Goal: Task Accomplishment & Management: Complete application form

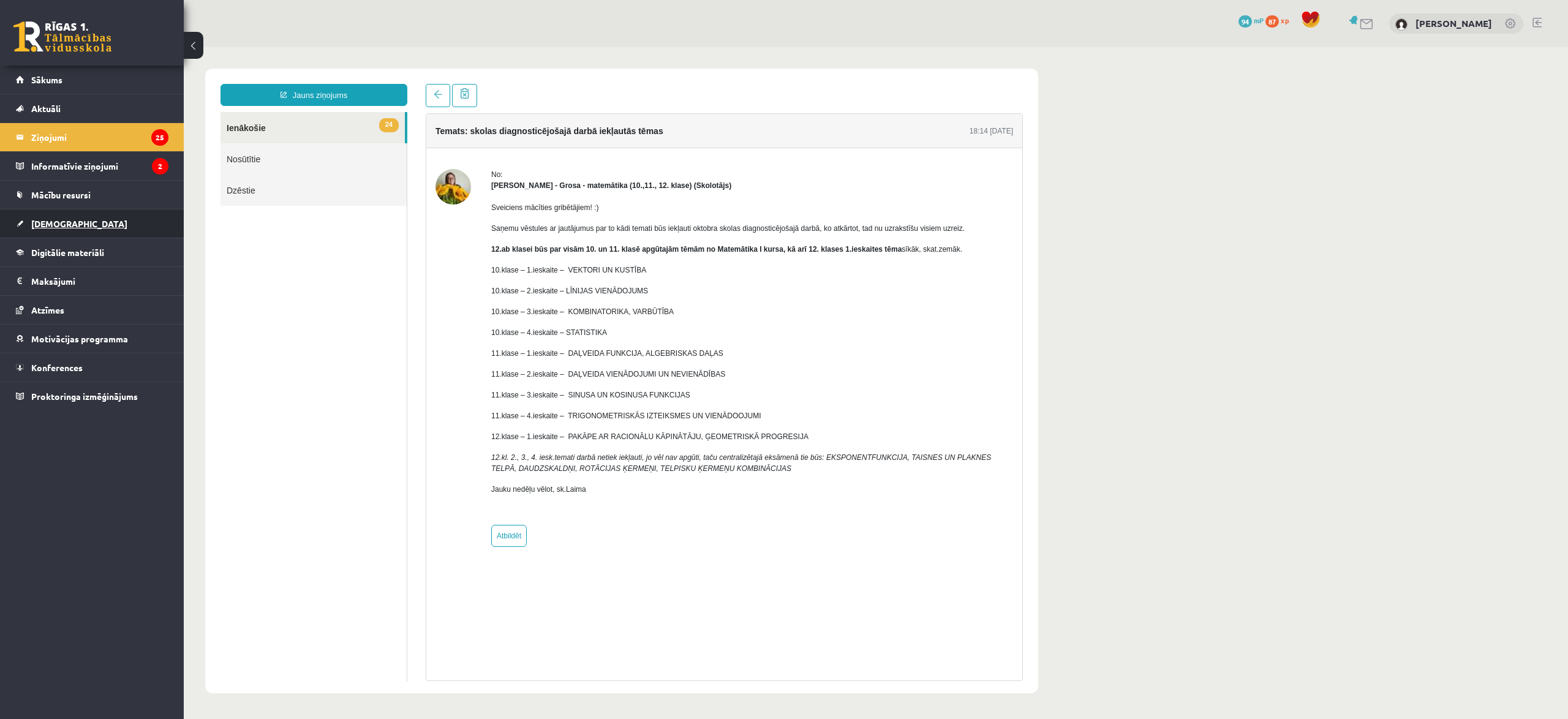
click at [45, 229] on link "[DEMOGRAPHIC_DATA]" at bounding box center [92, 223] width 152 height 28
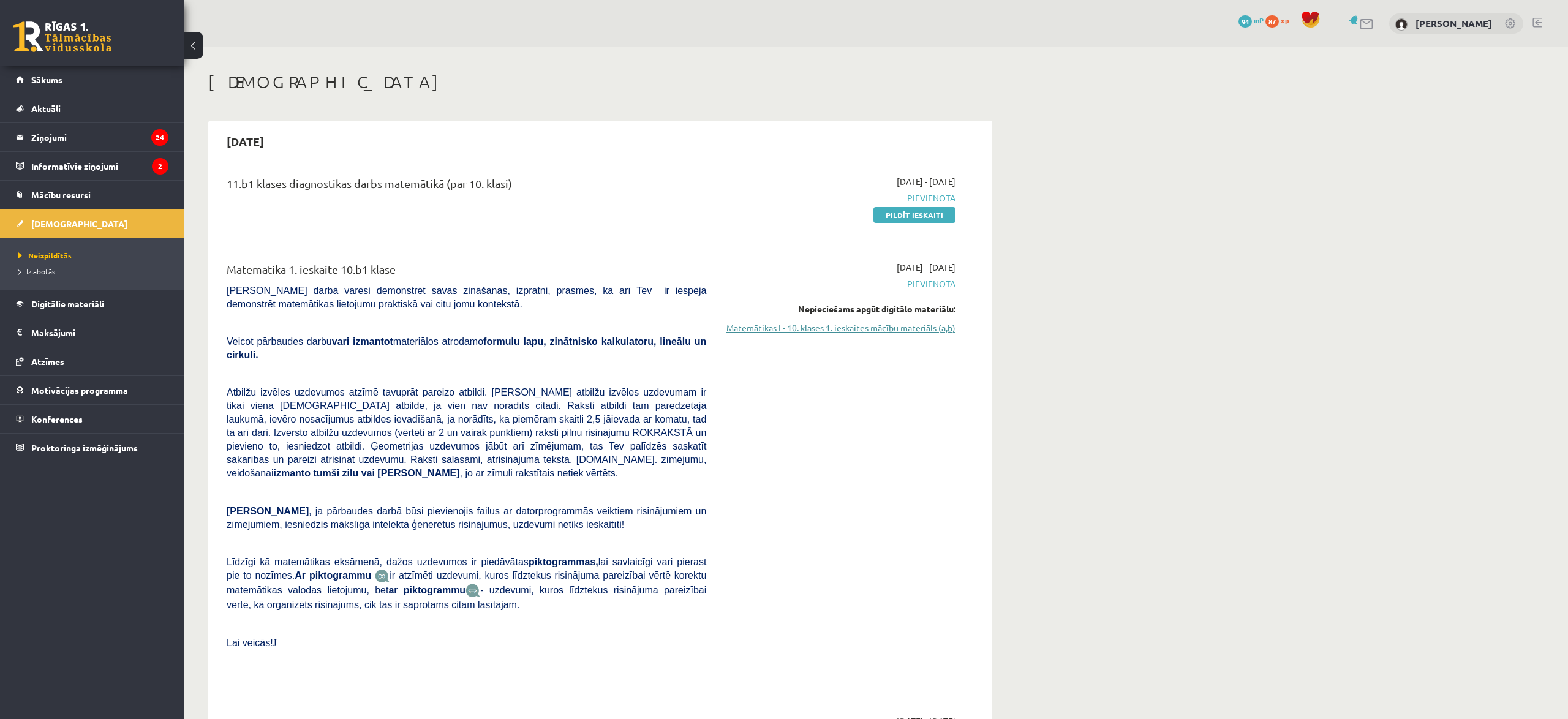
click at [872, 328] on link "Matemātikas I - 10. klases 1. ieskaites mācību materiāls (a,b)" at bounding box center [840, 328] width 231 height 13
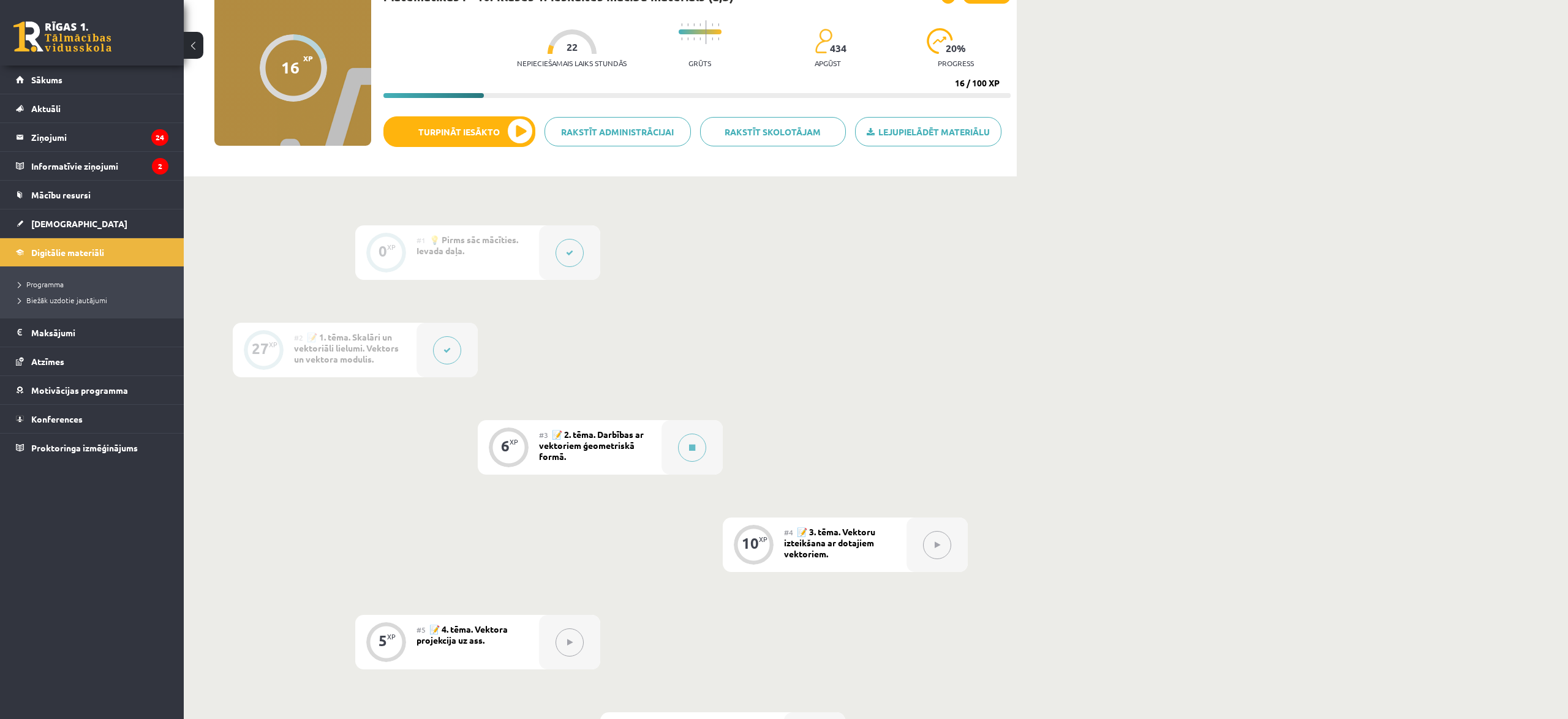
scroll to position [107, 0]
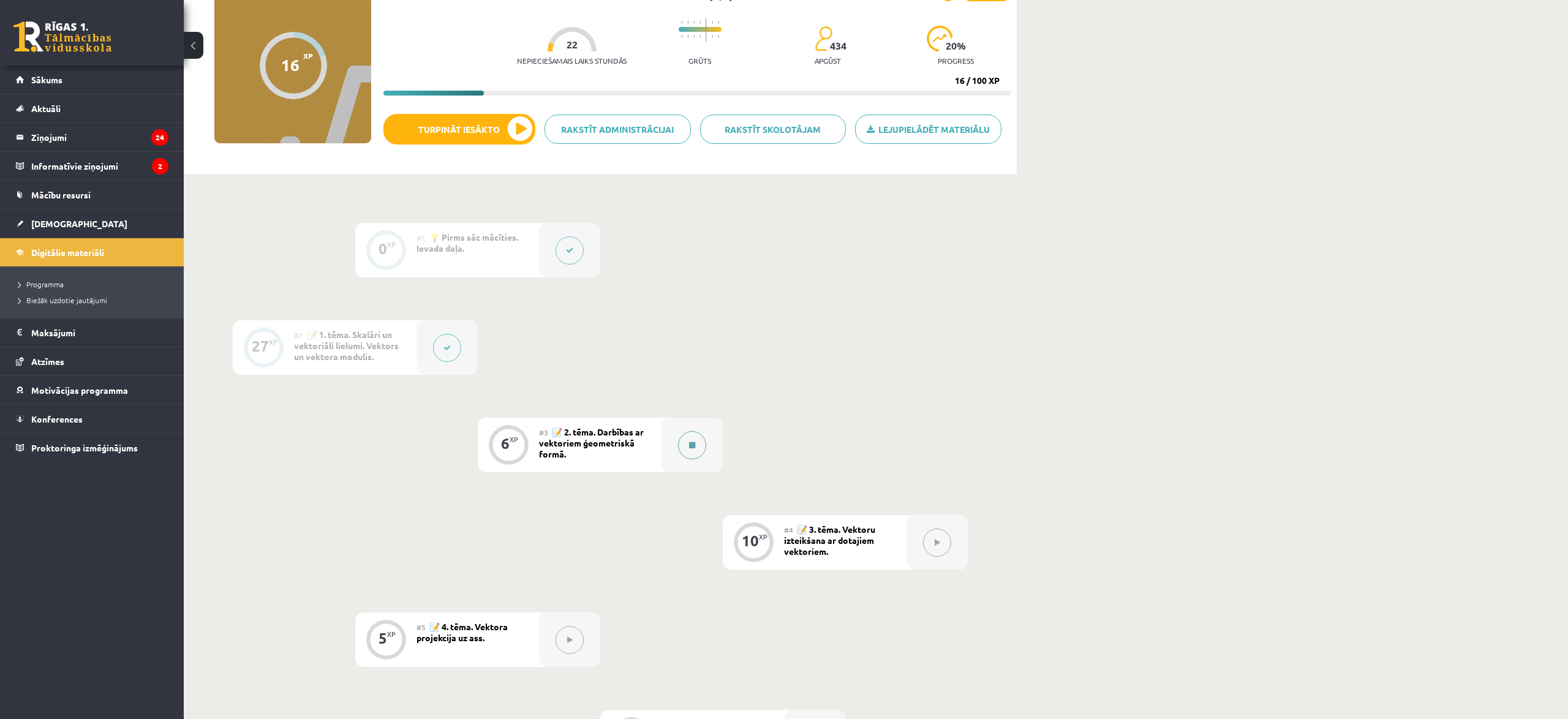
click at [676, 446] on div at bounding box center [692, 445] width 61 height 55
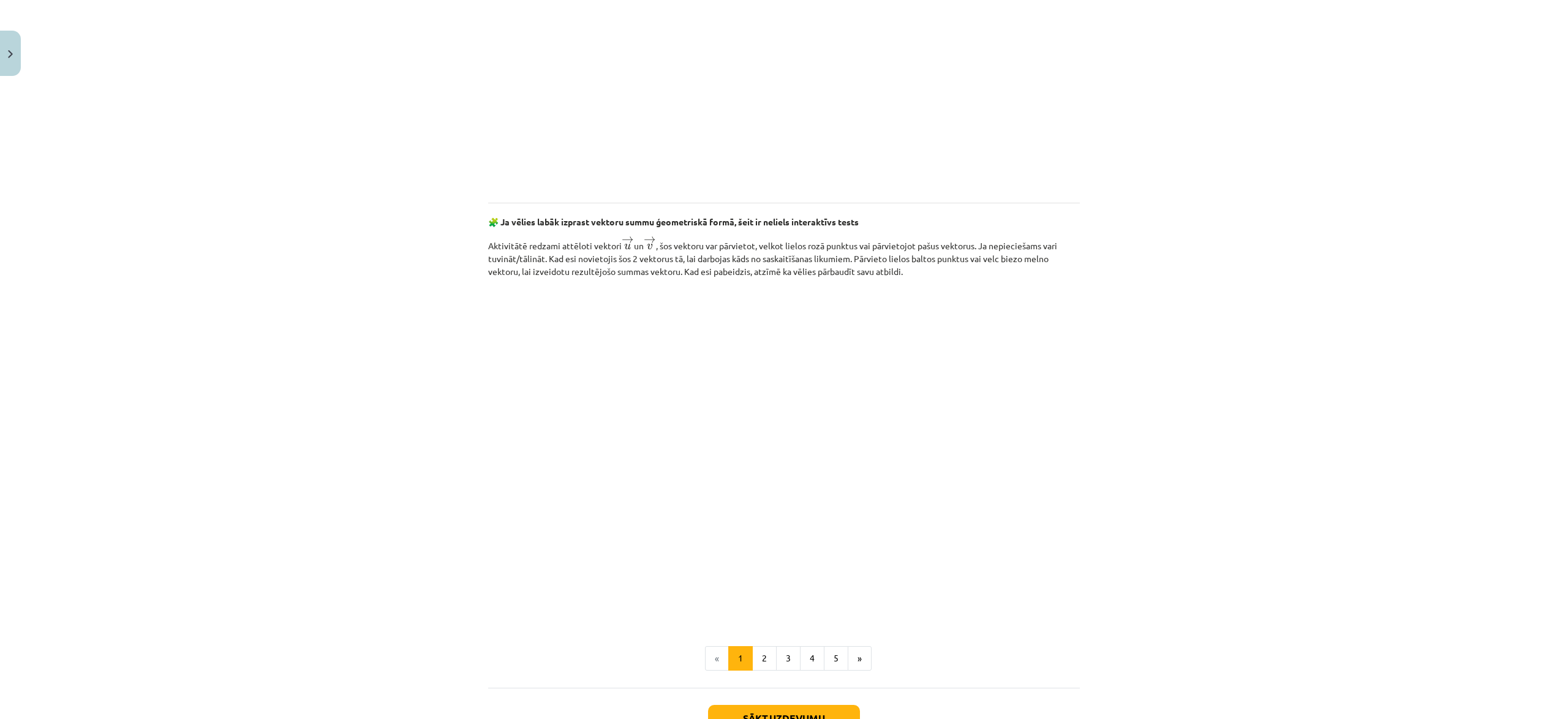
scroll to position [1561, 0]
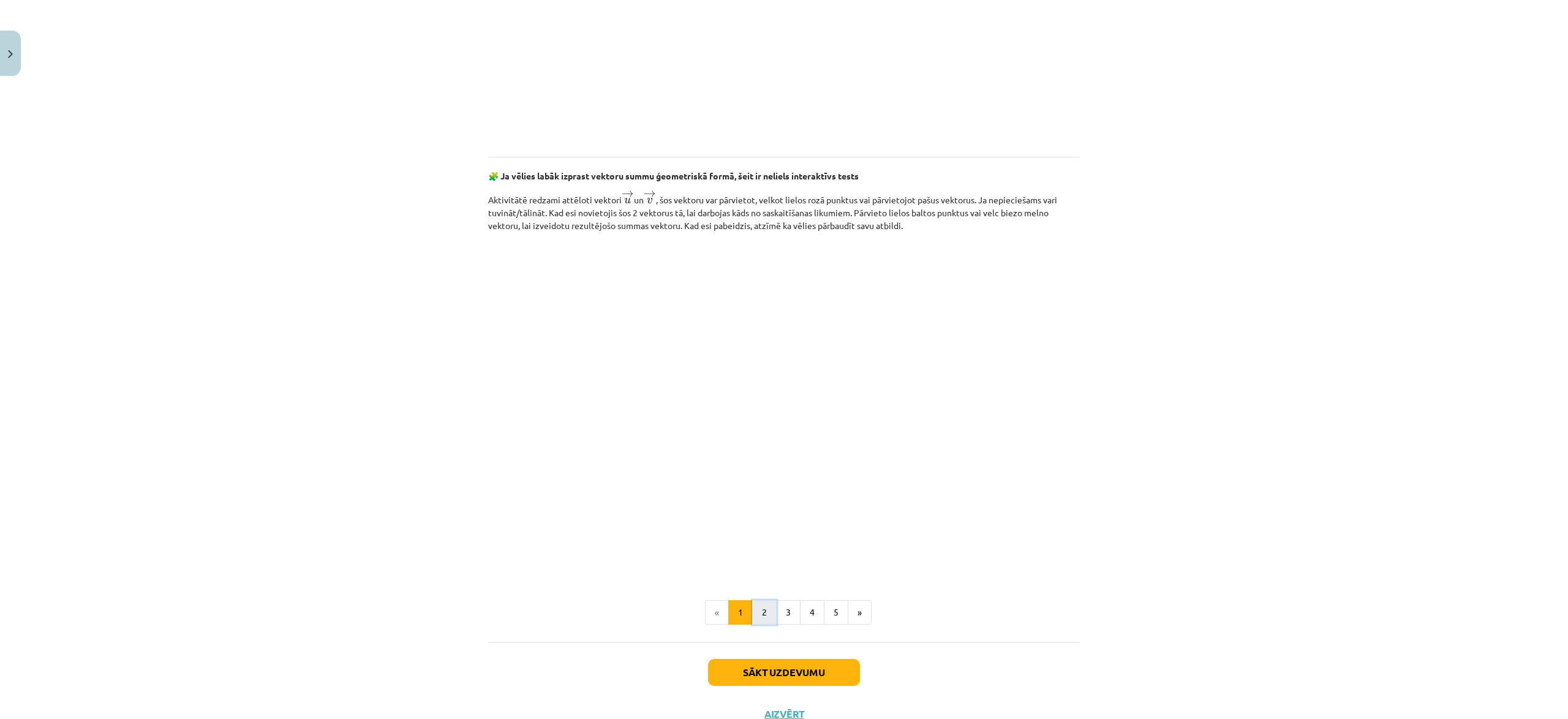
click at [758, 619] on button "2" at bounding box center [764, 612] width 24 height 24
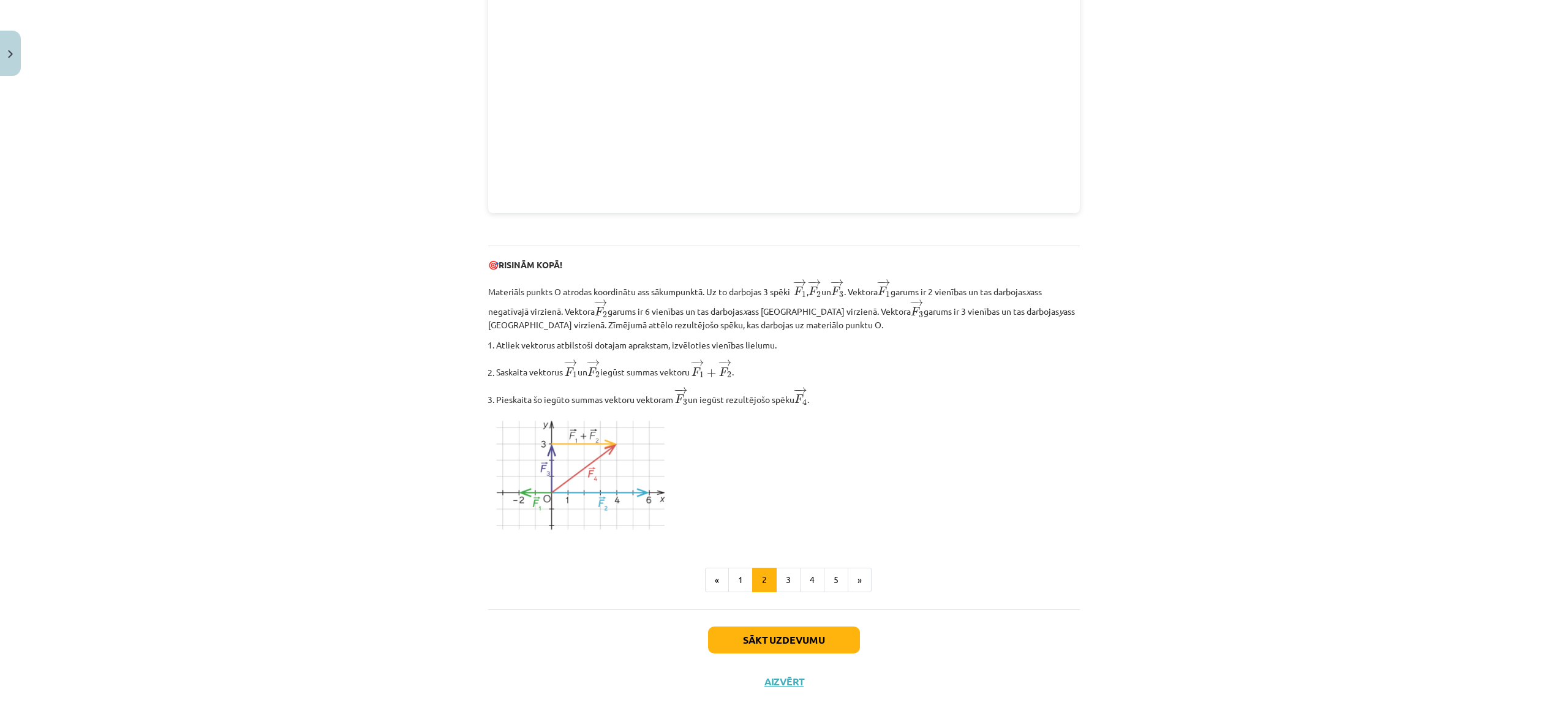
scroll to position [1255, 0]
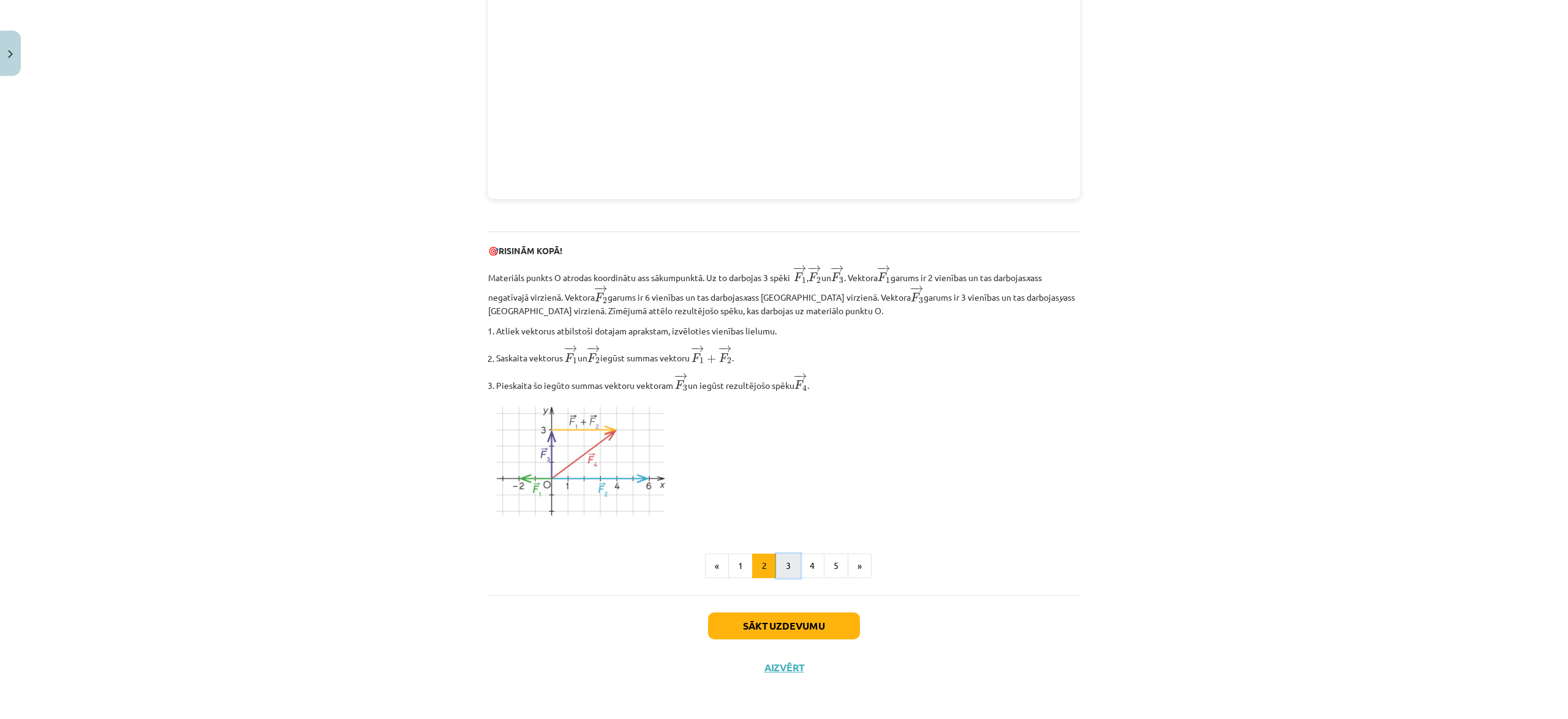
click at [791, 567] on button "3" at bounding box center [788, 565] width 24 height 24
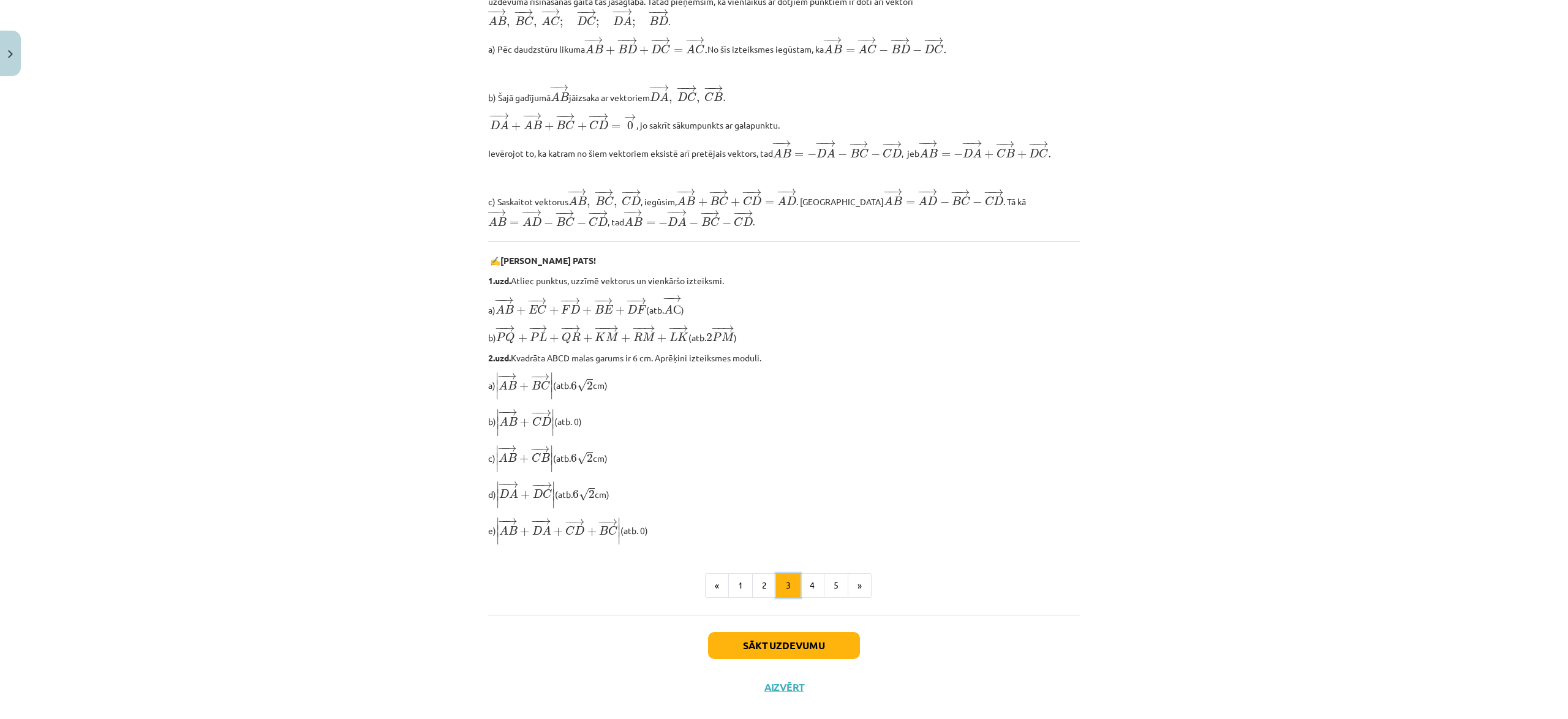
scroll to position [782, 0]
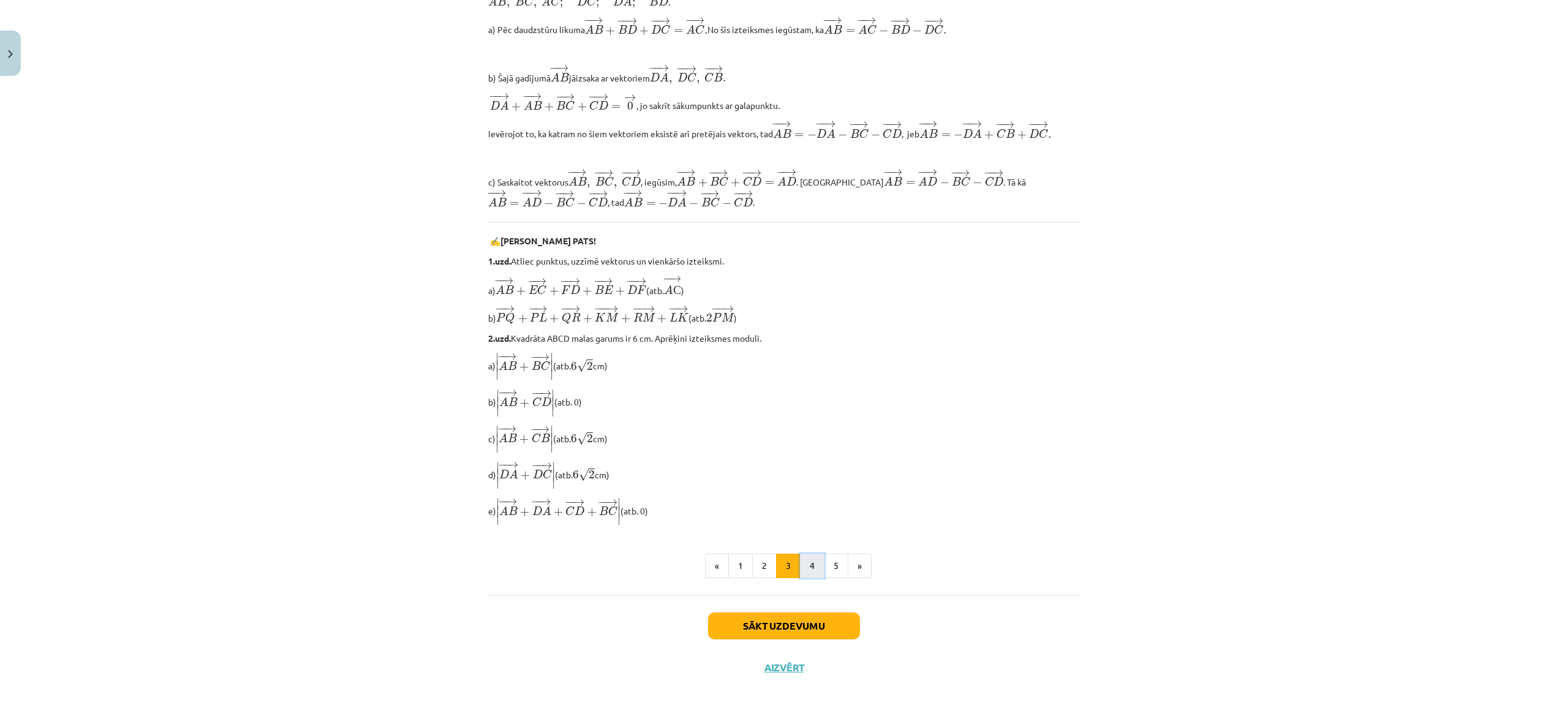
click at [807, 563] on button "4" at bounding box center [812, 565] width 24 height 24
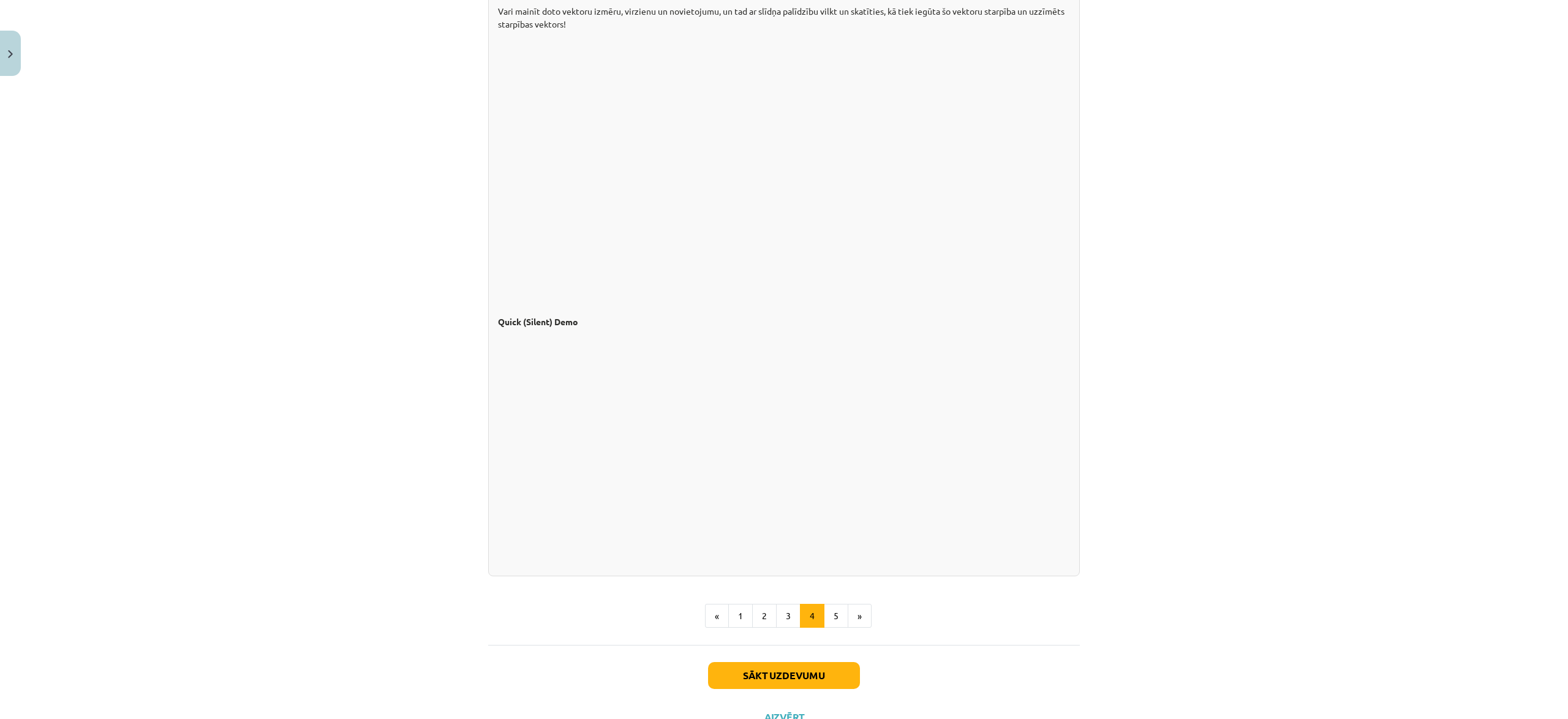
scroll to position [856, 0]
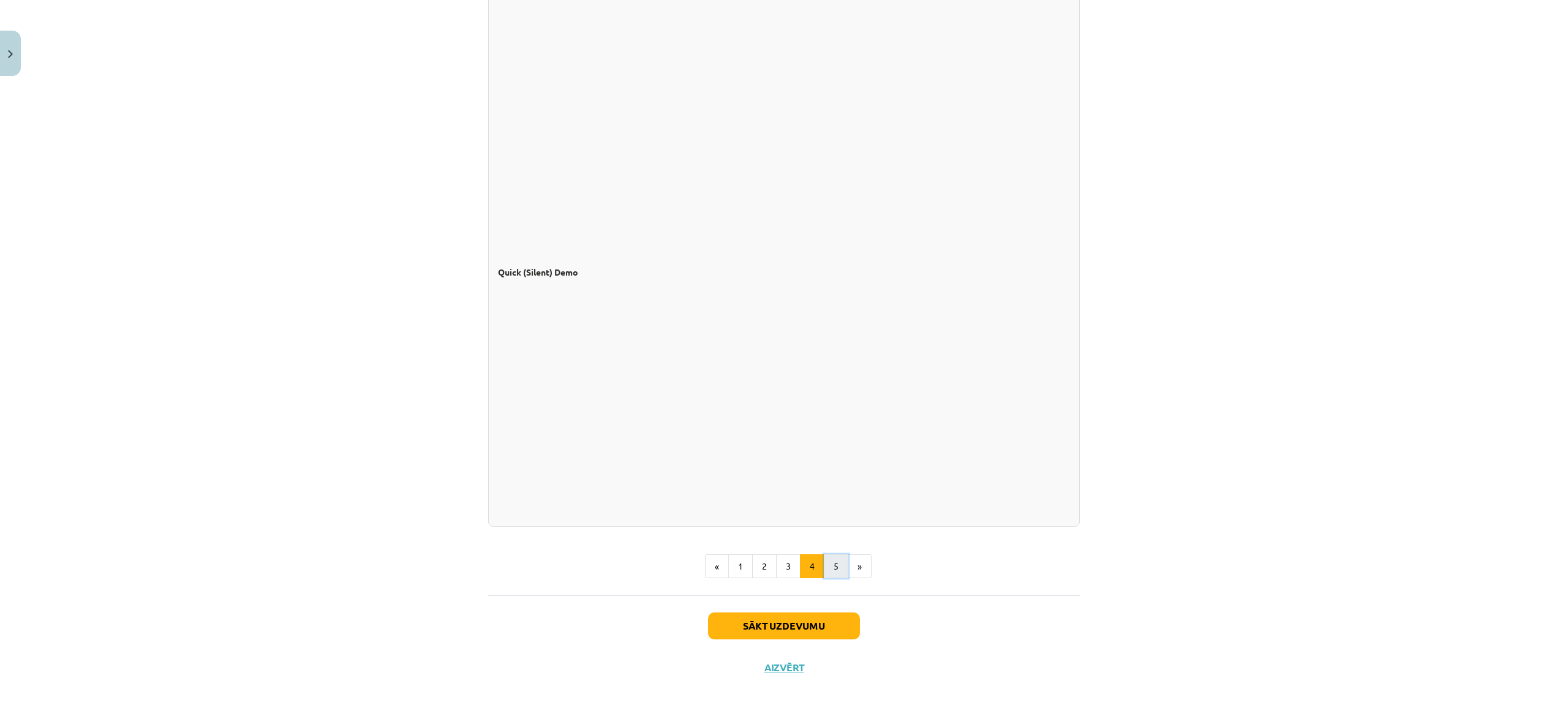
click at [839, 566] on button "5" at bounding box center [835, 566] width 24 height 24
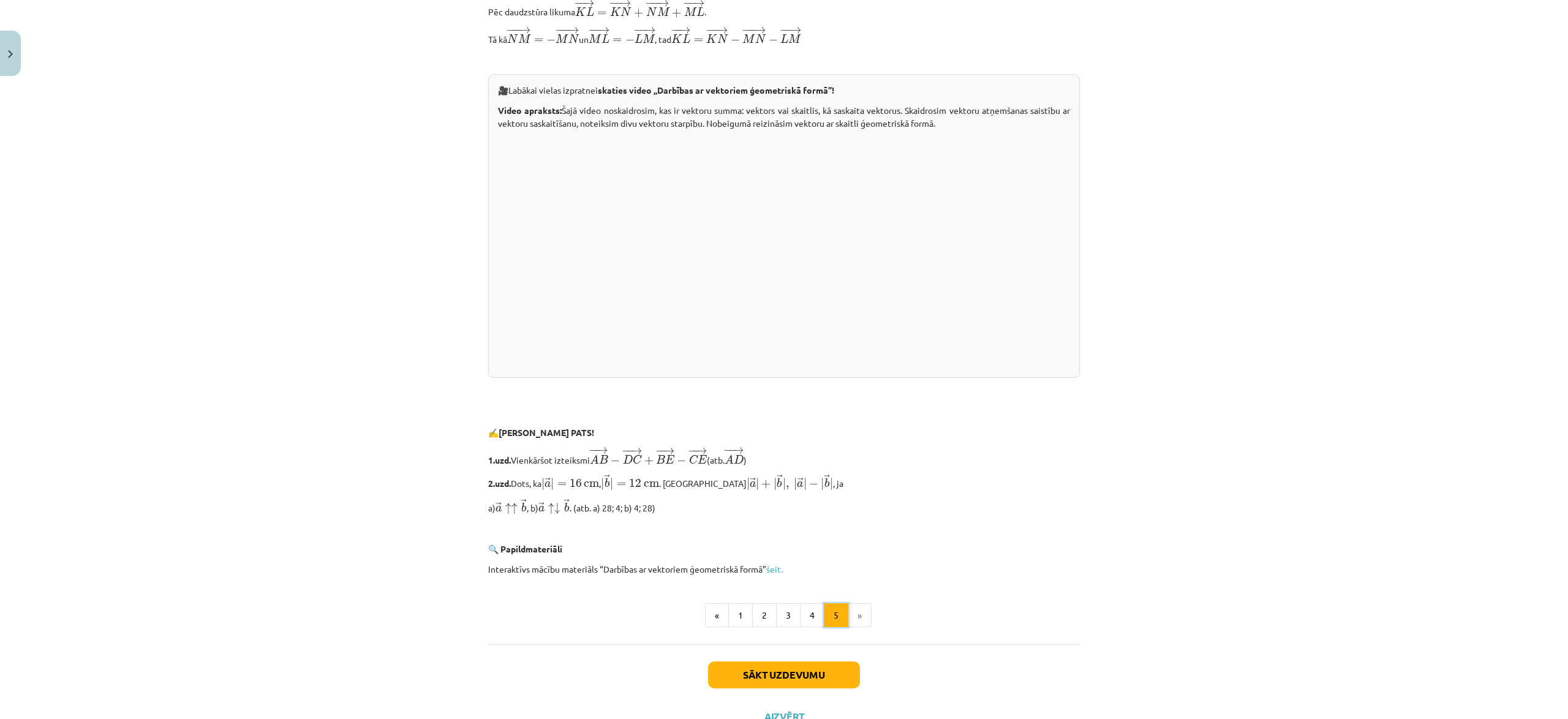
scroll to position [2344, 0]
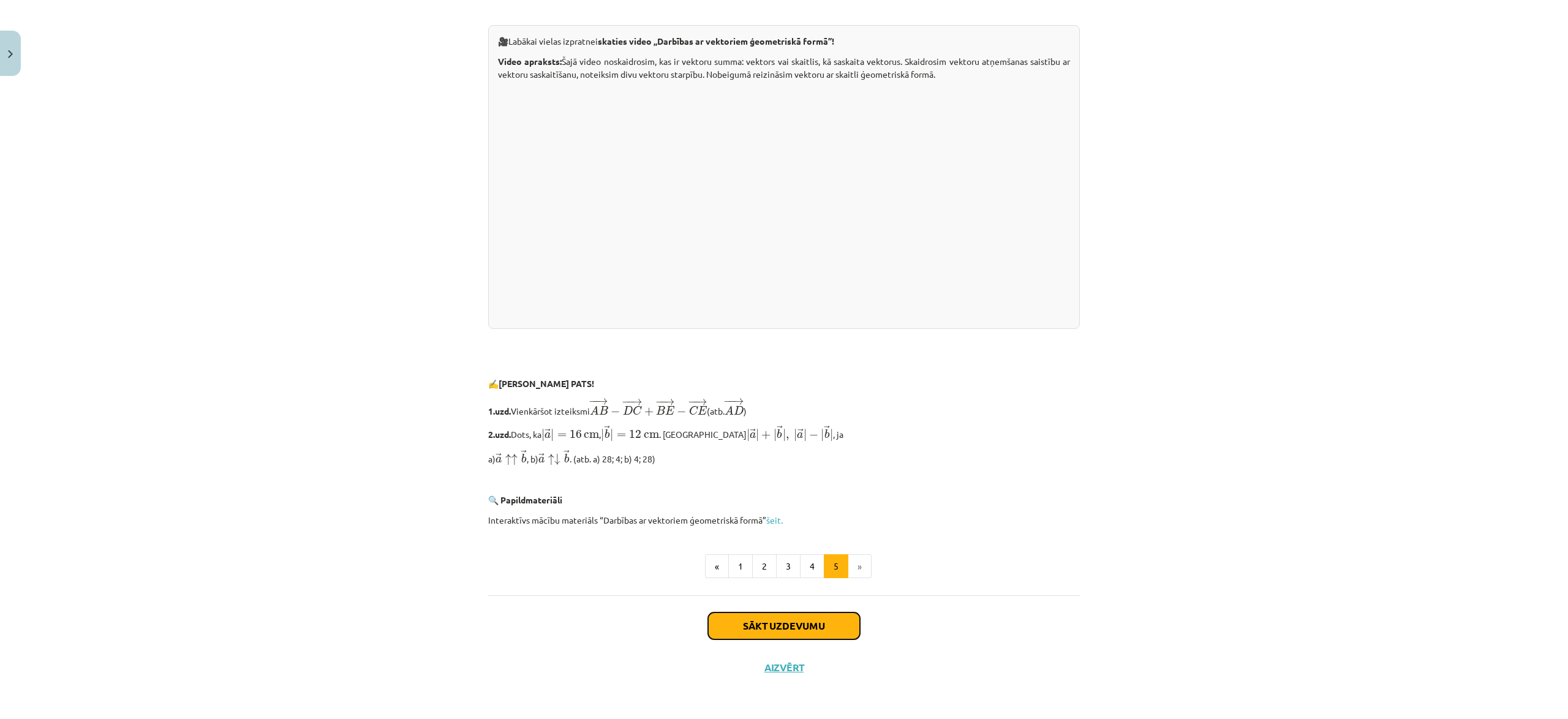
click at [784, 622] on button "Sākt uzdevumu" at bounding box center [784, 626] width 152 height 27
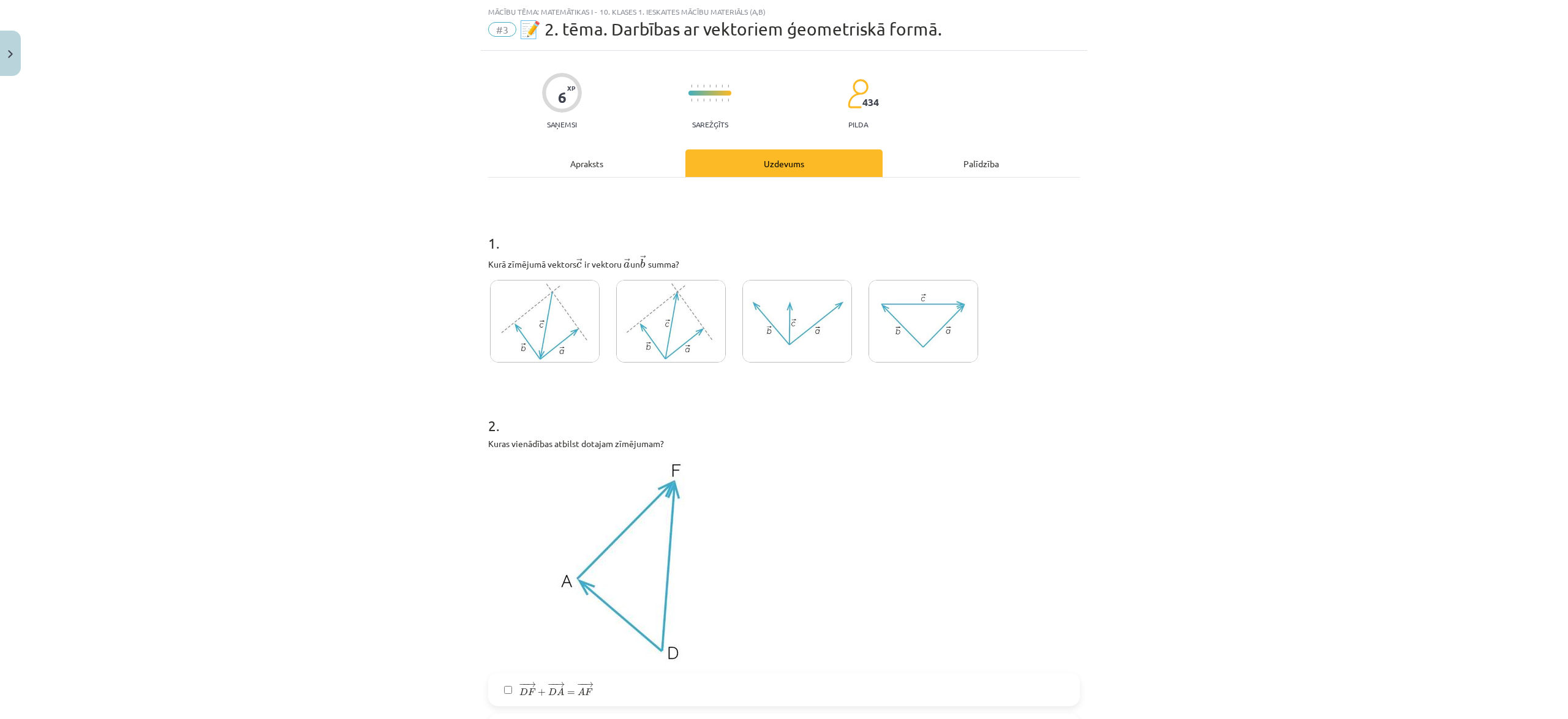
scroll to position [36, 0]
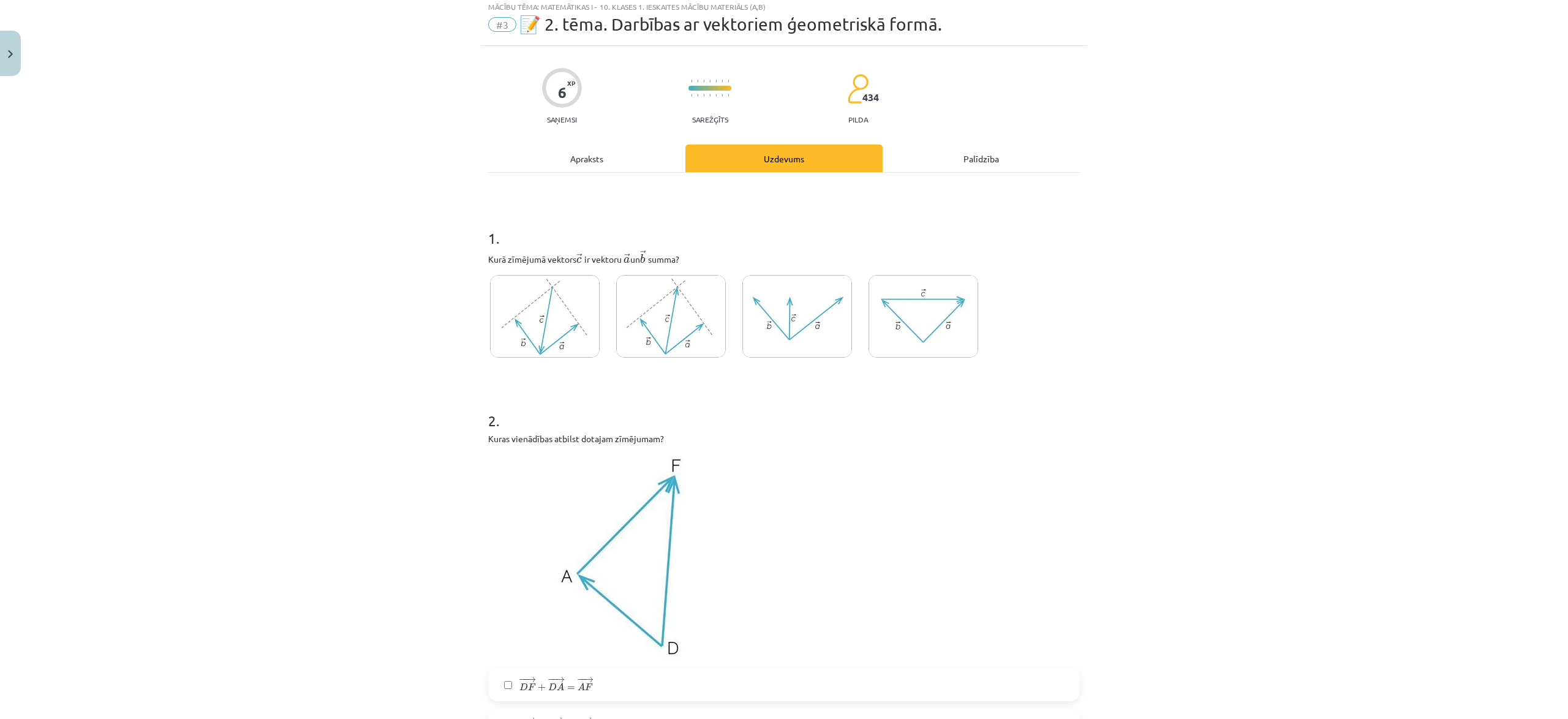
click at [565, 322] on img at bounding box center [545, 316] width 109 height 82
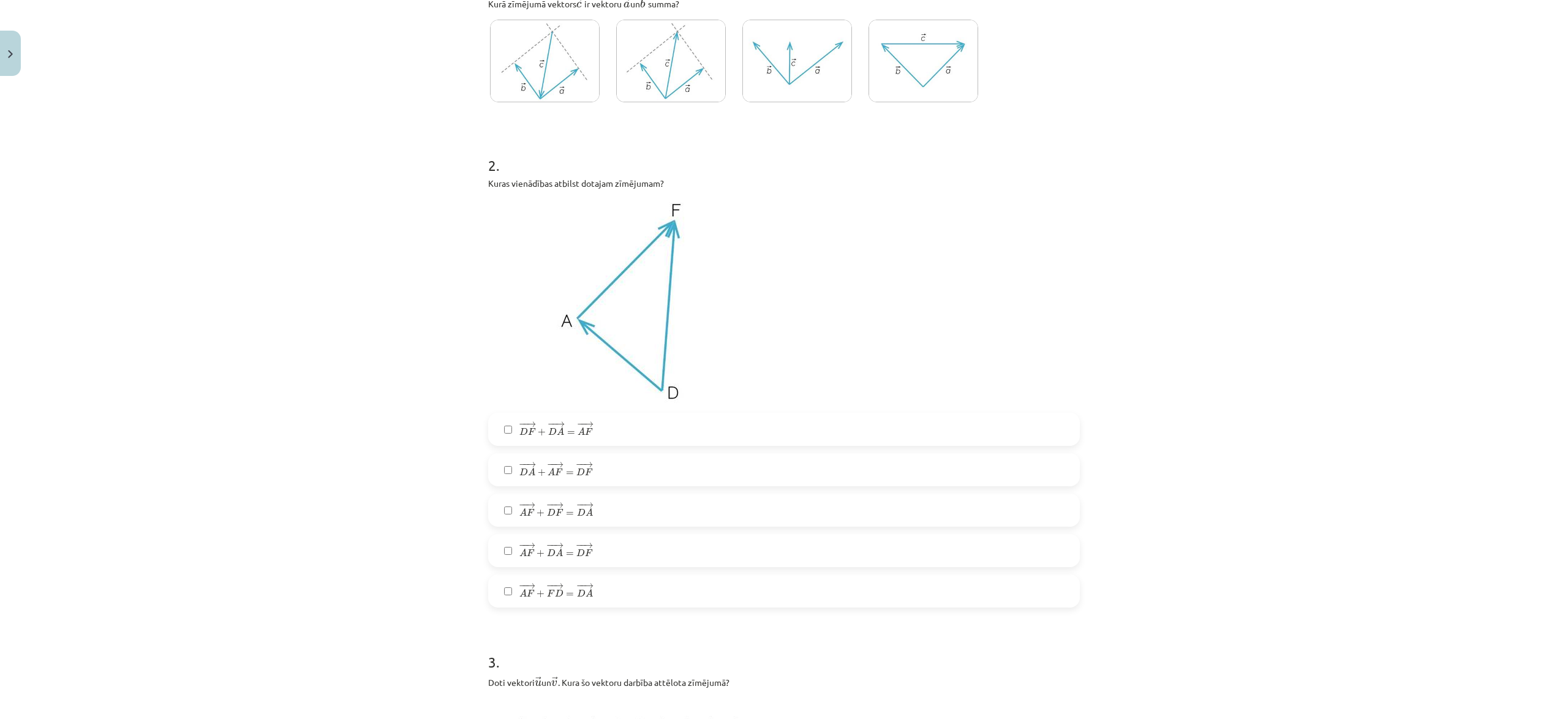
scroll to position [291, 0]
click at [577, 473] on span "D" at bounding box center [580, 471] width 9 height 8
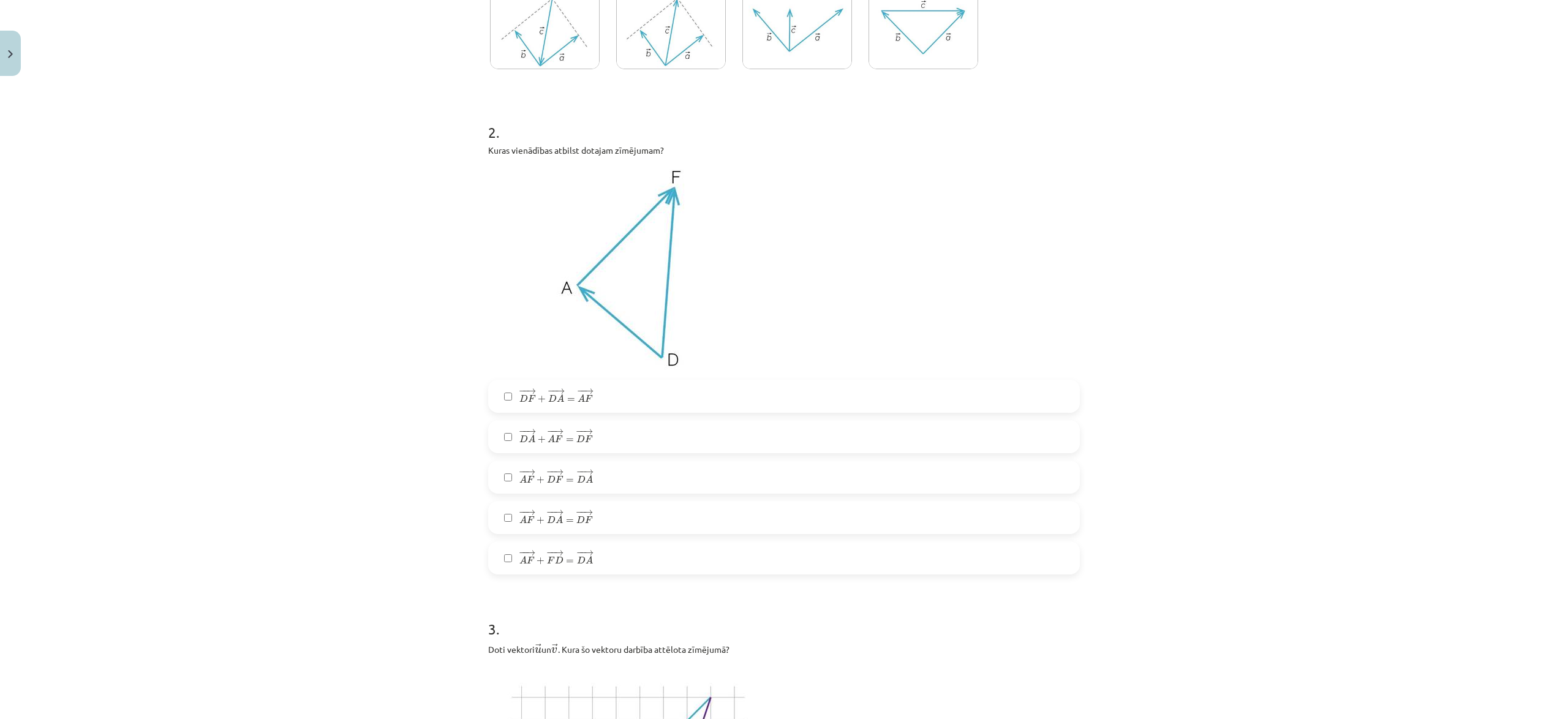
scroll to position [308, 0]
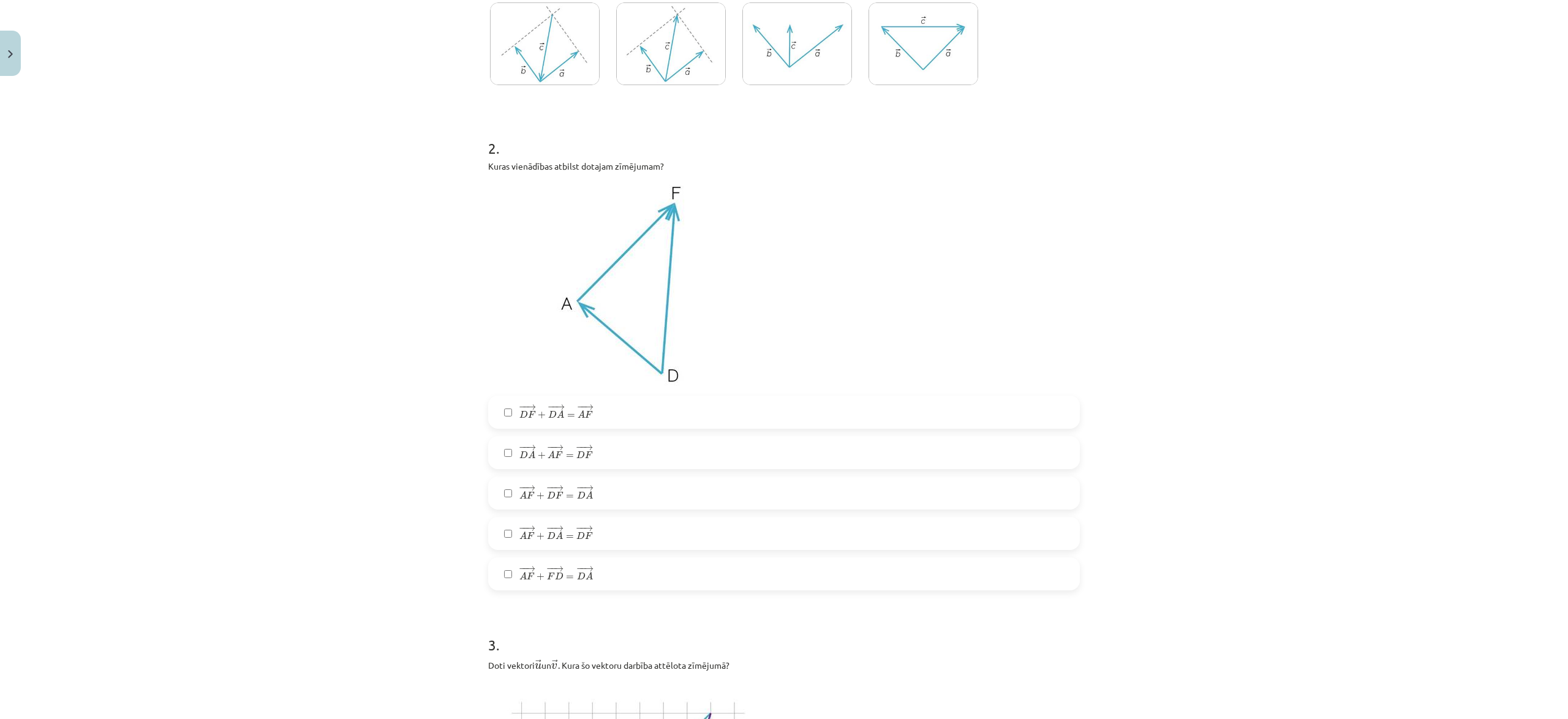
click at [613, 417] on label "− − → D F + − − → D A = − − → A F D F → + D A → = A F →" at bounding box center [784, 412] width 589 height 30
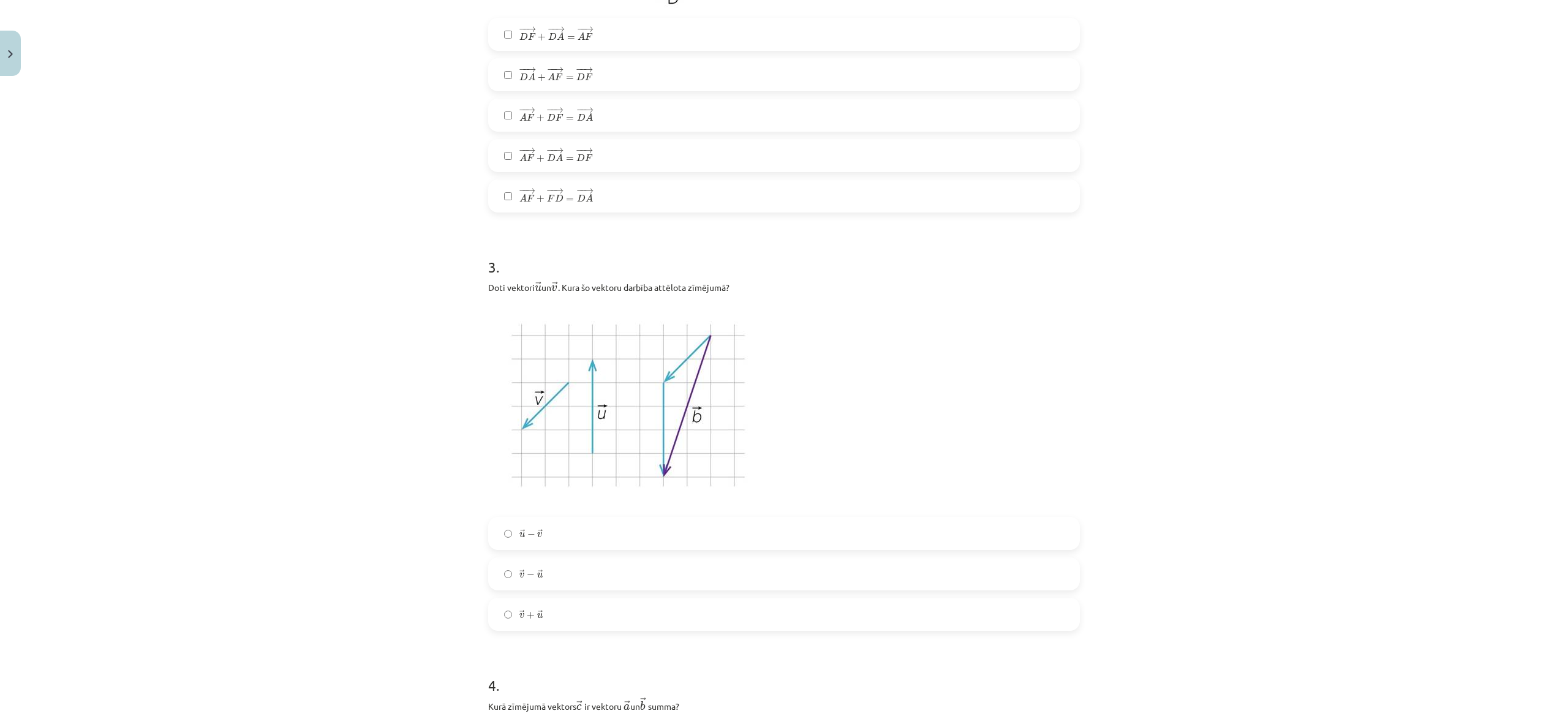
scroll to position [688, 0]
click at [566, 620] on label "→ v + → u v → + u →" at bounding box center [784, 612] width 589 height 30
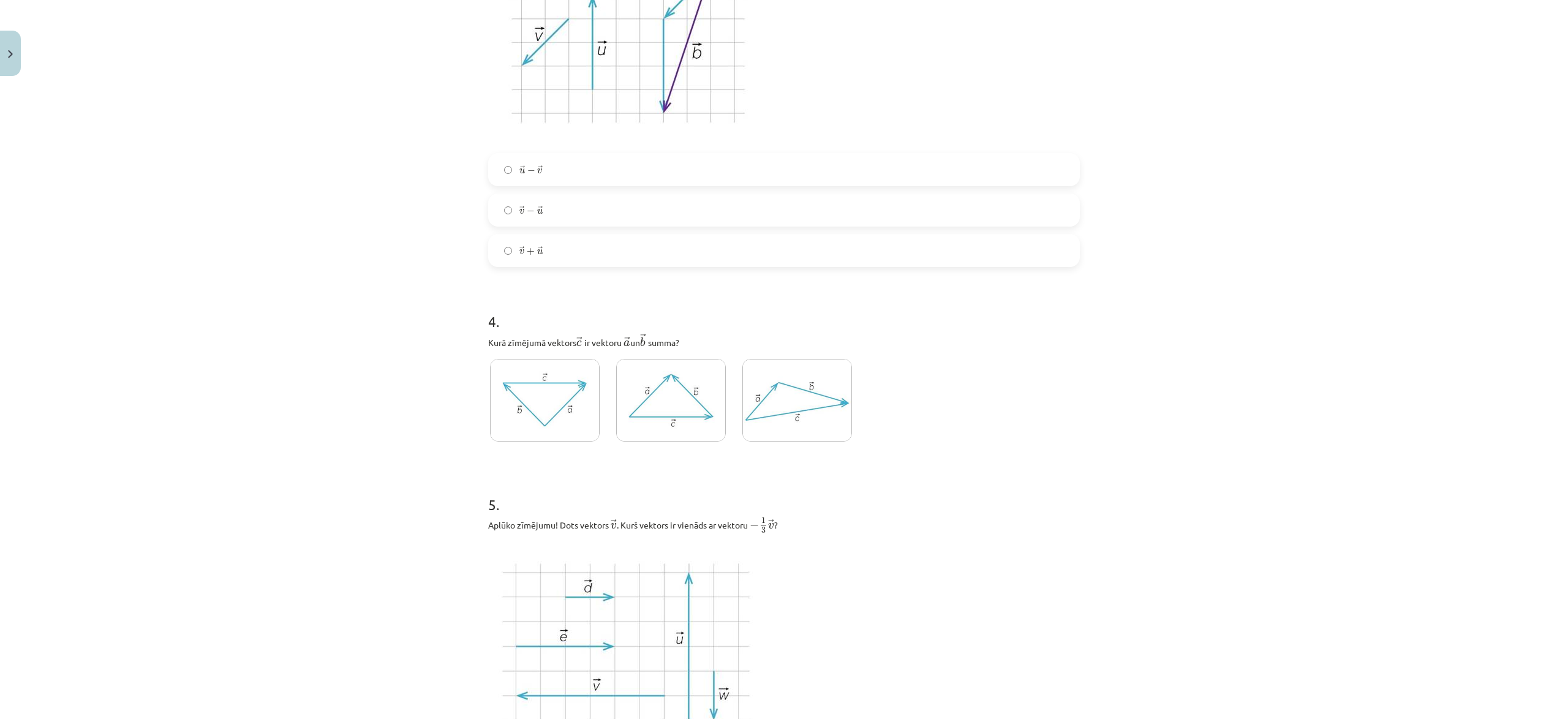
scroll to position [1051, 0]
click at [659, 419] on img at bounding box center [671, 399] width 109 height 82
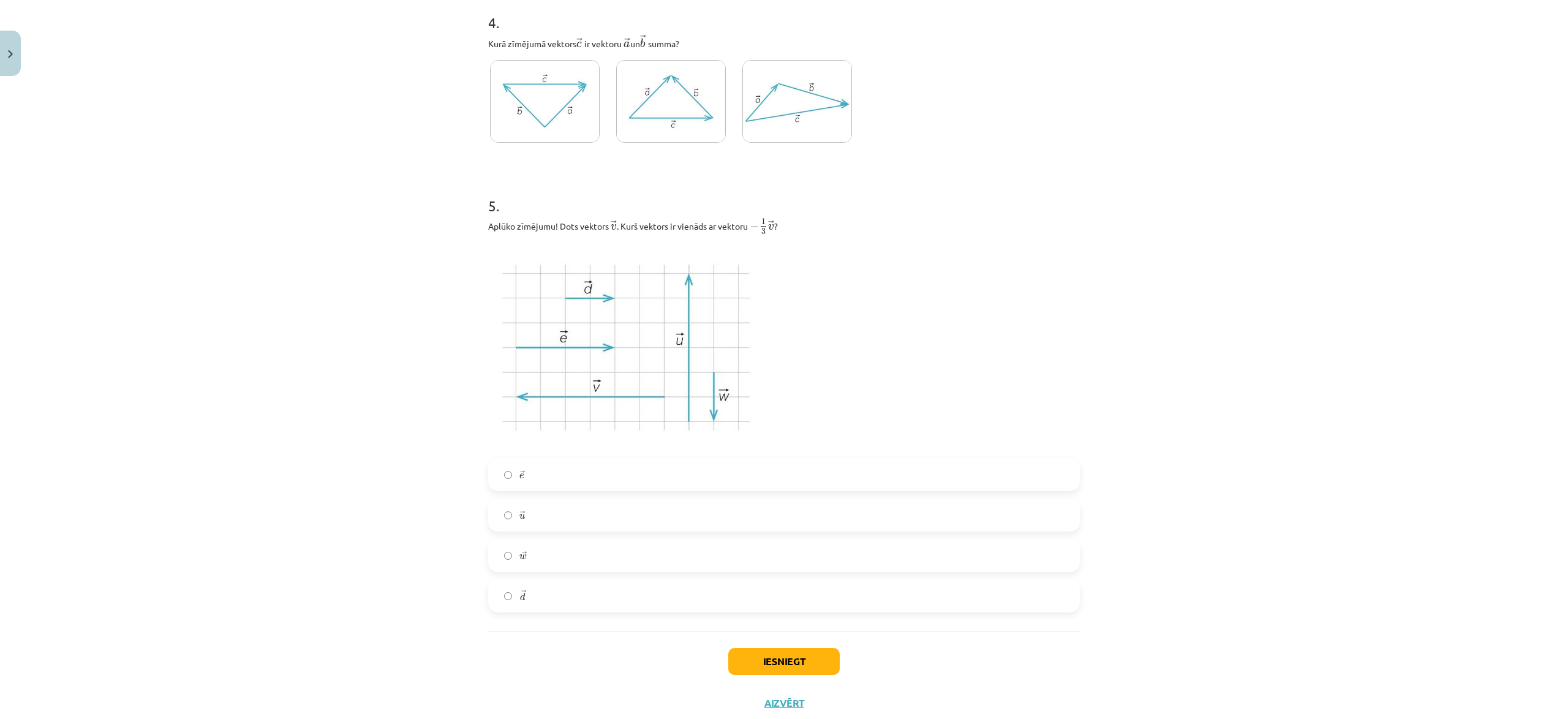
scroll to position [1350, 0]
click at [534, 560] on label "→ w w →" at bounding box center [784, 555] width 589 height 30
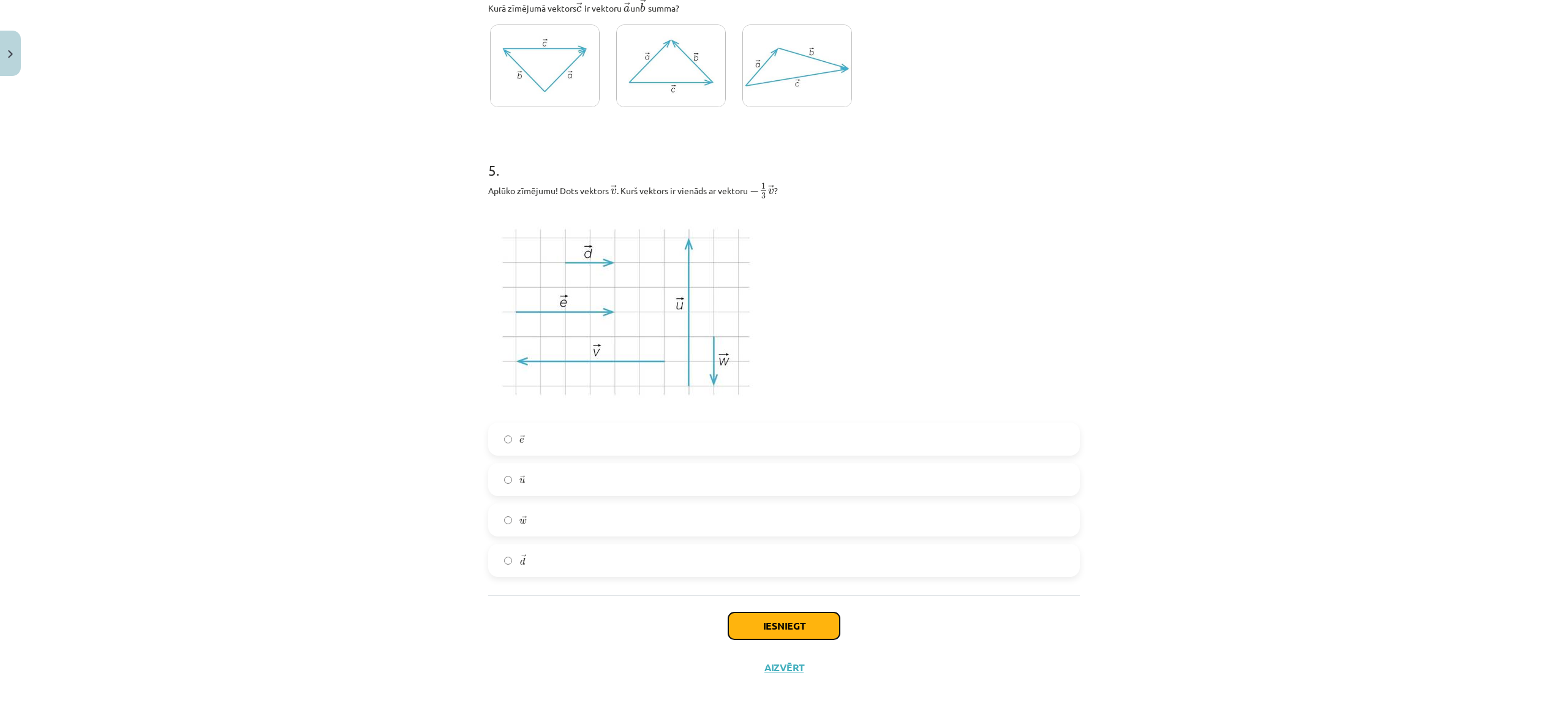
click at [806, 630] on button "Iesniegt" at bounding box center [783, 626] width 111 height 27
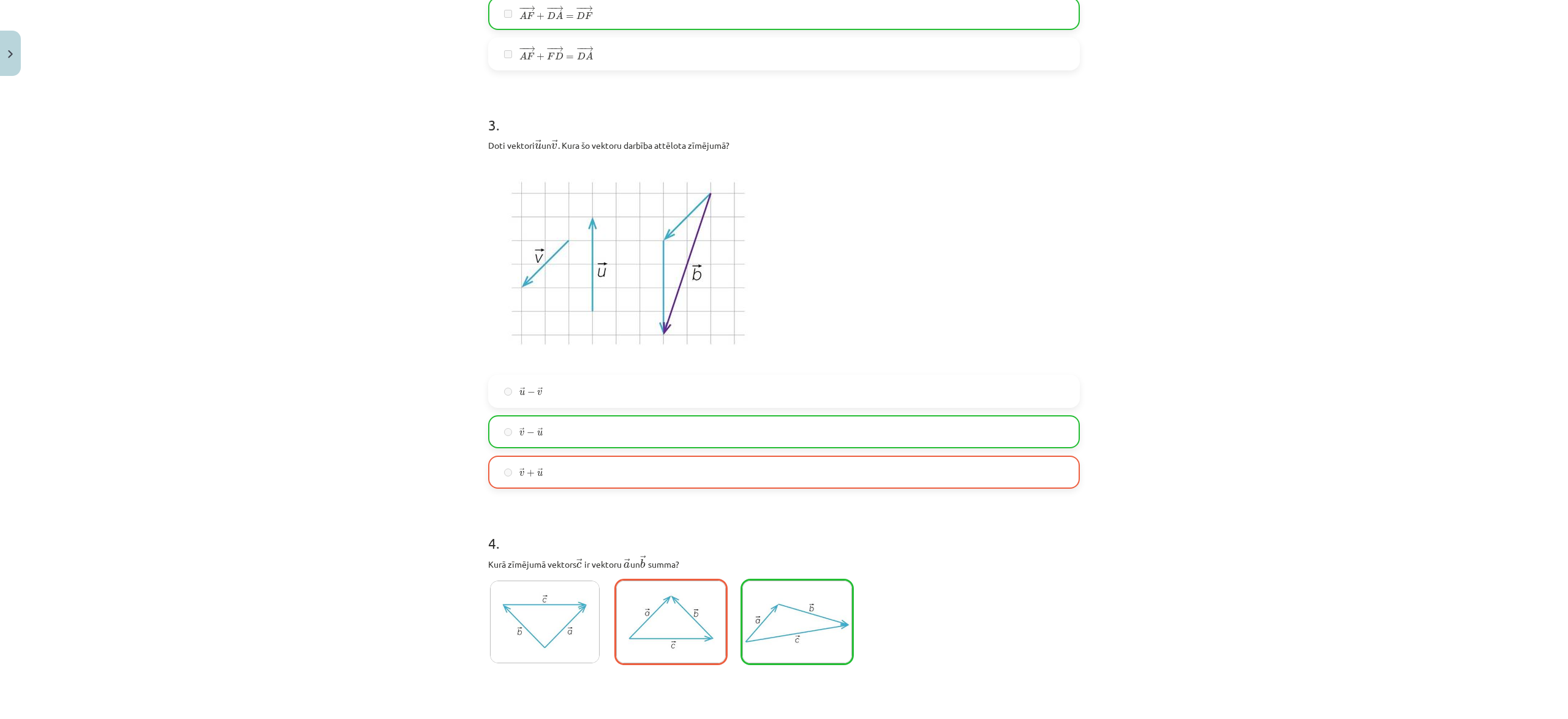
scroll to position [1424, 0]
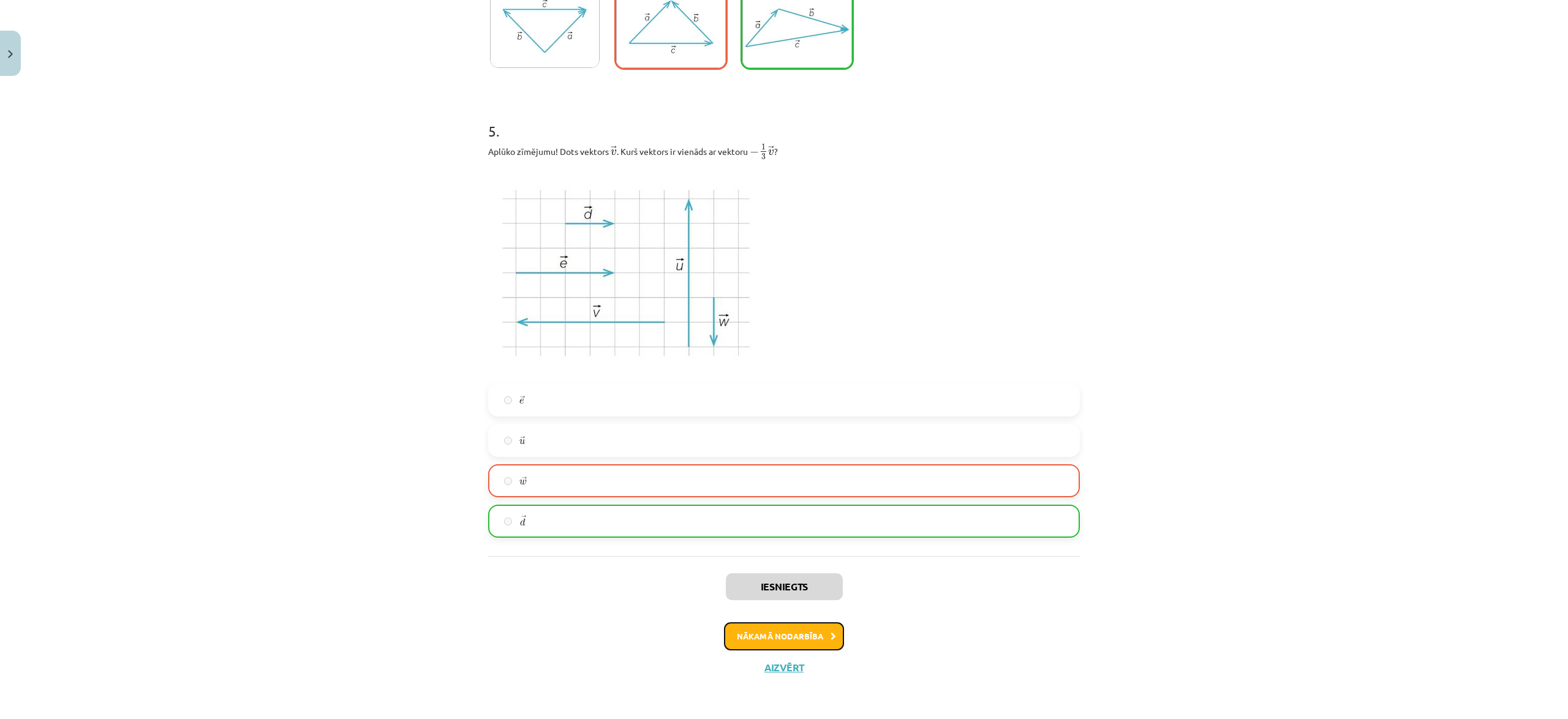
click at [793, 640] on button "Nākamā nodarbība" at bounding box center [784, 636] width 120 height 28
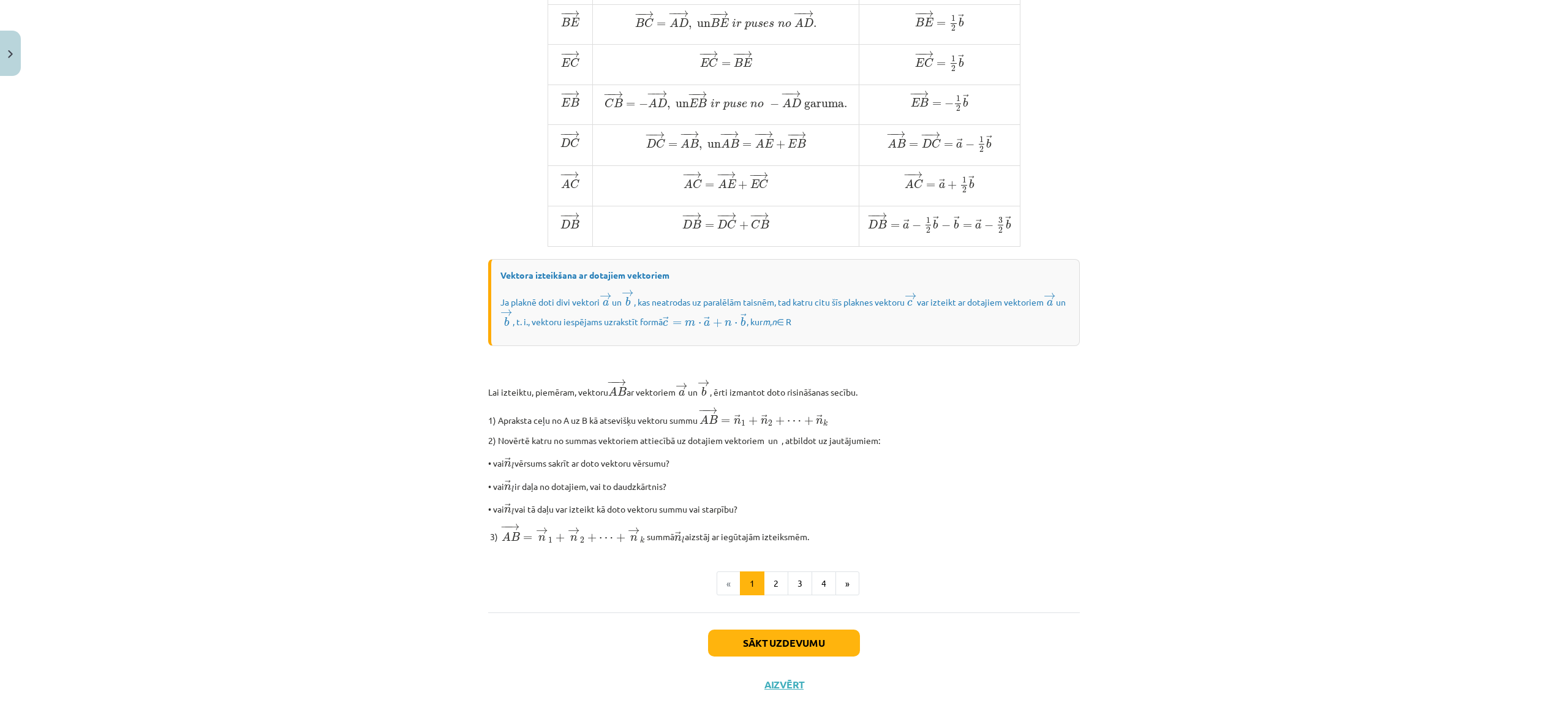
scroll to position [745, 0]
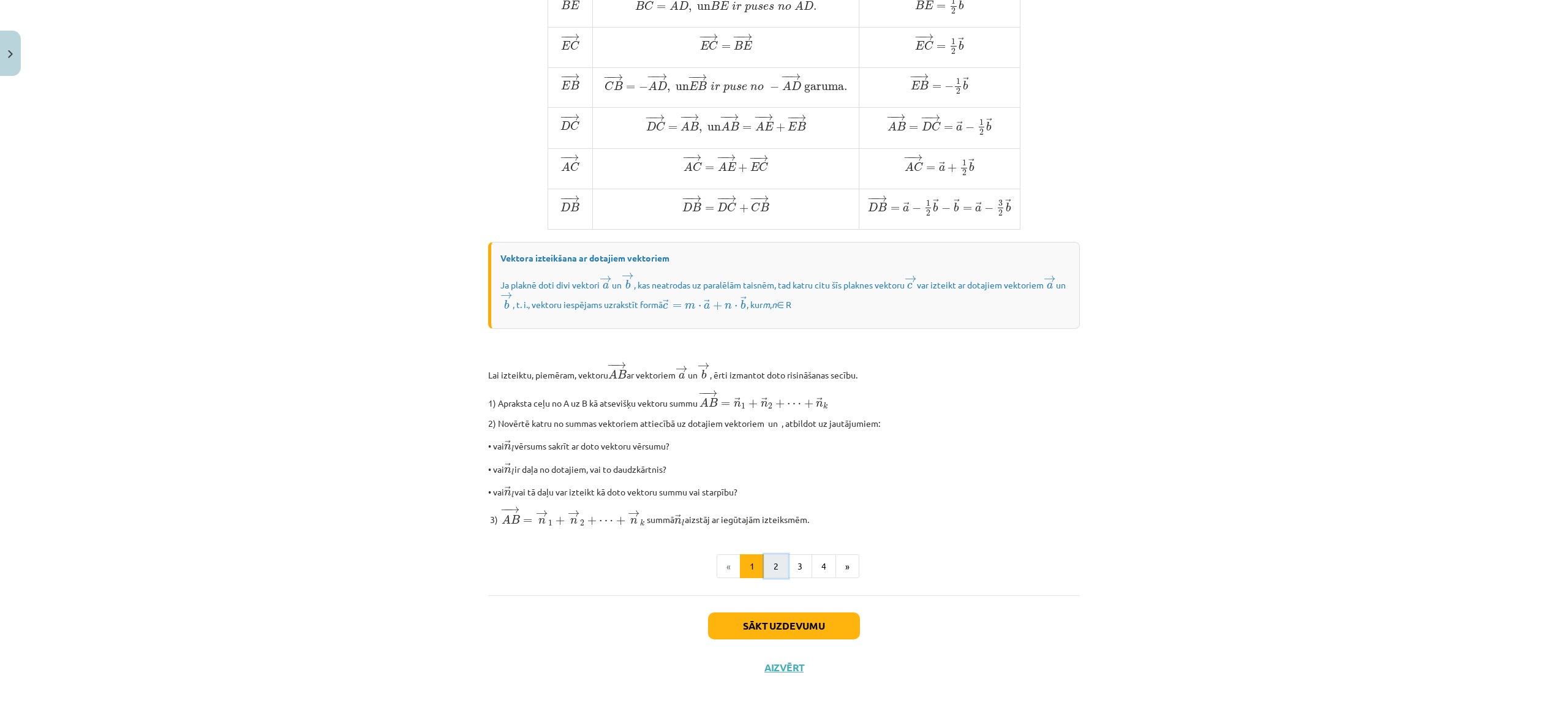
click at [777, 569] on button "2" at bounding box center [775, 566] width 24 height 24
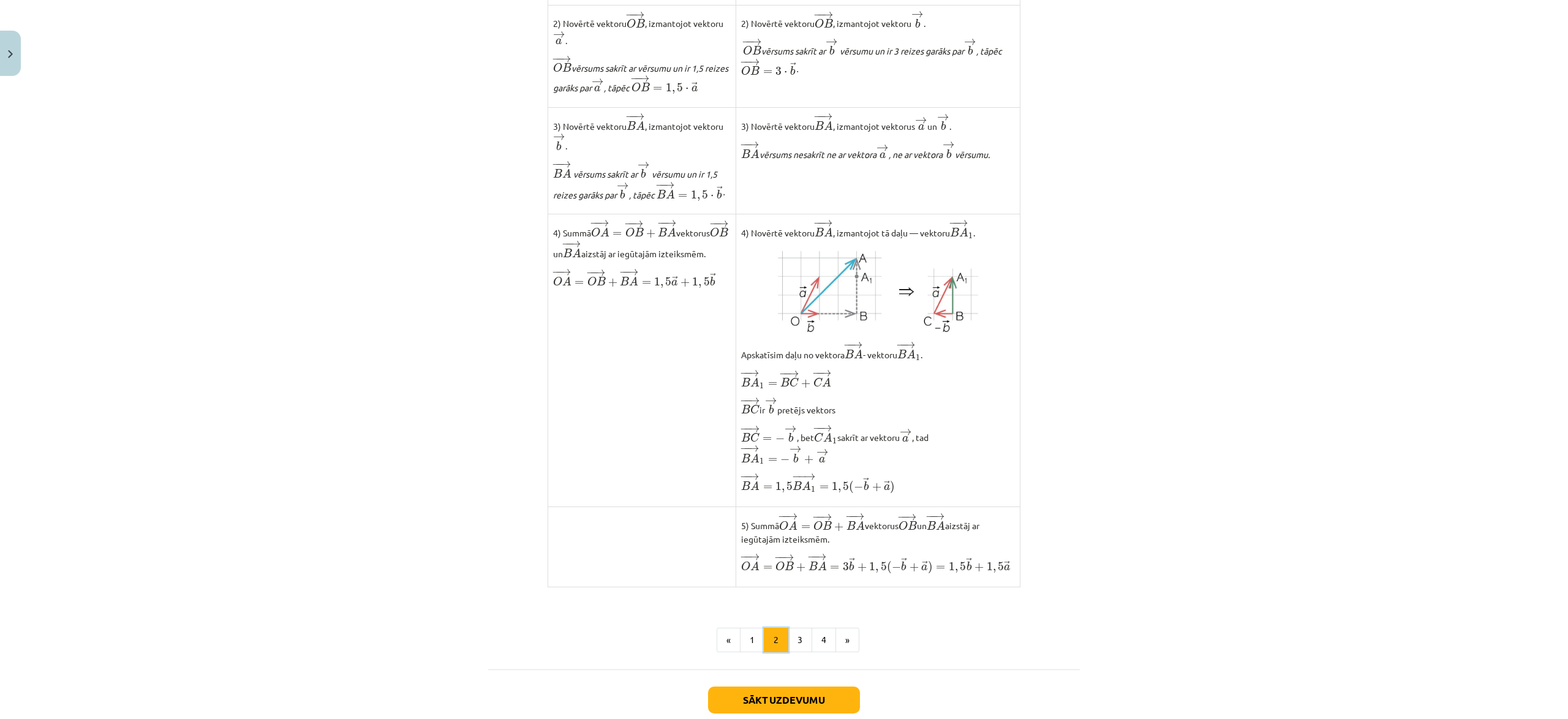
scroll to position [634, 0]
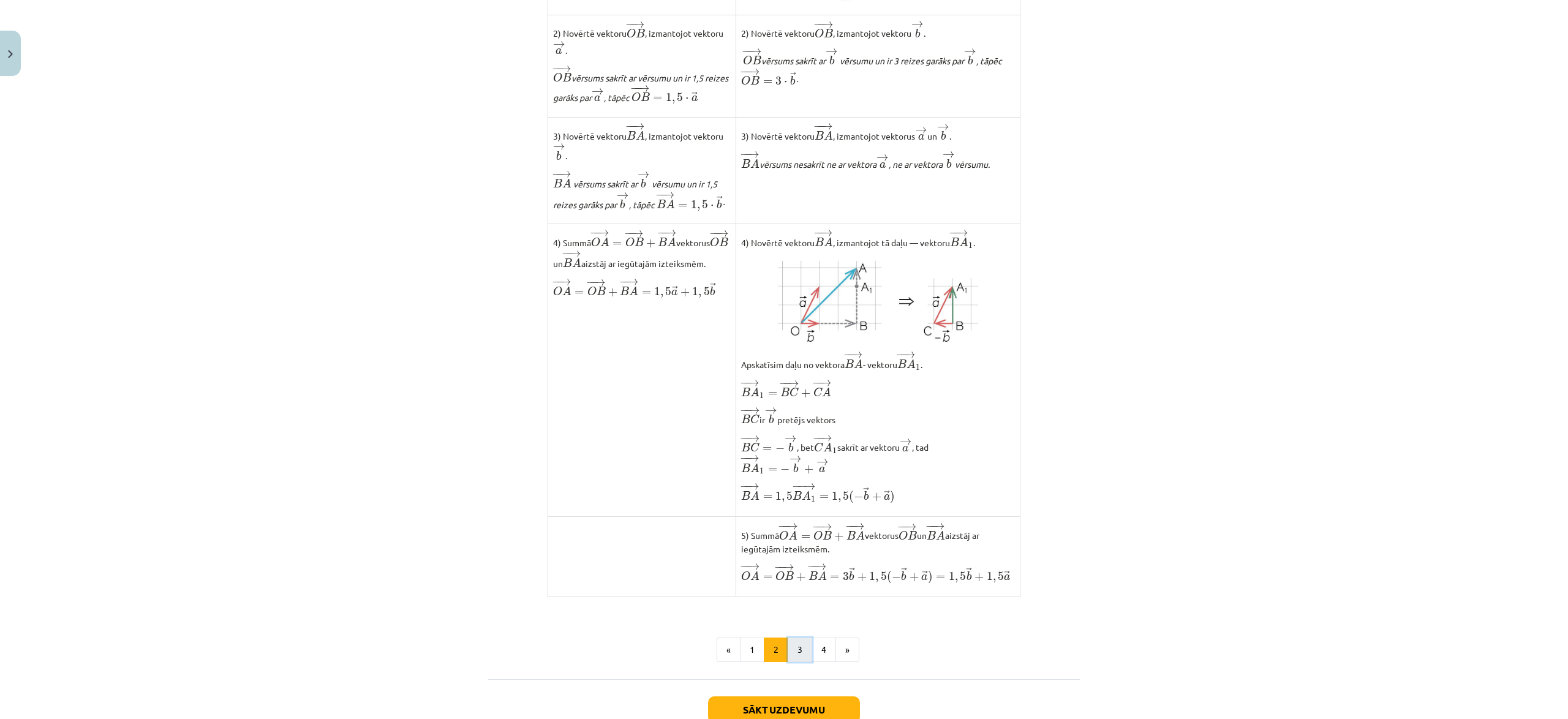
click at [790, 662] on button "3" at bounding box center [799, 650] width 24 height 24
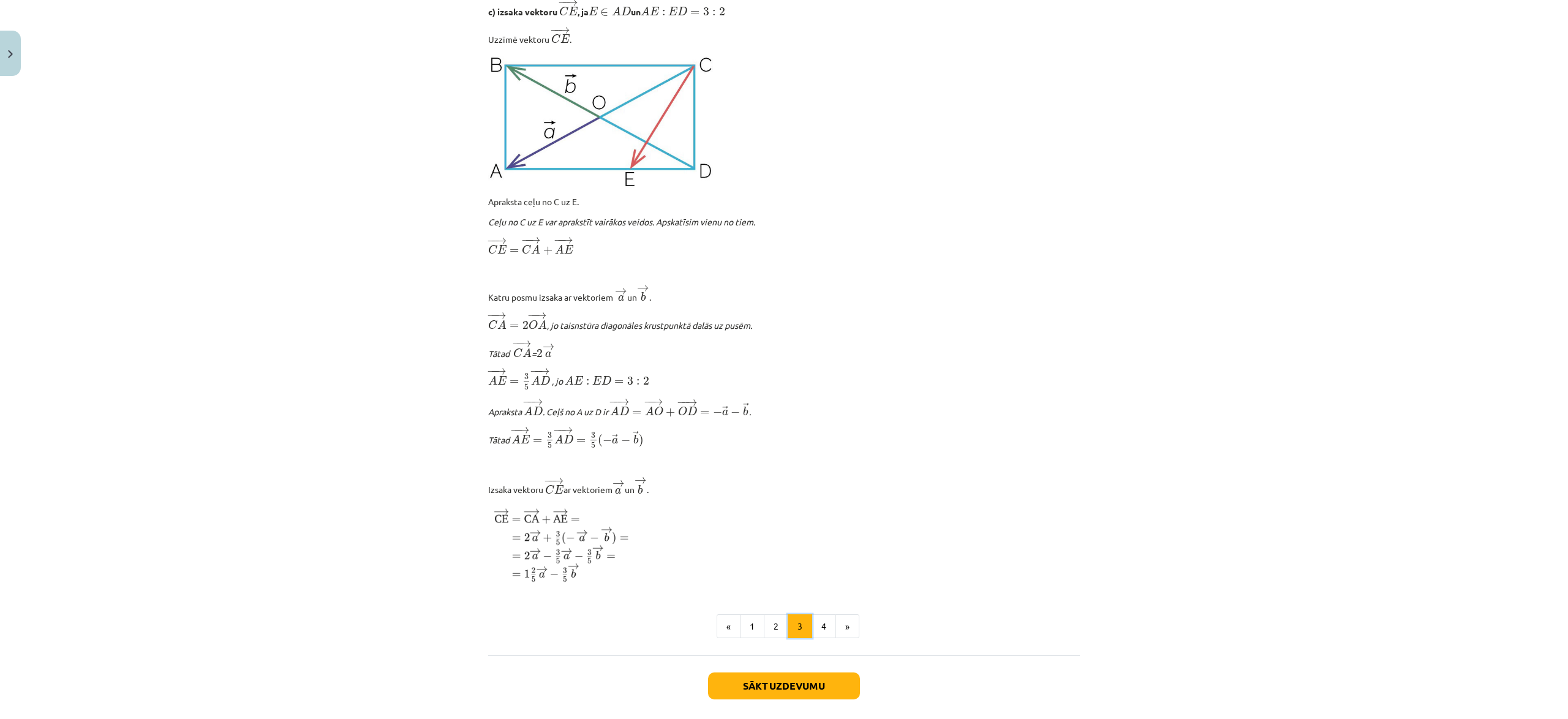
scroll to position [1226, 0]
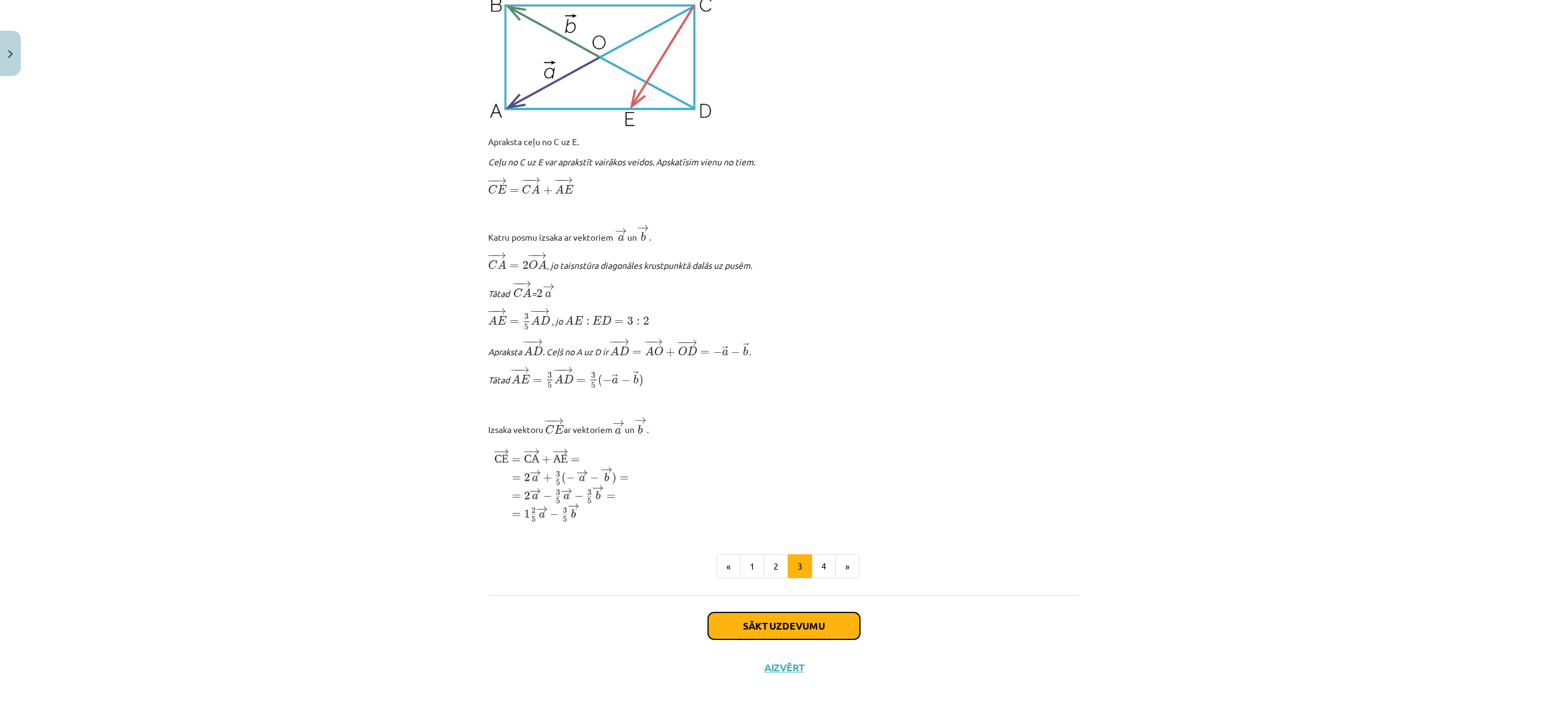
click at [816, 625] on button "Sākt uzdevumu" at bounding box center [784, 626] width 152 height 27
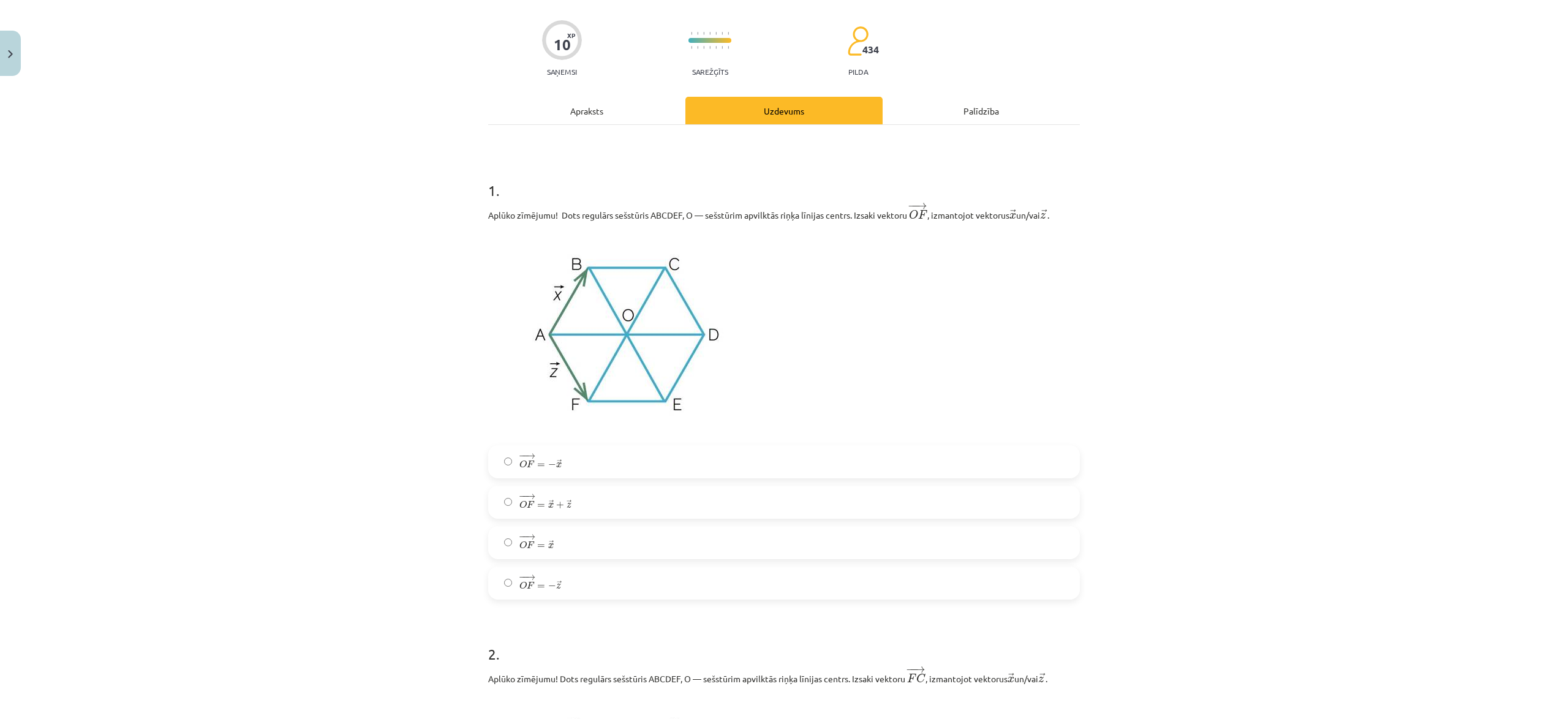
scroll to position [82, 0]
click at [623, 118] on div "Apraksts" at bounding box center [586, 111] width 197 height 28
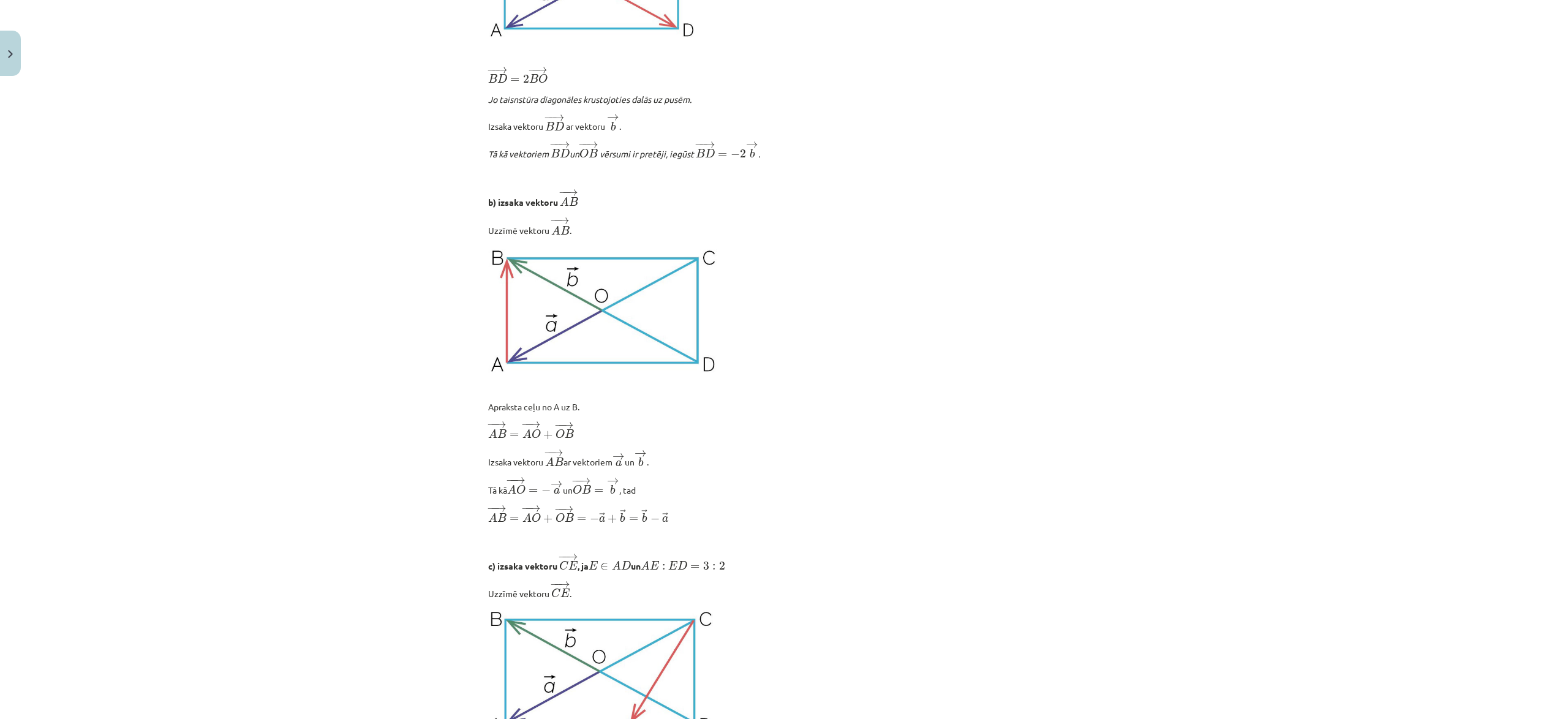
scroll to position [0, 0]
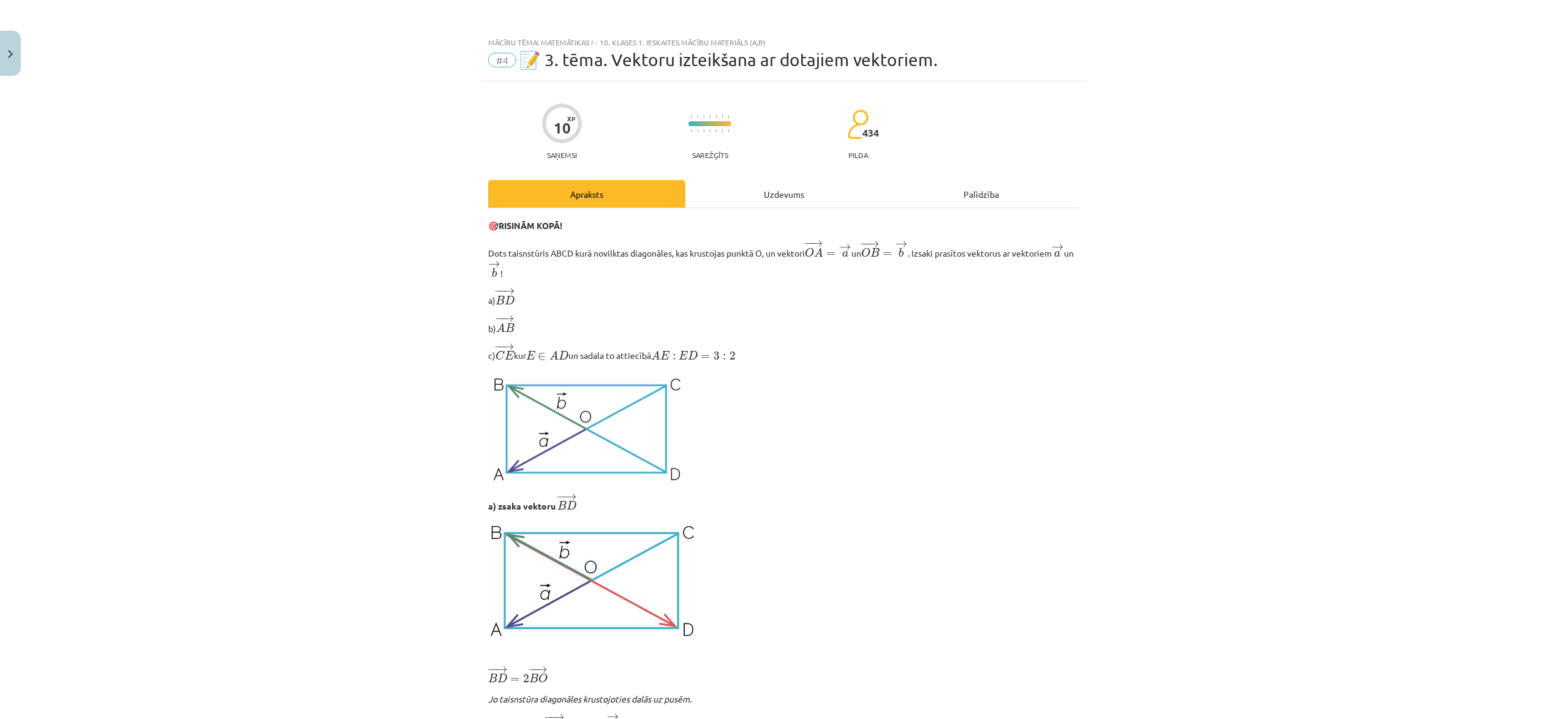
click at [804, 188] on div "Uzdevums" at bounding box center [783, 194] width 197 height 28
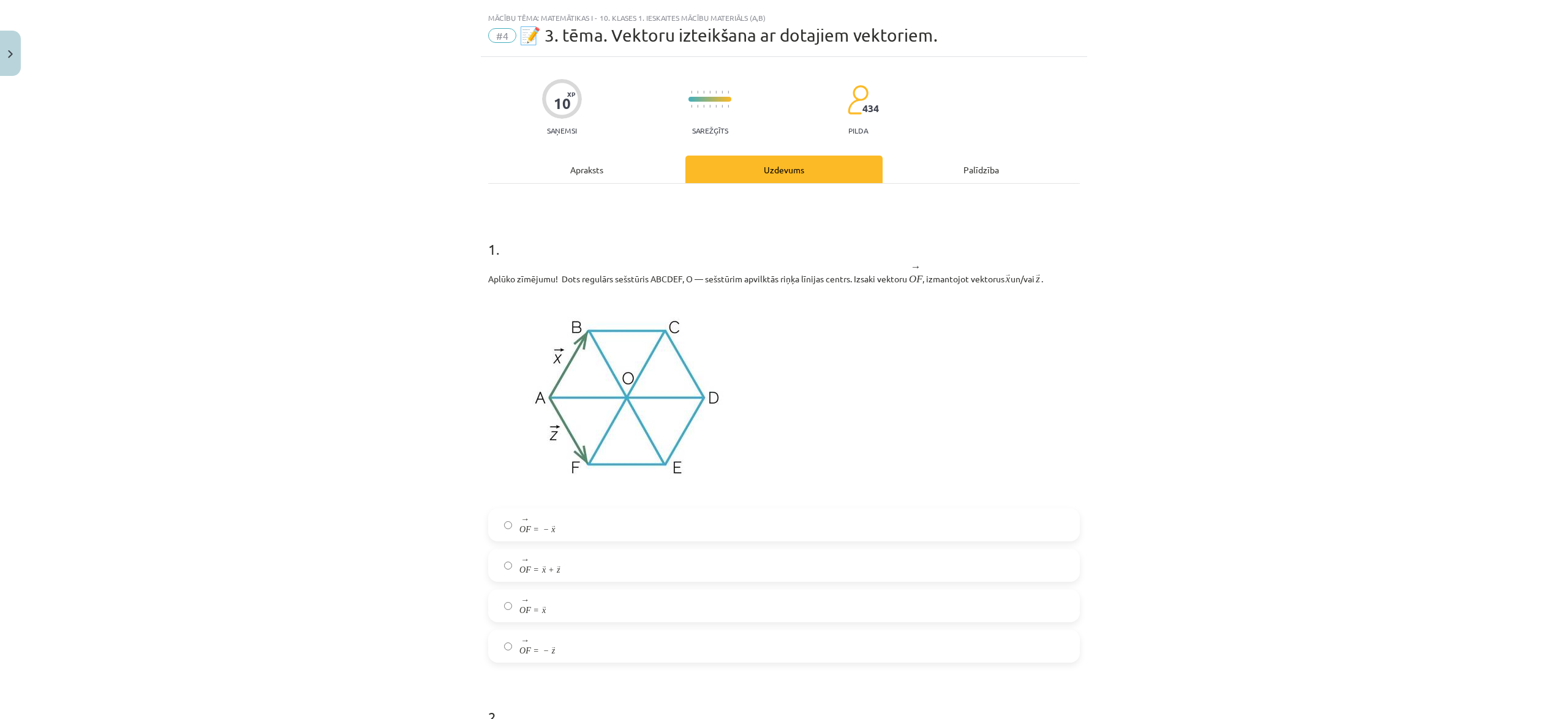
scroll to position [30, 0]
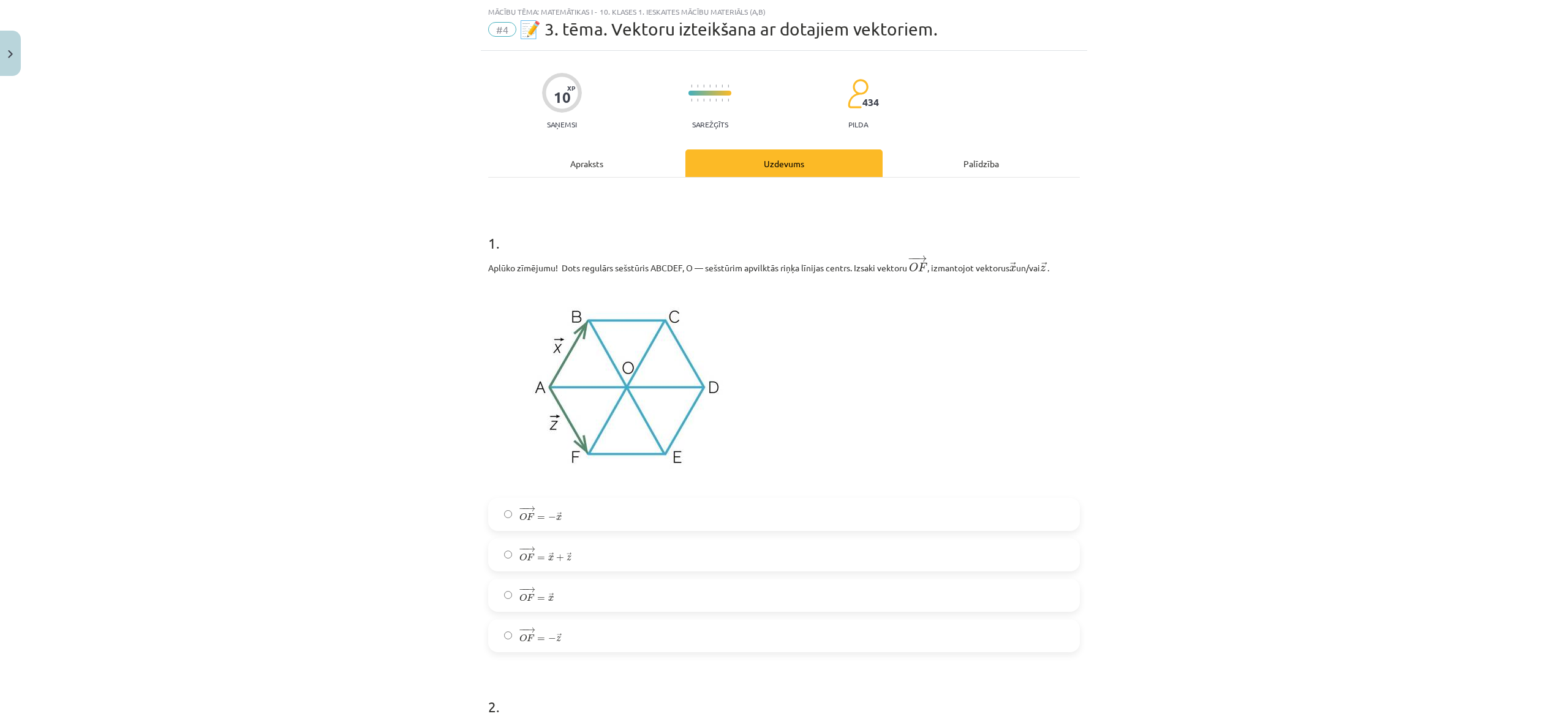
click at [601, 627] on label "− − → O F = − → z O F → = − z →" at bounding box center [784, 636] width 589 height 30
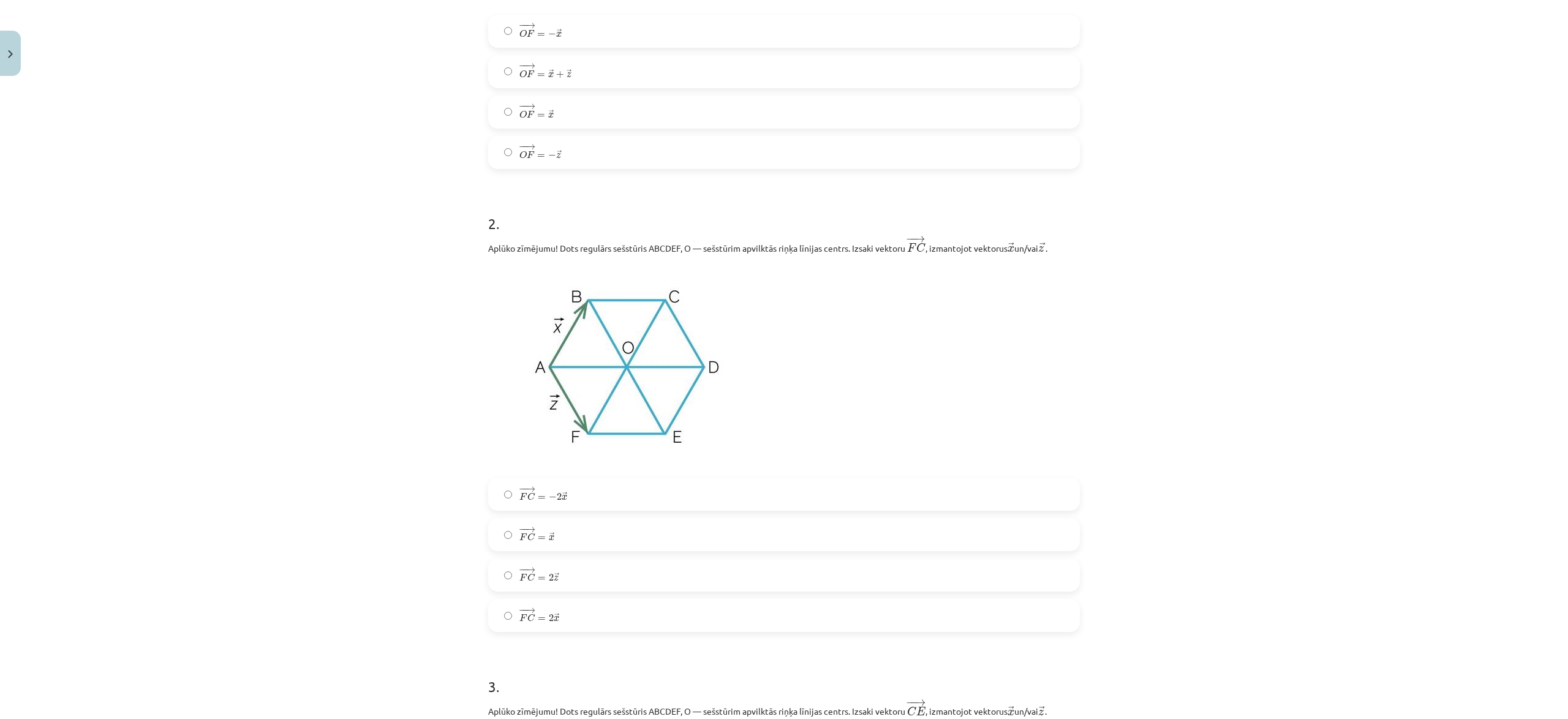
scroll to position [509, 0]
click at [578, 622] on label "− − → F C = 2 → x F C → = 2 x →" at bounding box center [784, 619] width 589 height 30
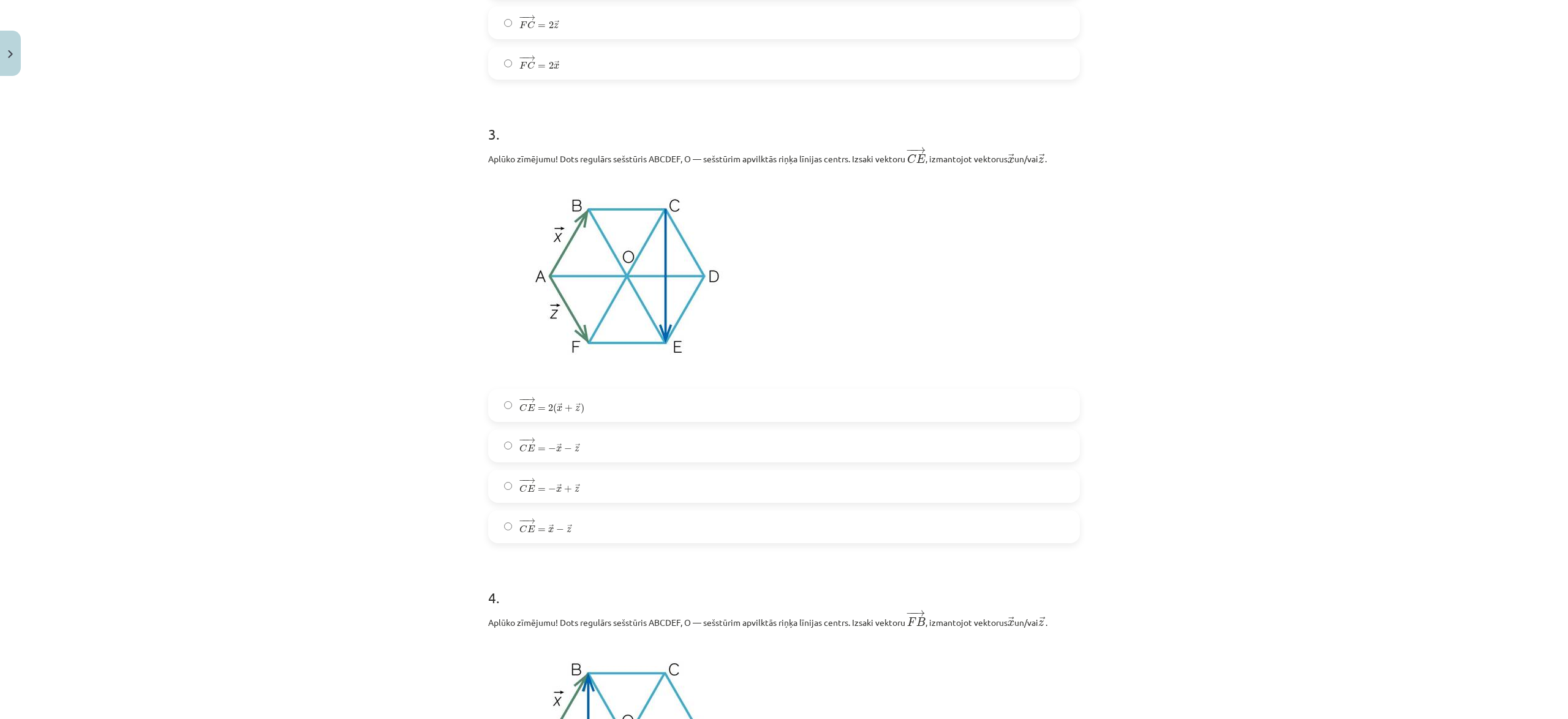
scroll to position [1077, 0]
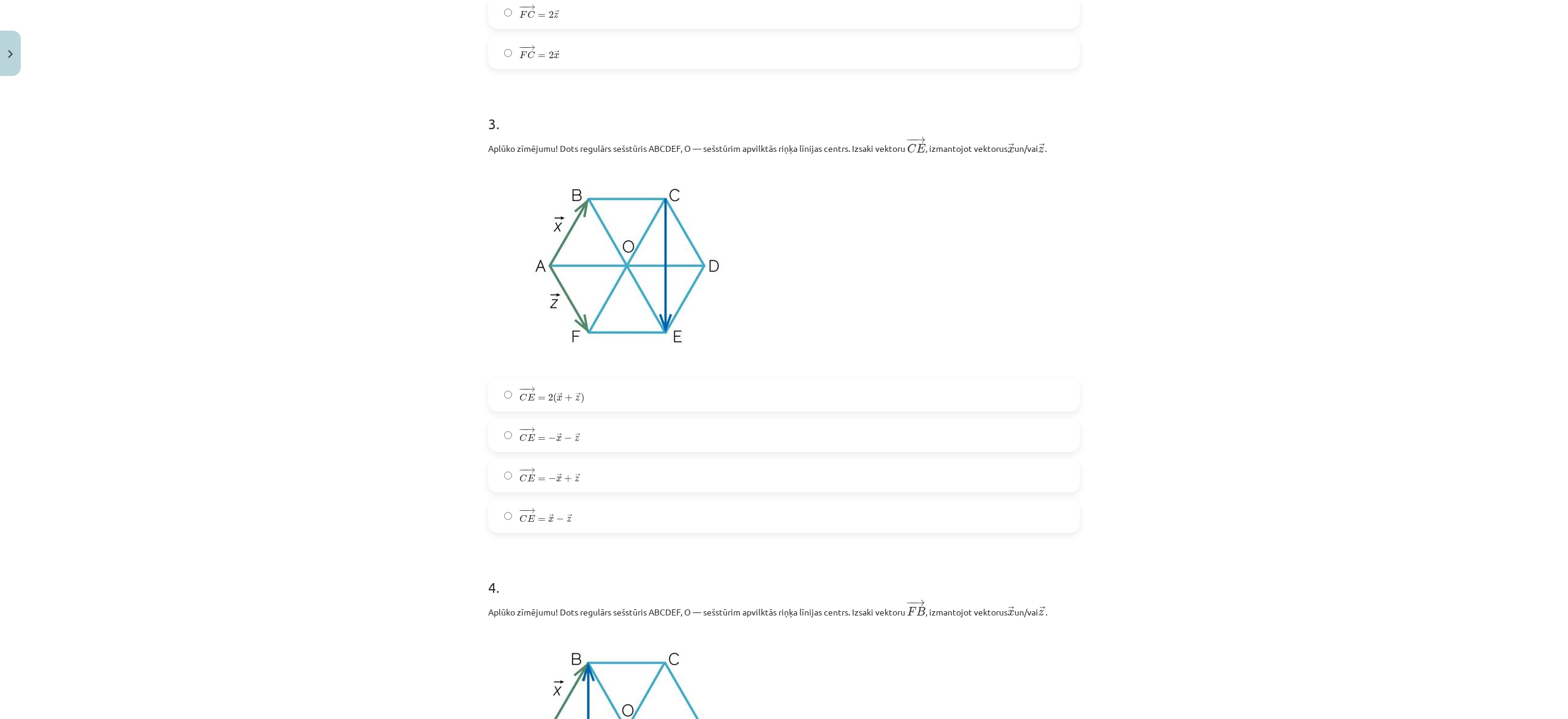
click at [607, 477] on label "− − → C E = − → x + → z C E → = − x → + z →" at bounding box center [784, 476] width 589 height 30
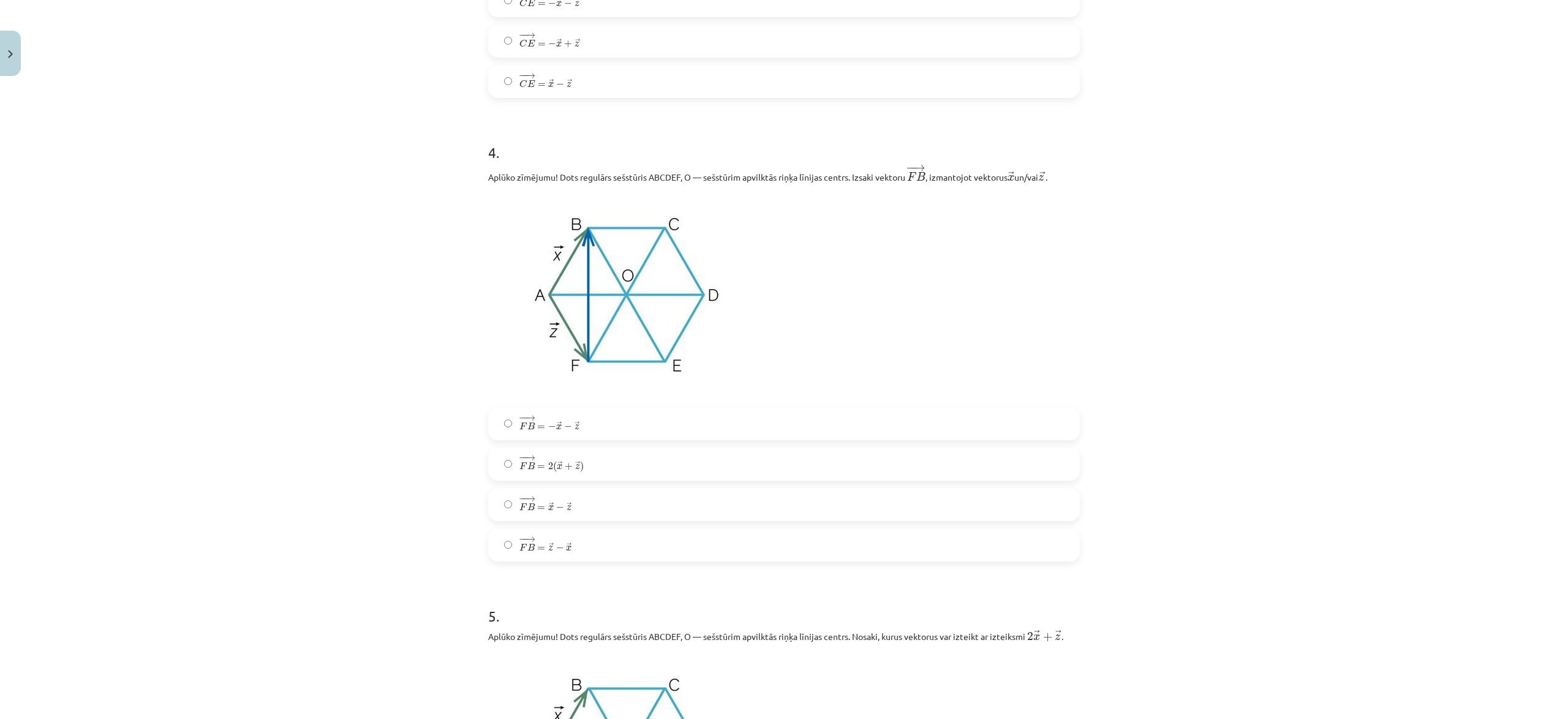
scroll to position [1522, 0]
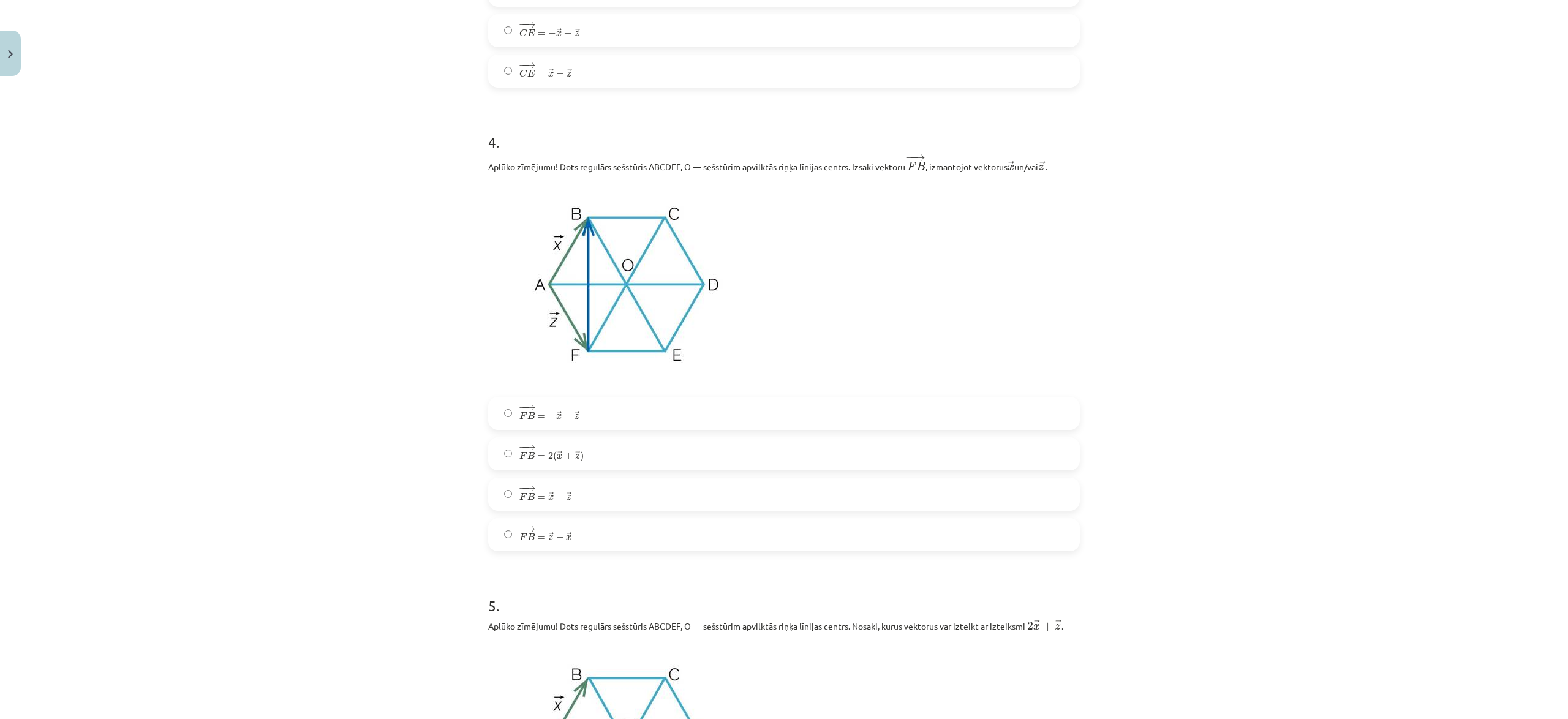
click at [588, 498] on label "− − → F B = → x − → z F B → = x → − z →" at bounding box center [784, 494] width 589 height 30
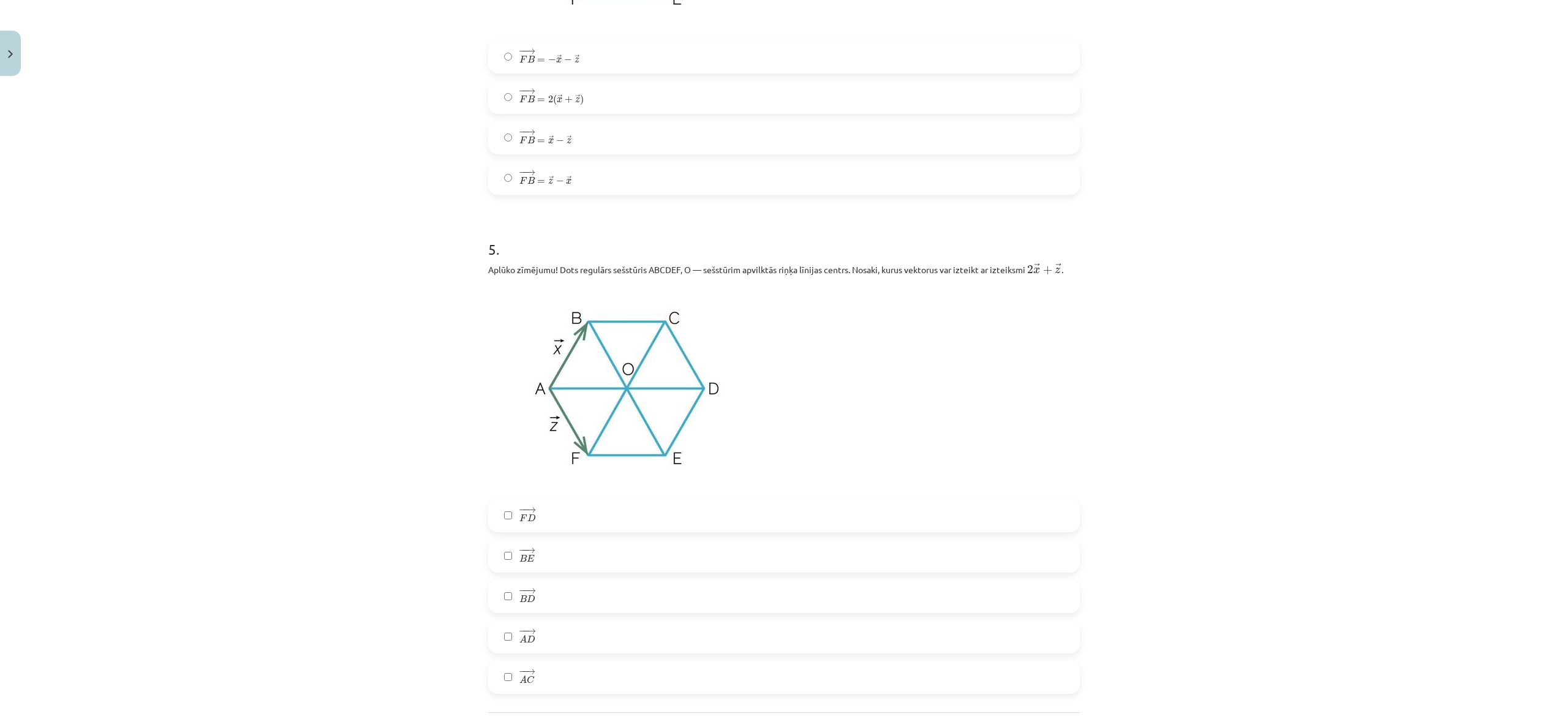
scroll to position [1905, 0]
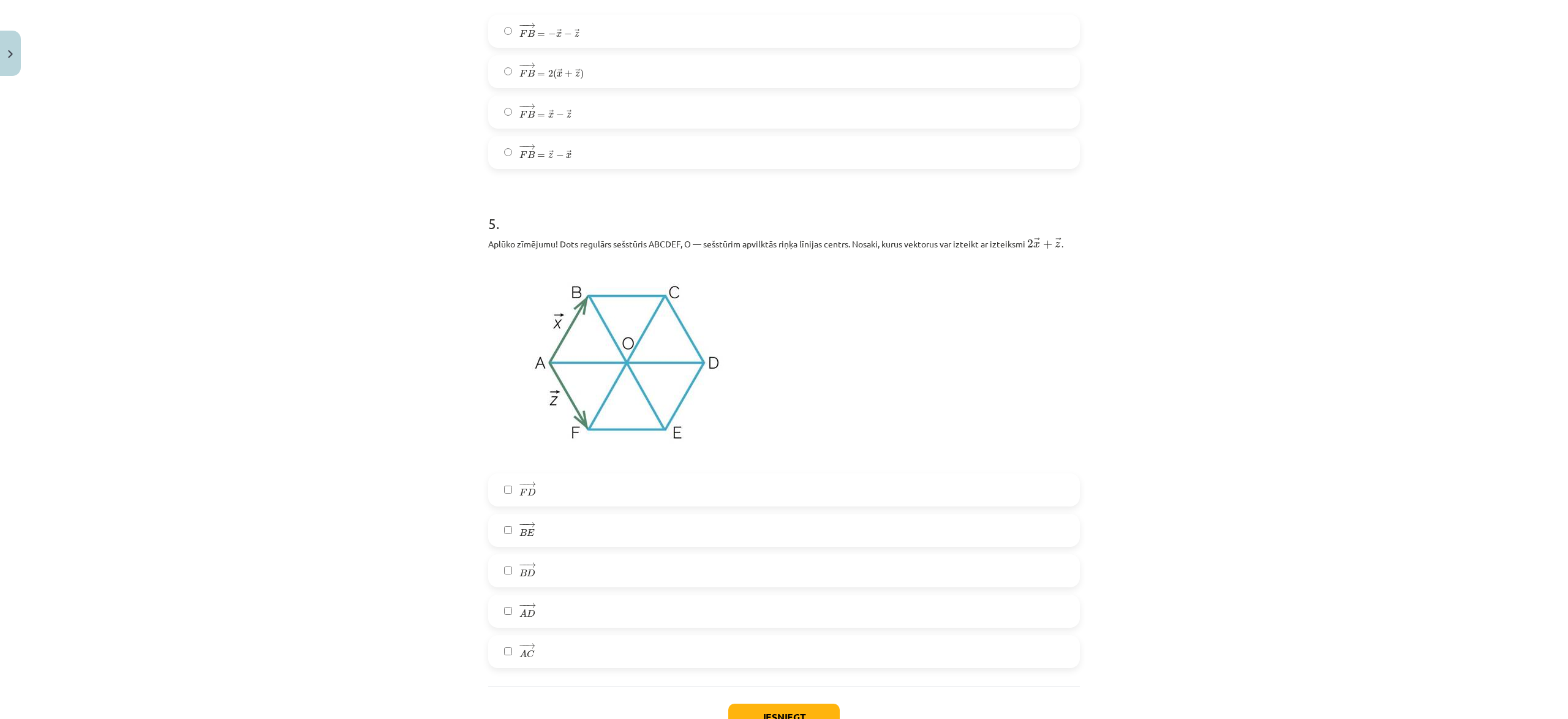
click at [551, 489] on label "− − → F D F D →" at bounding box center [784, 490] width 589 height 30
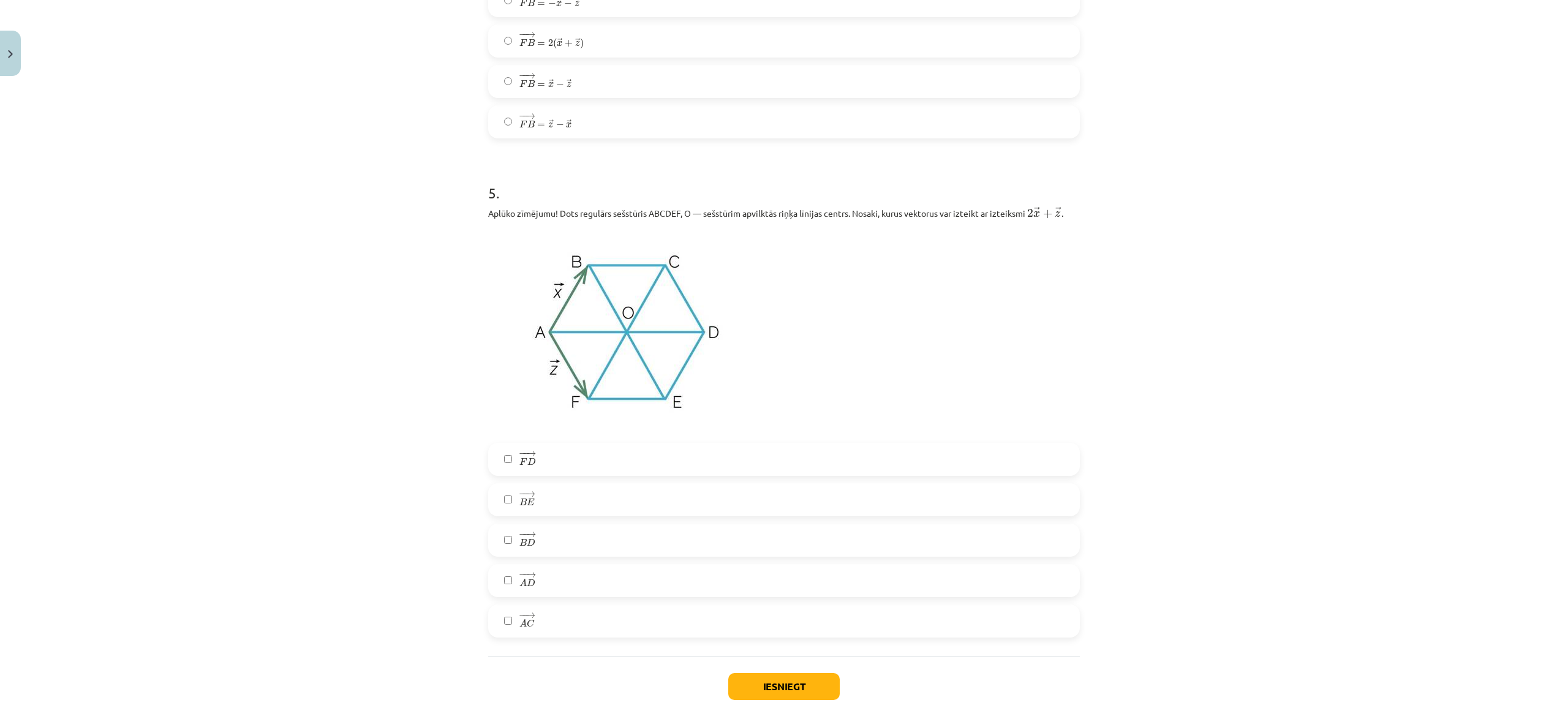
scroll to position [1937, 0]
click at [559, 581] on label "− − → A D A D →" at bounding box center [784, 579] width 589 height 30
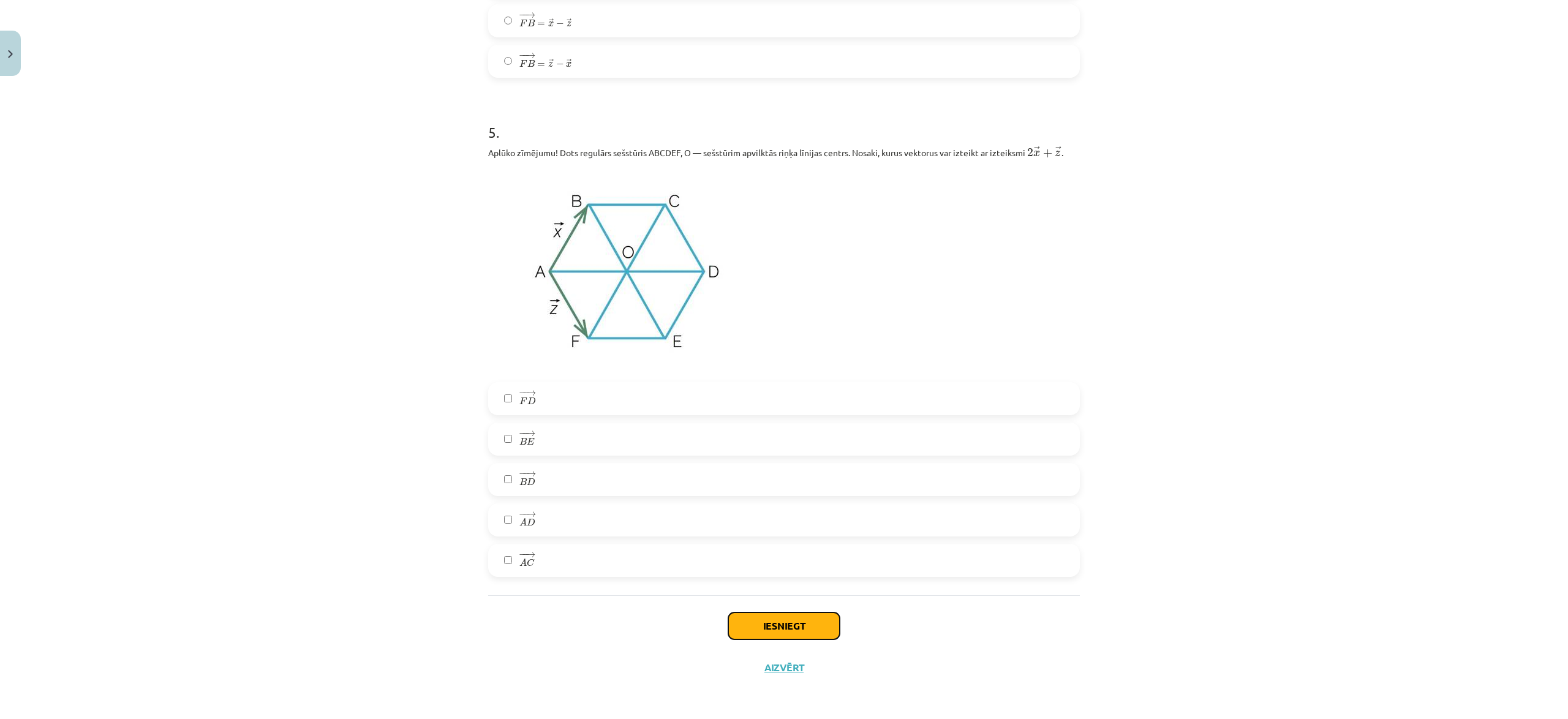
click at [837, 623] on button "Iesniegt" at bounding box center [783, 626] width 111 height 27
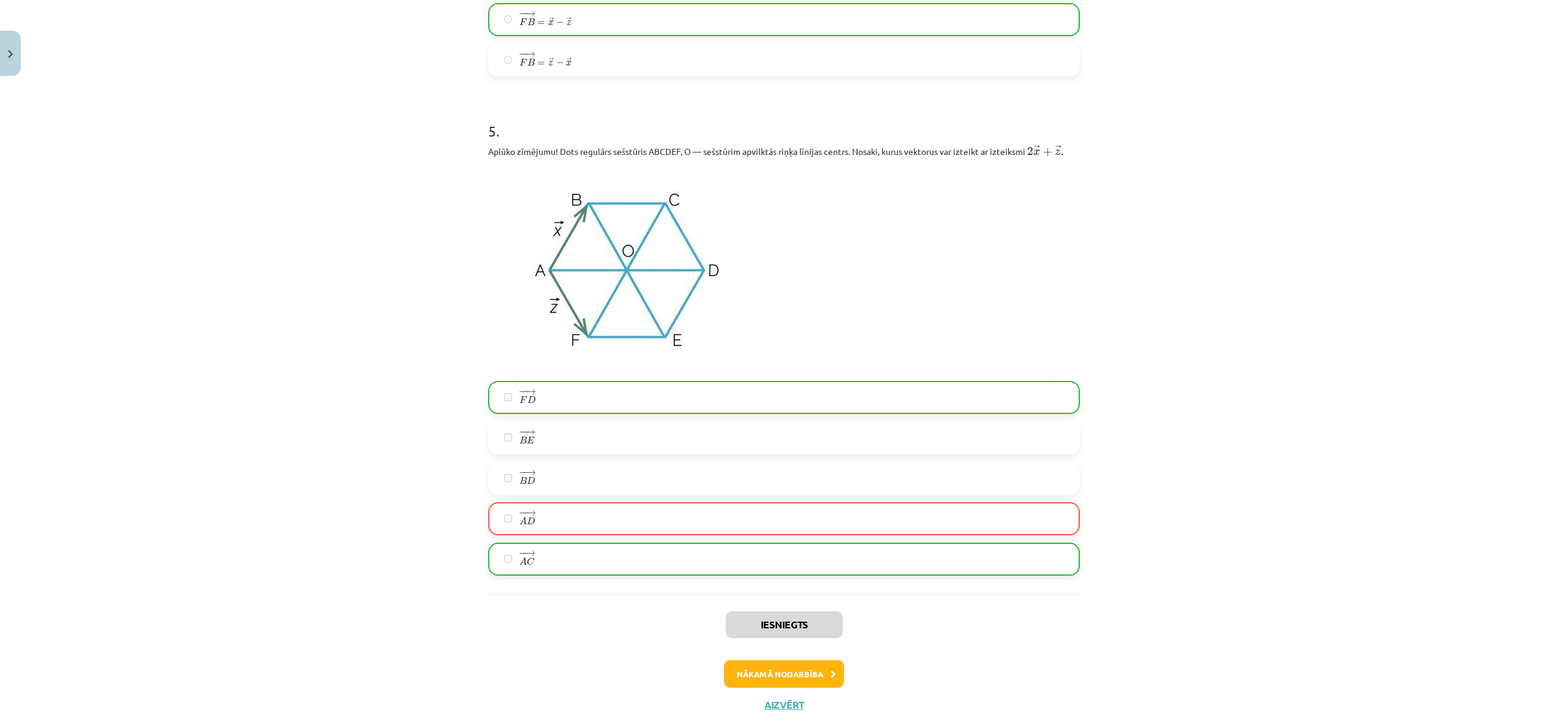
scroll to position [2037, 0]
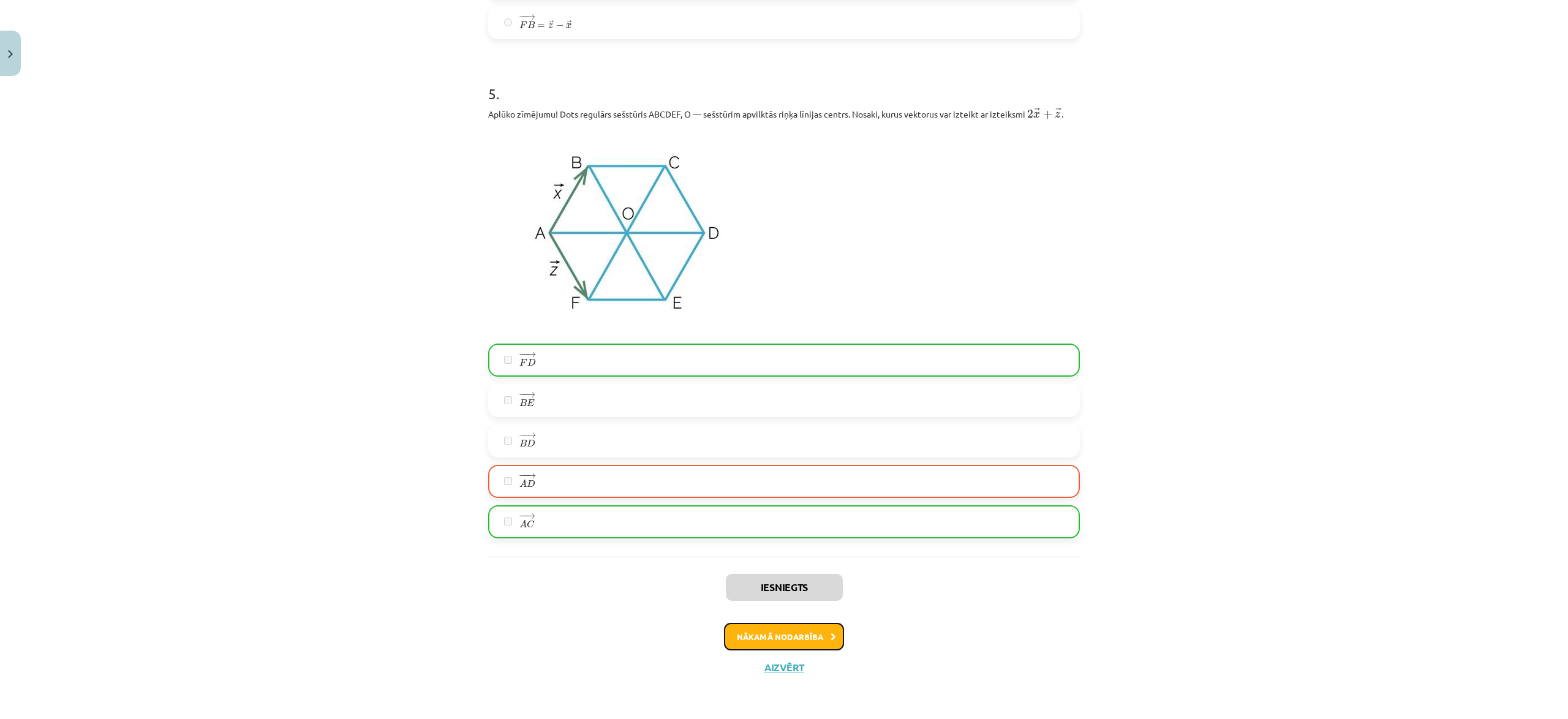
click at [817, 633] on button "Nākamā nodarbība" at bounding box center [784, 637] width 120 height 28
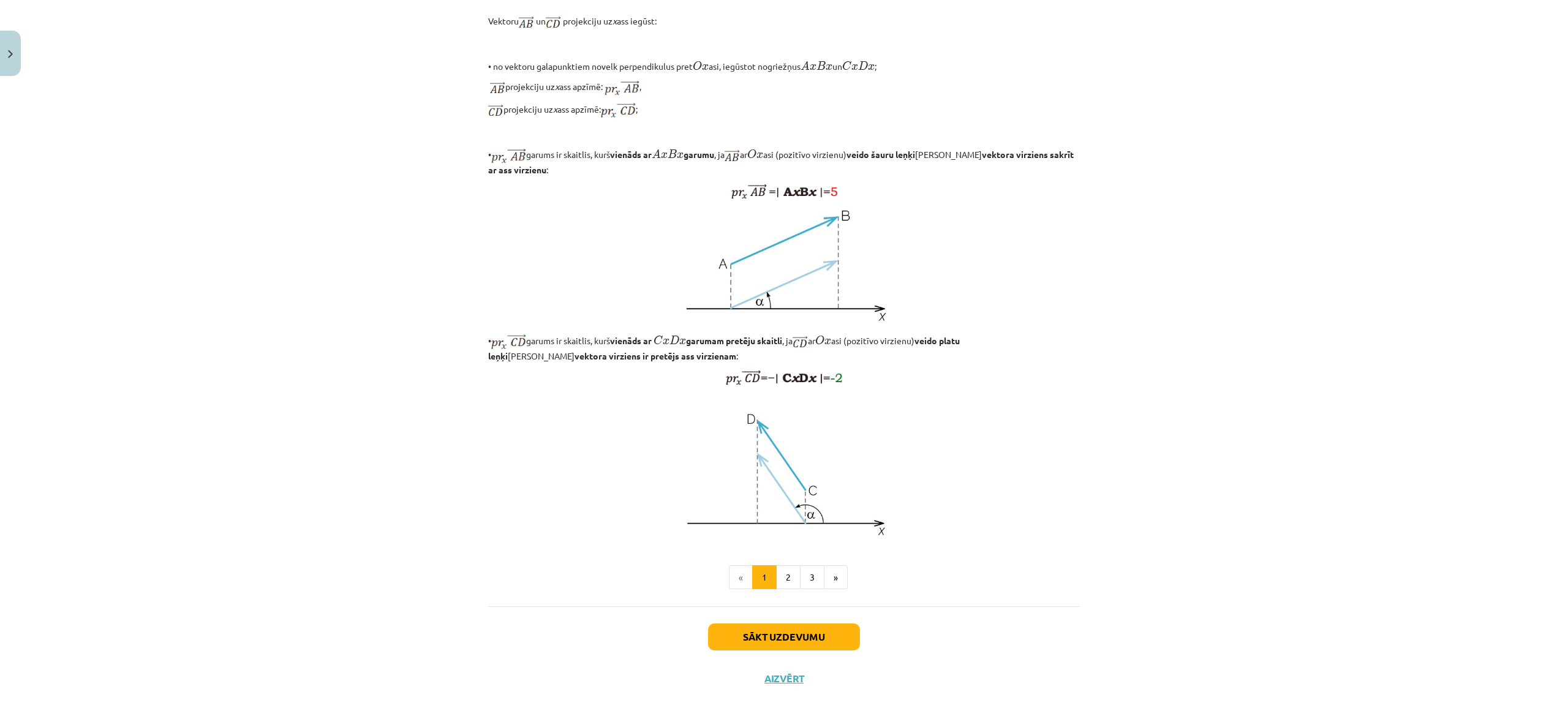
scroll to position [690, 0]
click at [784, 588] on button "2" at bounding box center [788, 575] width 24 height 24
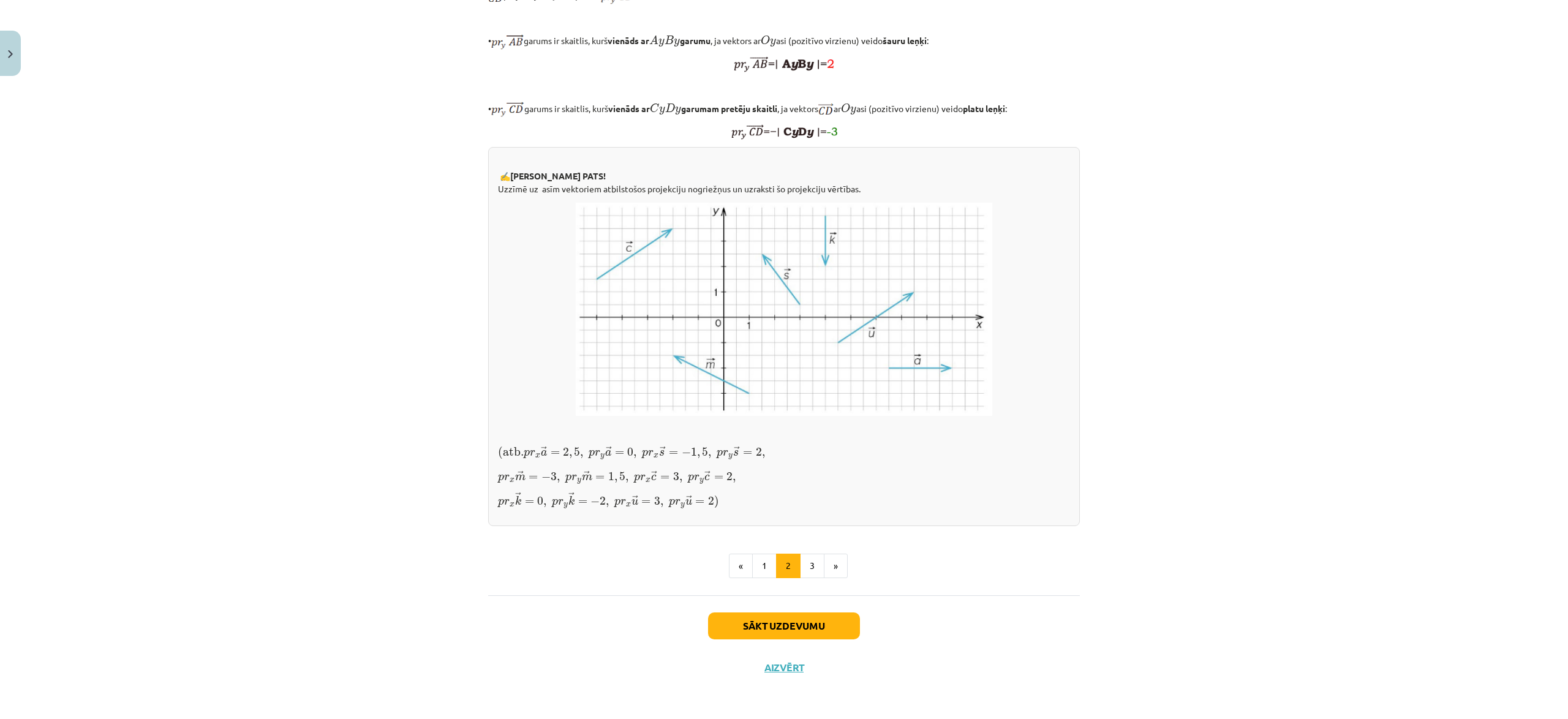
scroll to position [732, 0]
click at [811, 578] on button "3" at bounding box center [812, 565] width 24 height 24
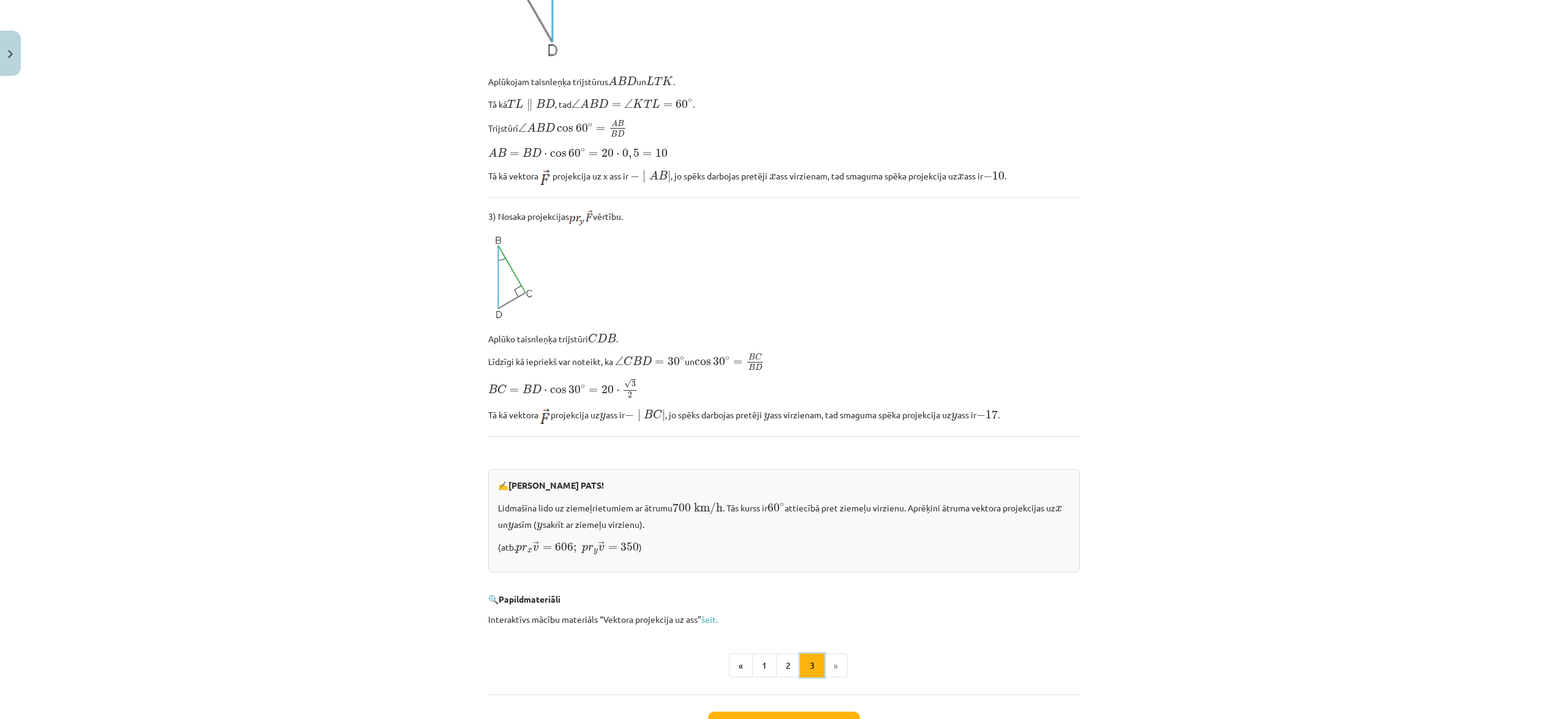
scroll to position [925, 0]
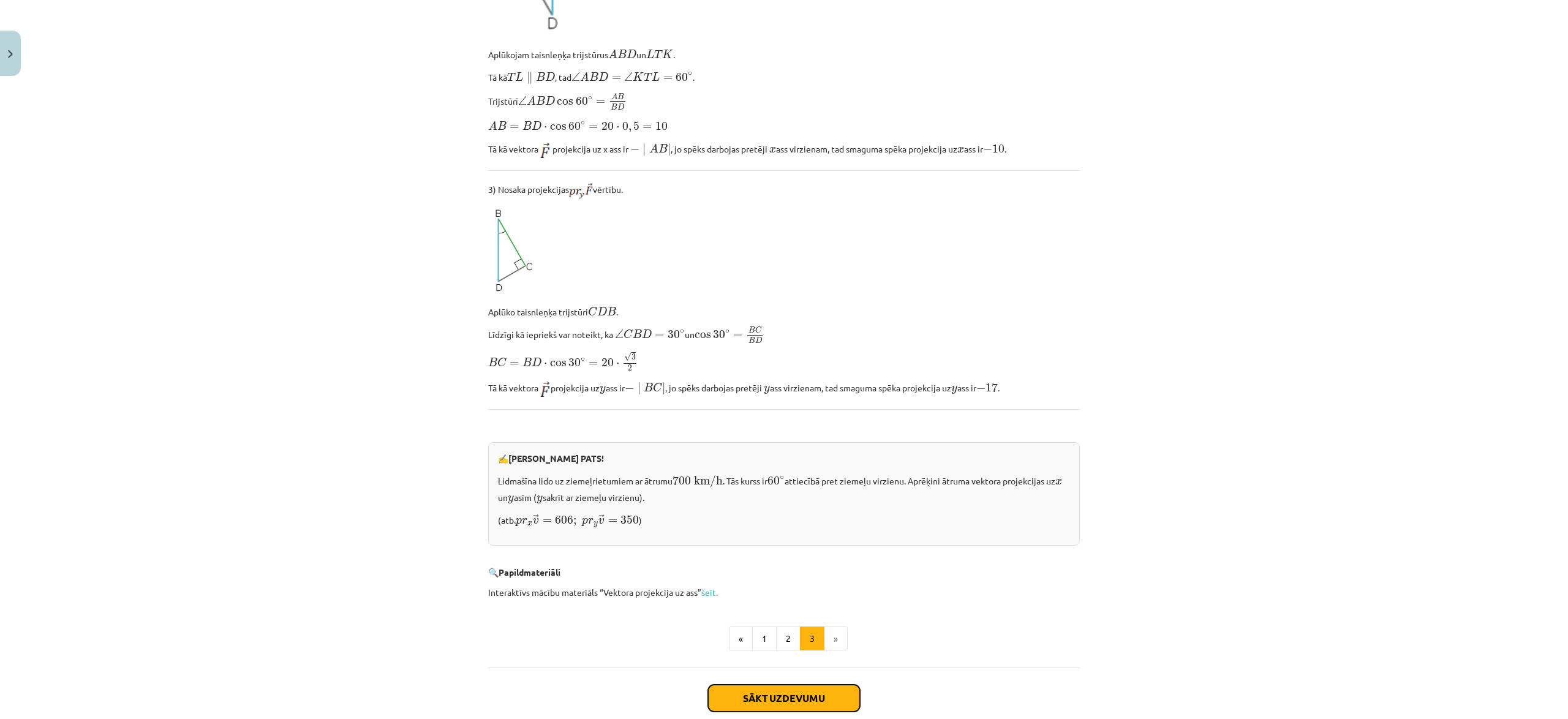
click at [801, 689] on button "Sākt uzdevumu" at bounding box center [784, 698] width 152 height 27
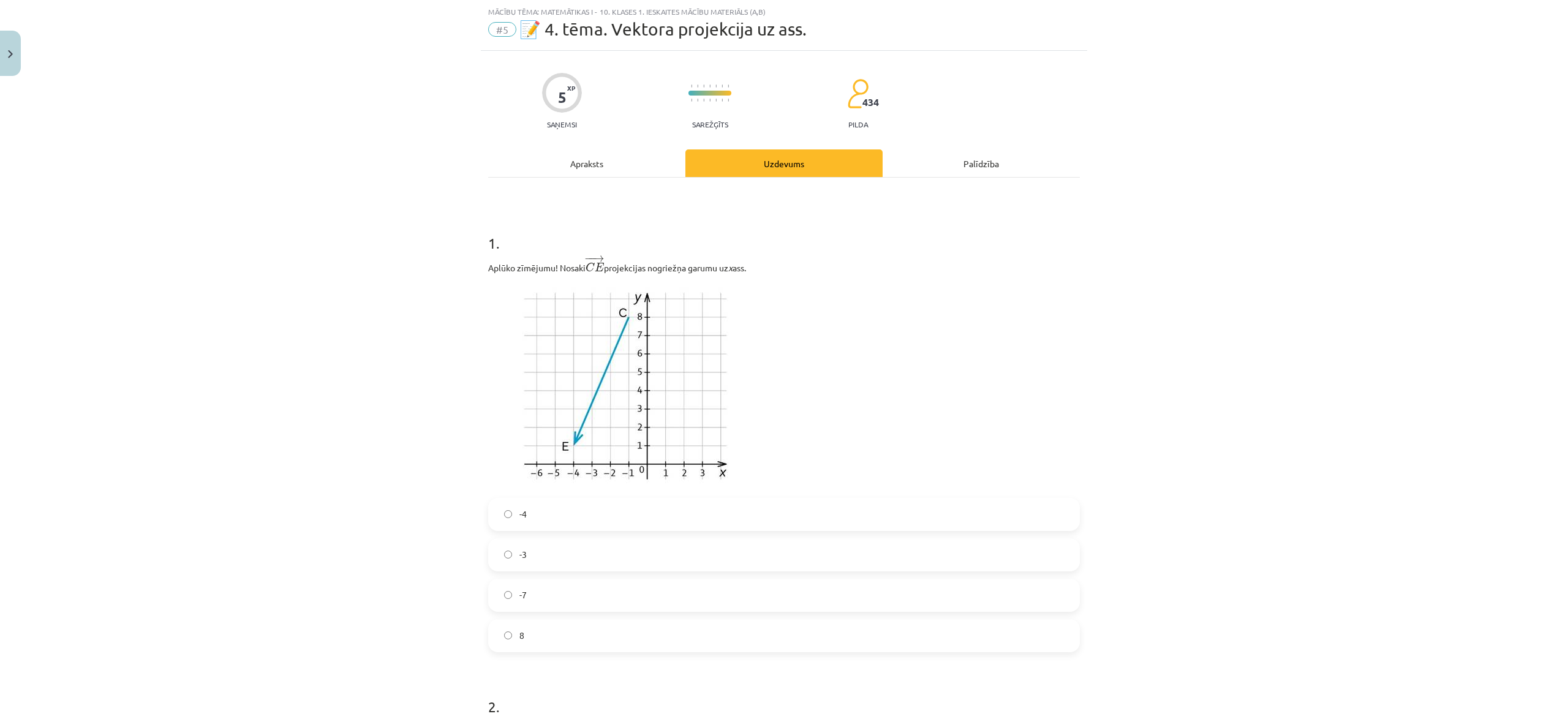
scroll to position [107, 0]
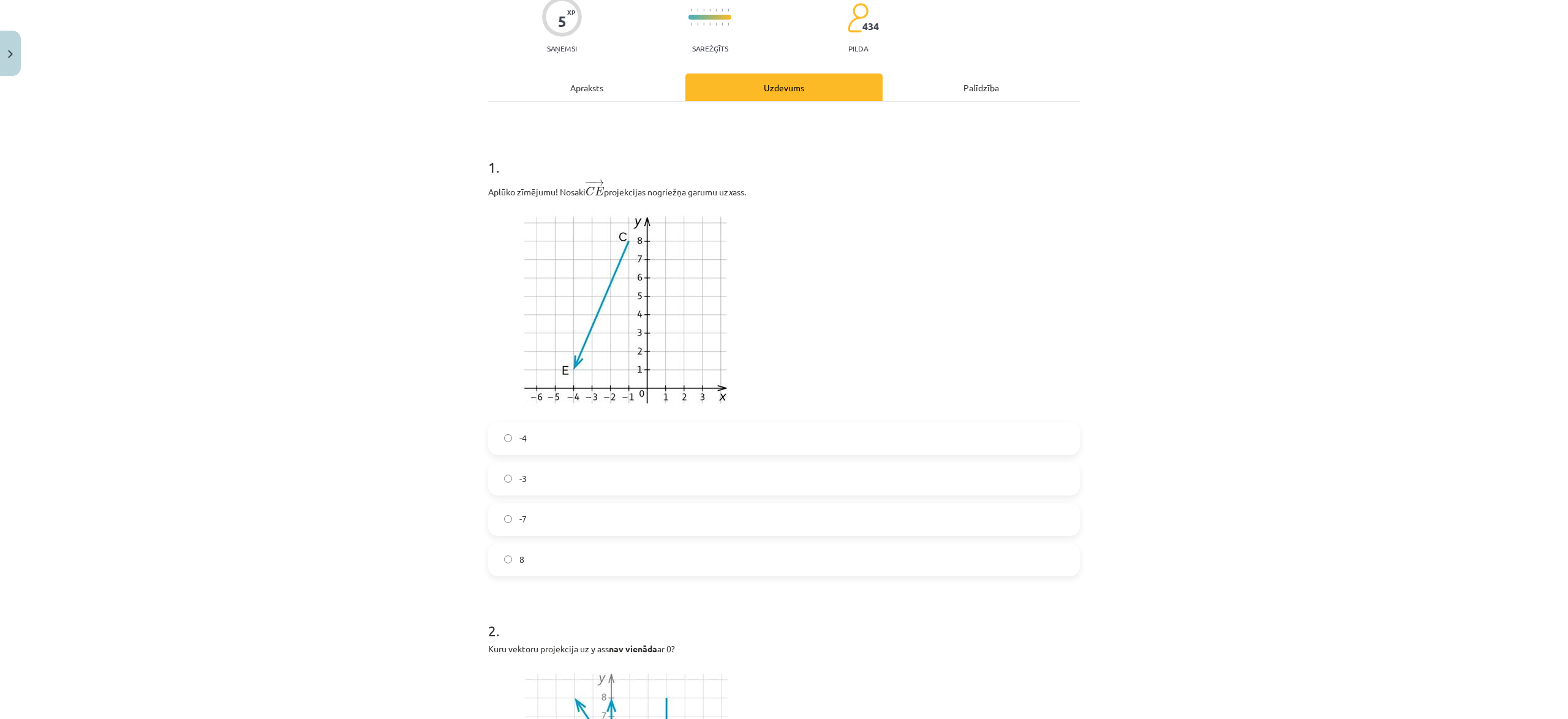
click at [561, 479] on label "-3" at bounding box center [784, 479] width 589 height 30
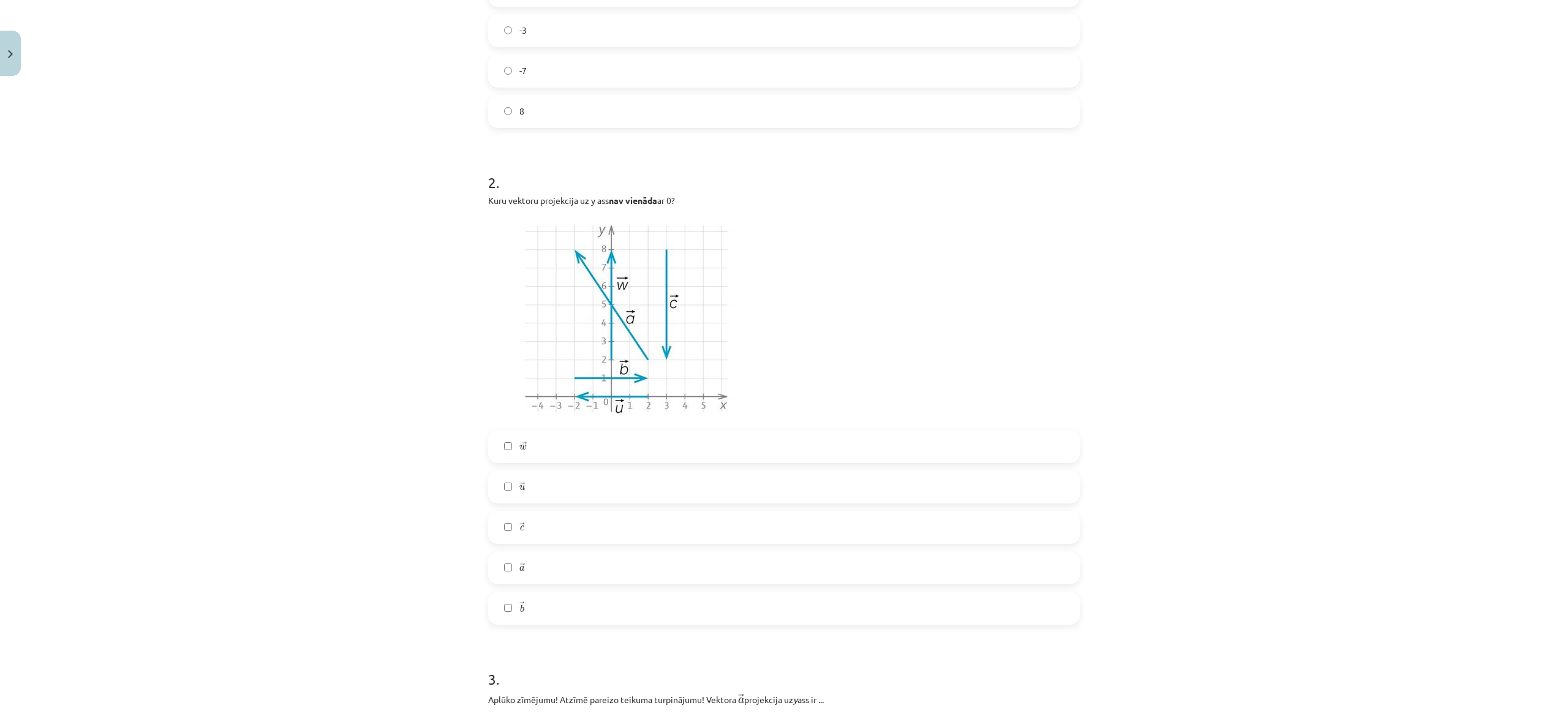
scroll to position [556, 0]
click at [525, 608] on label "→ b b →" at bounding box center [784, 608] width 589 height 30
click at [538, 492] on label "→ u u →" at bounding box center [784, 486] width 589 height 30
click at [532, 531] on label "→ c c →" at bounding box center [784, 527] width 589 height 30
click at [533, 556] on label "→ a a →" at bounding box center [784, 567] width 589 height 30
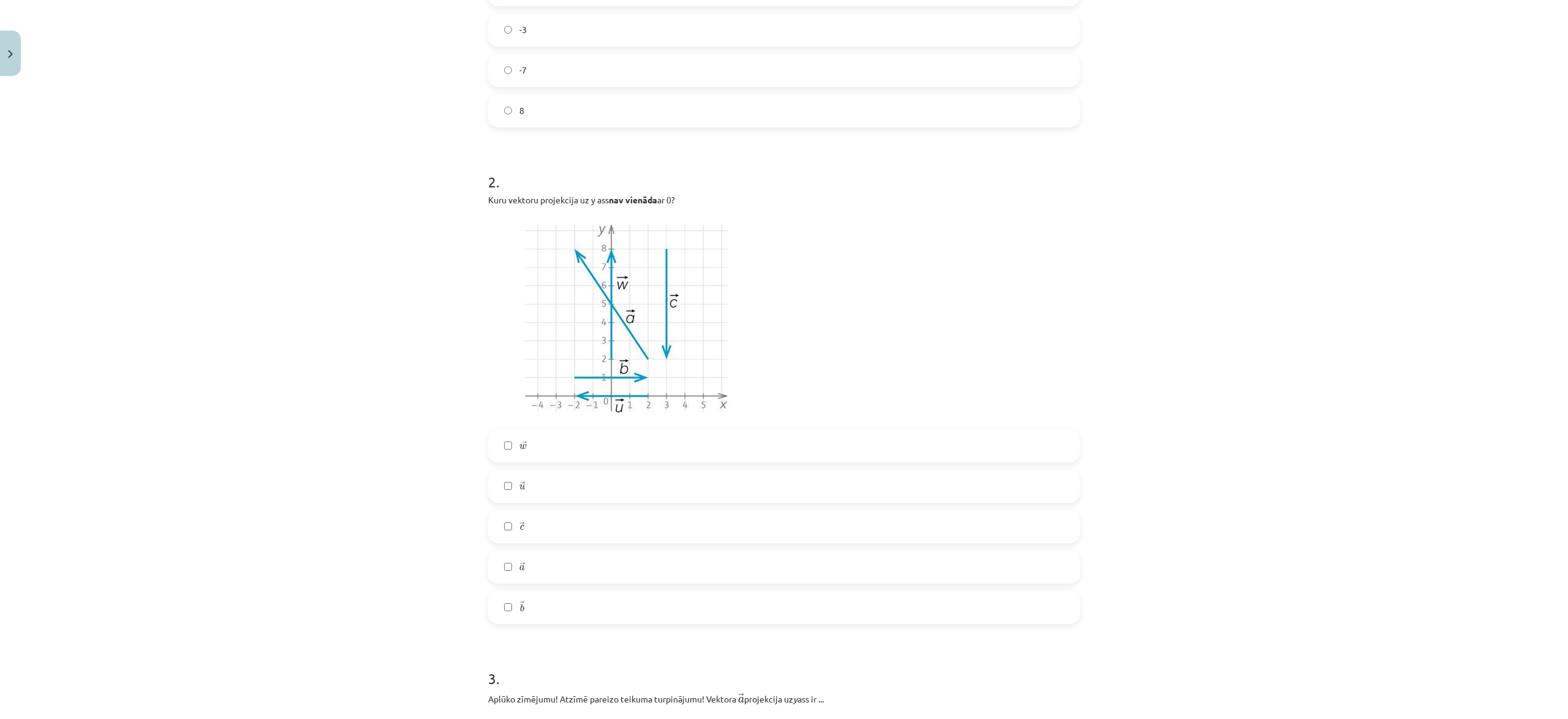
click at [532, 562] on label "→ a a →" at bounding box center [784, 567] width 589 height 30
click at [549, 532] on label "→ c c →" at bounding box center [784, 527] width 589 height 30
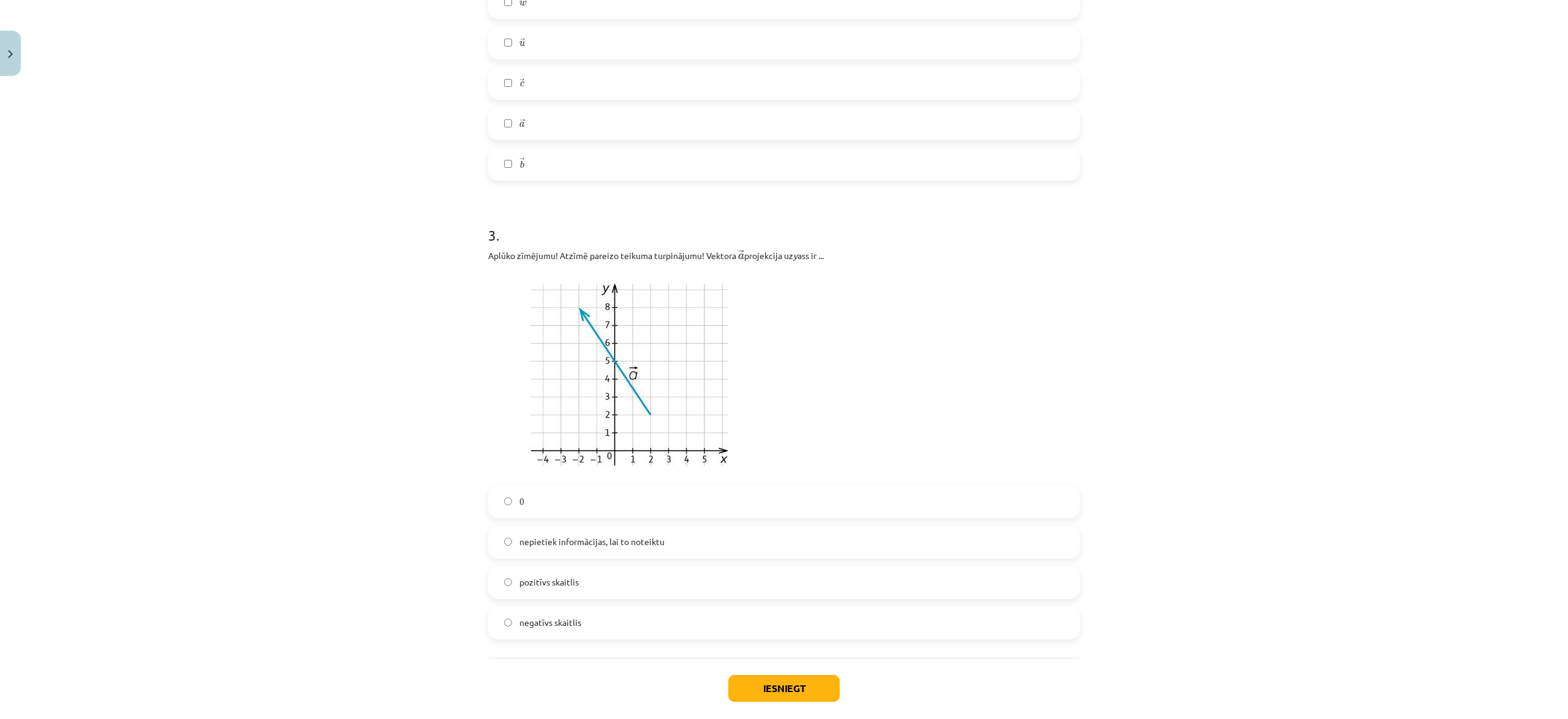
scroll to position [1001, 0]
click at [526, 503] on label "0" at bounding box center [784, 500] width 589 height 30
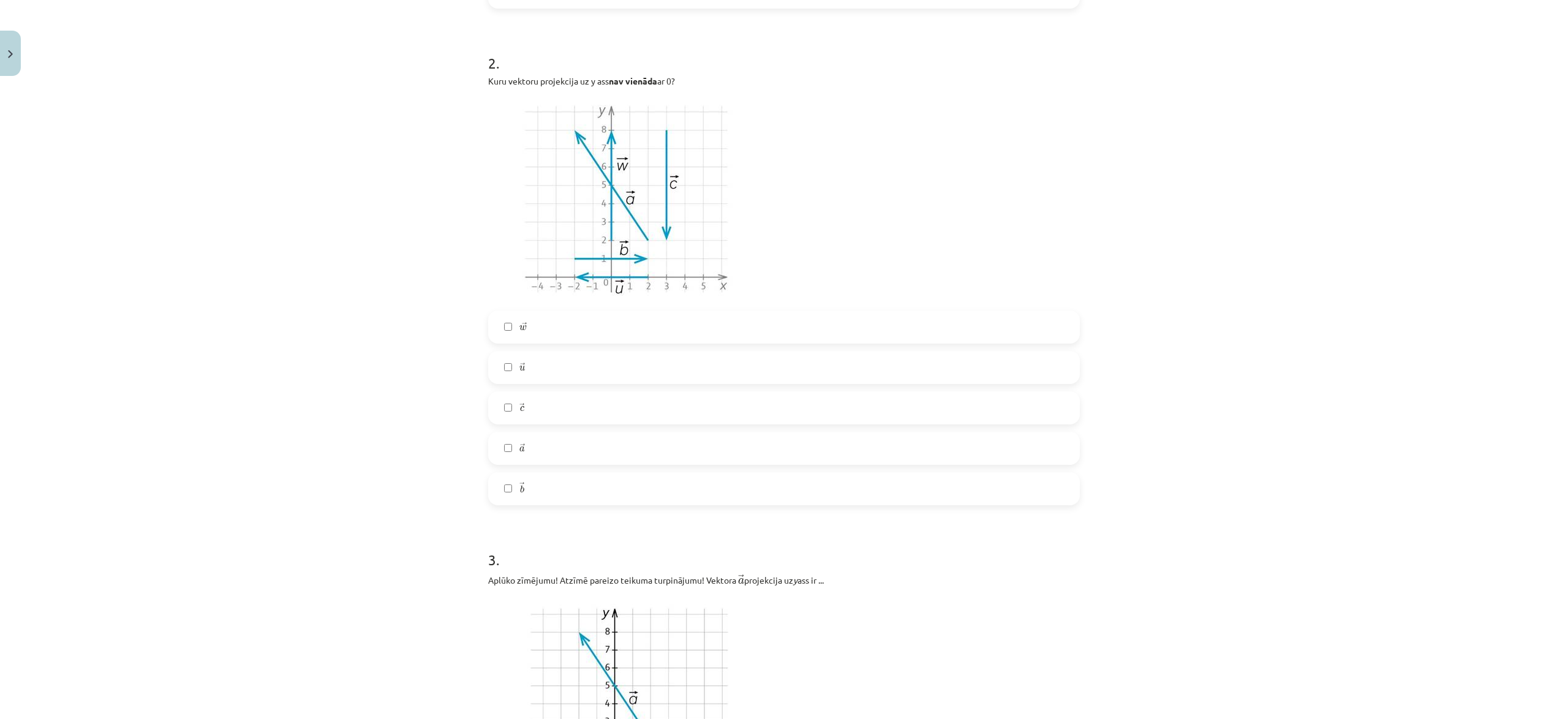
scroll to position [670, 0]
click at [540, 334] on label "→ w w →" at bounding box center [784, 332] width 589 height 30
click at [528, 484] on label "→ b b →" at bounding box center [784, 494] width 589 height 30
click at [540, 375] on label "→ u u →" at bounding box center [784, 372] width 589 height 30
click at [549, 413] on label "→ c c →" at bounding box center [784, 413] width 589 height 30
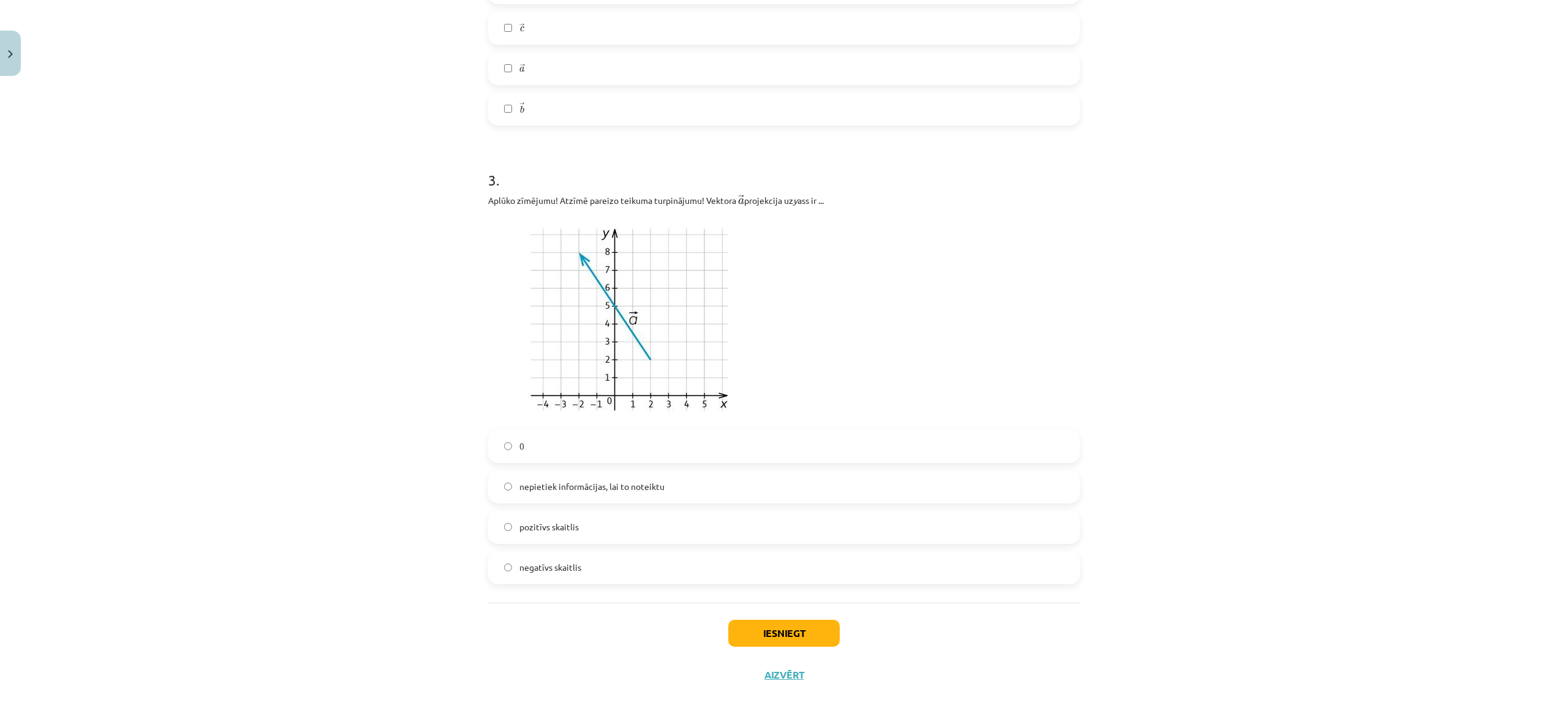
scroll to position [1062, 0]
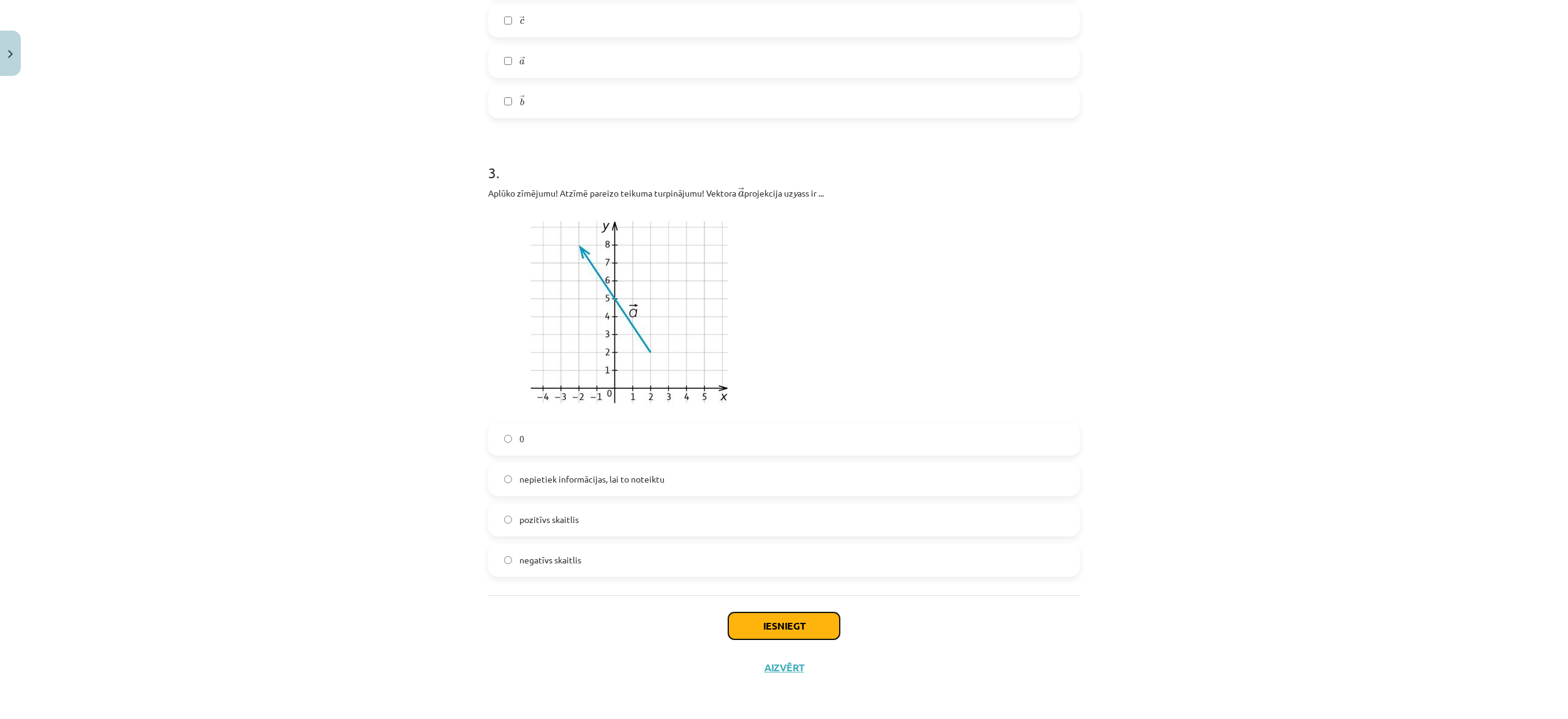
click at [791, 617] on button "Iesniegt" at bounding box center [783, 626] width 111 height 27
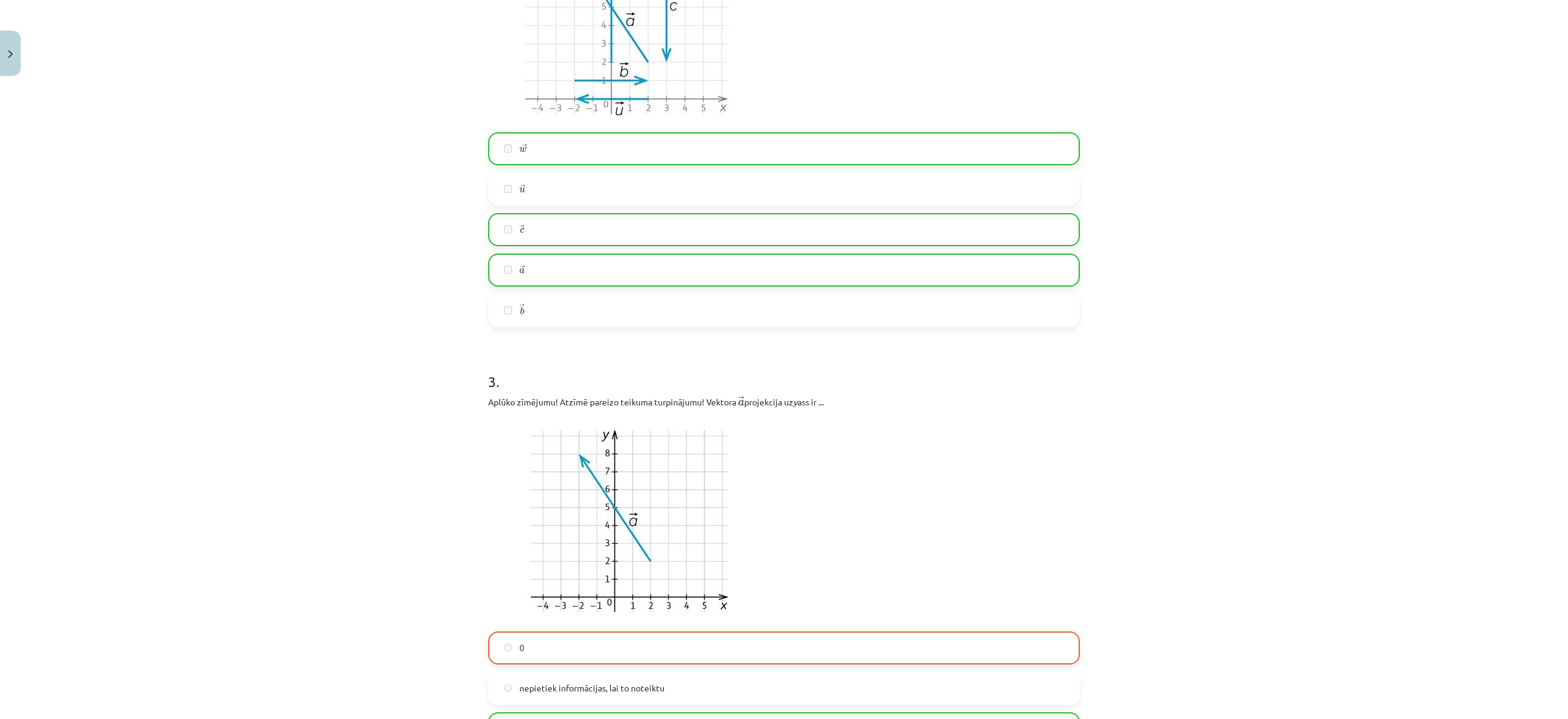
scroll to position [1101, 0]
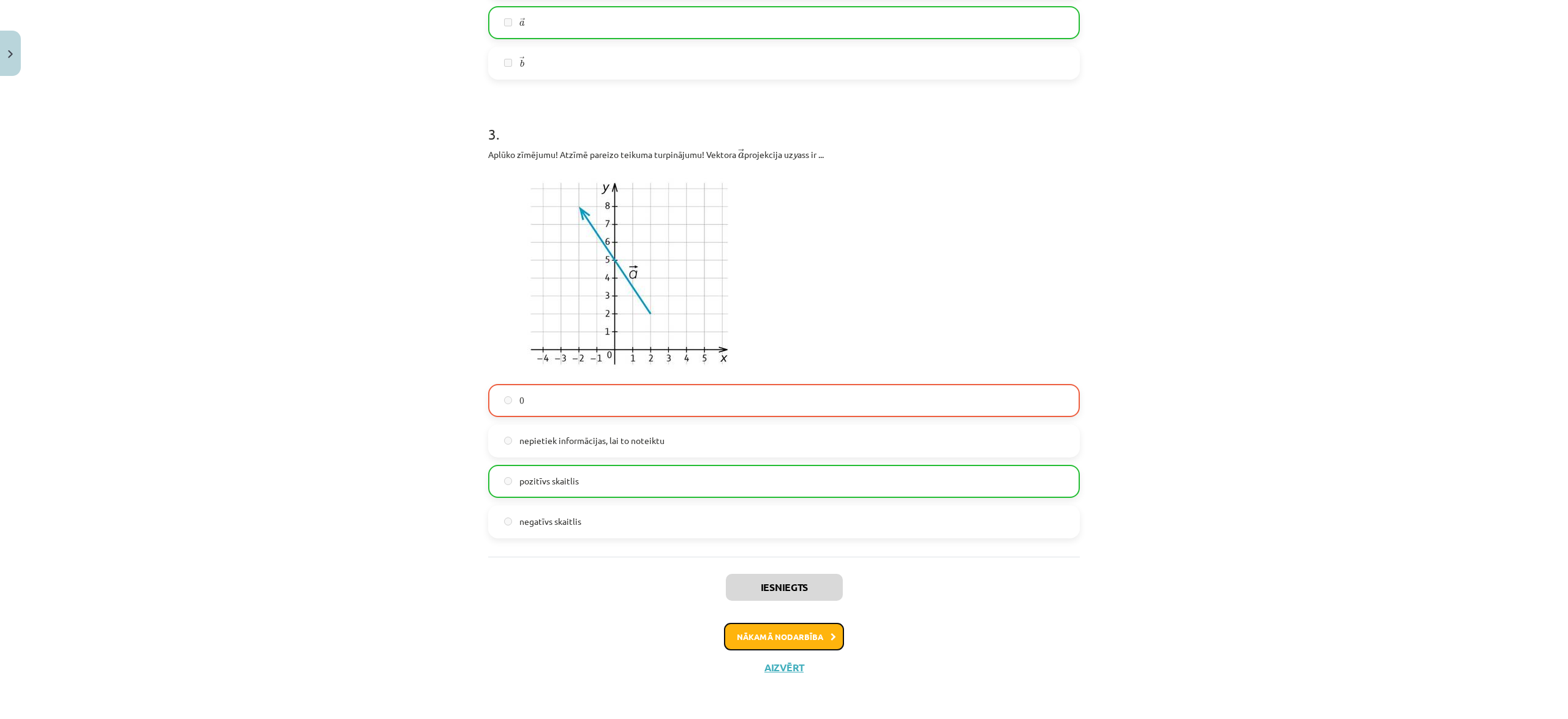
click at [821, 635] on button "Nākamā nodarbība" at bounding box center [784, 637] width 120 height 28
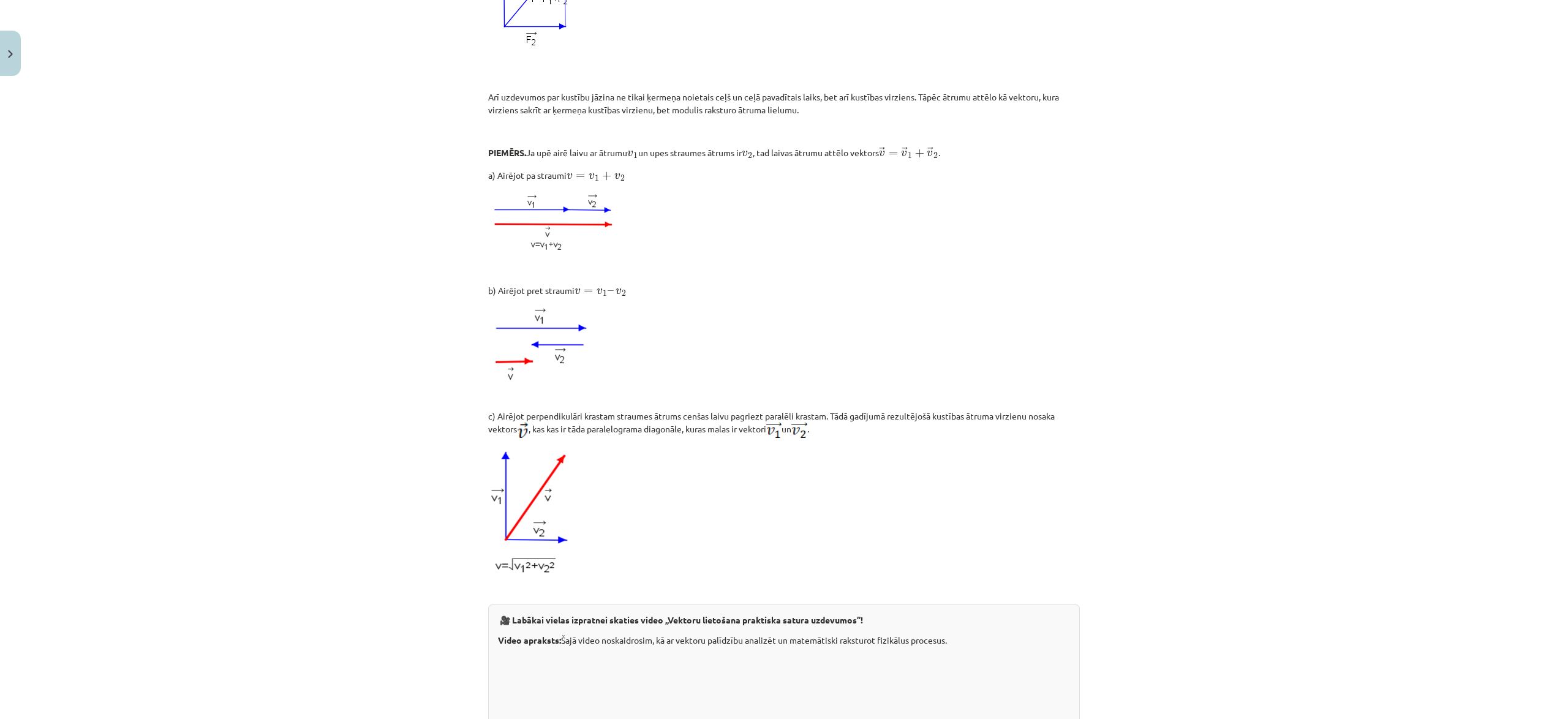
scroll to position [1008, 0]
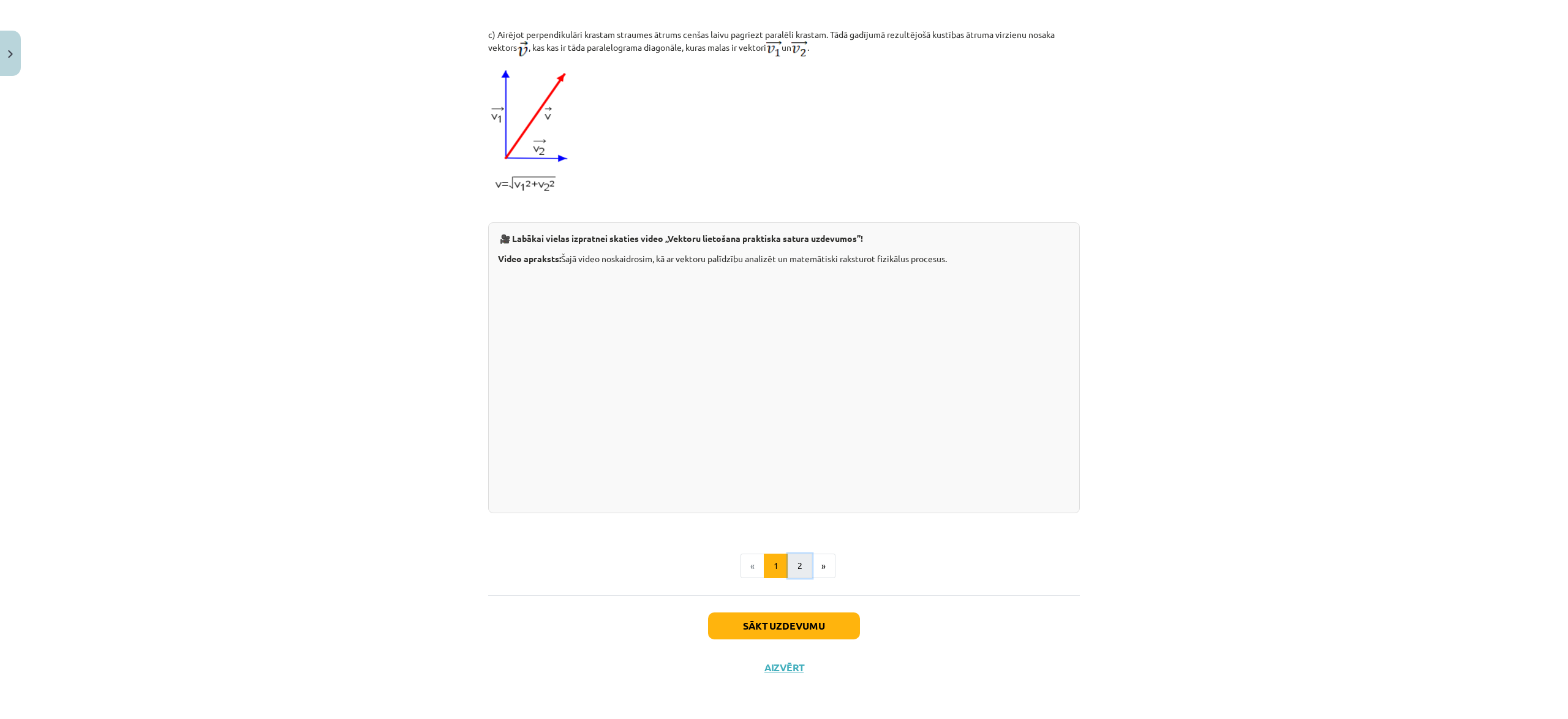
click at [800, 568] on button "2" at bounding box center [799, 565] width 24 height 24
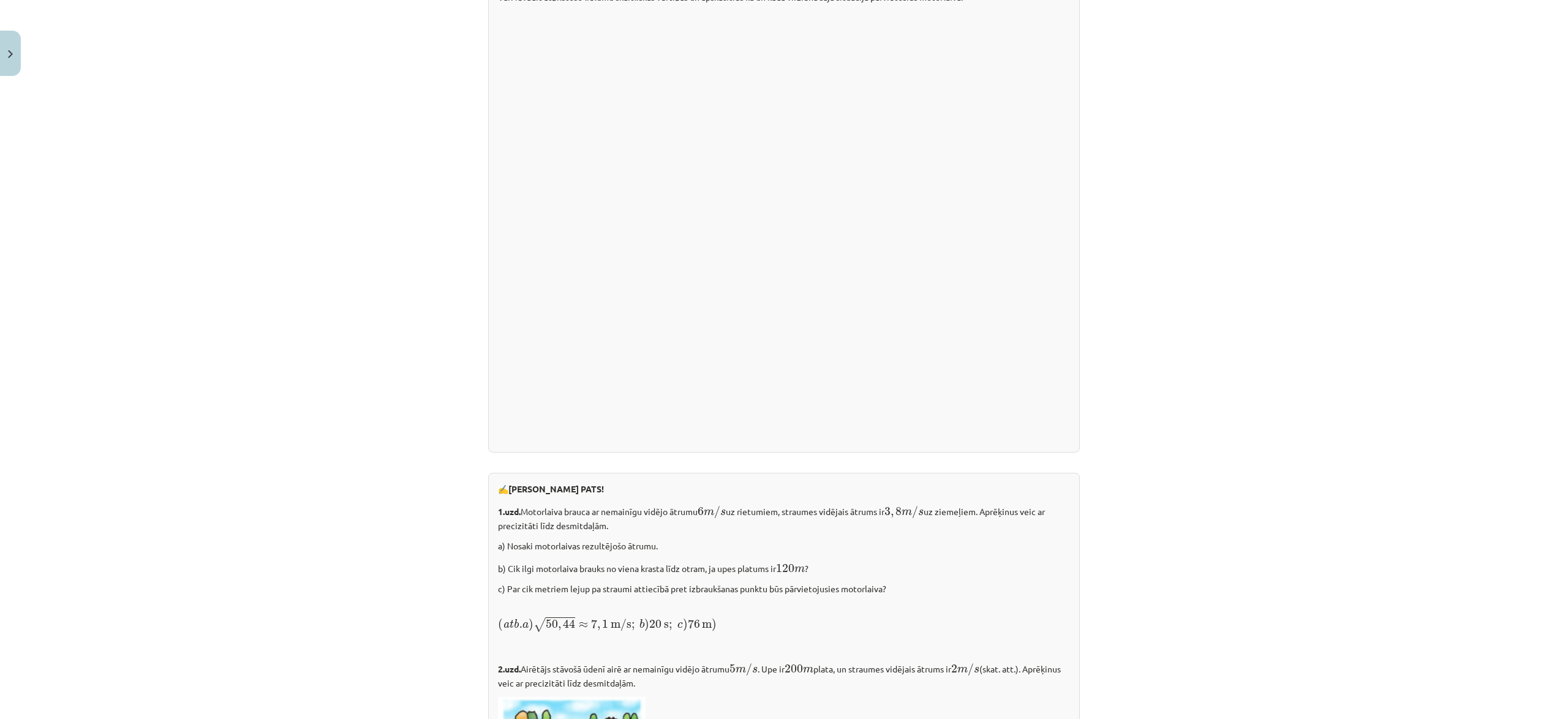
scroll to position [1491, 0]
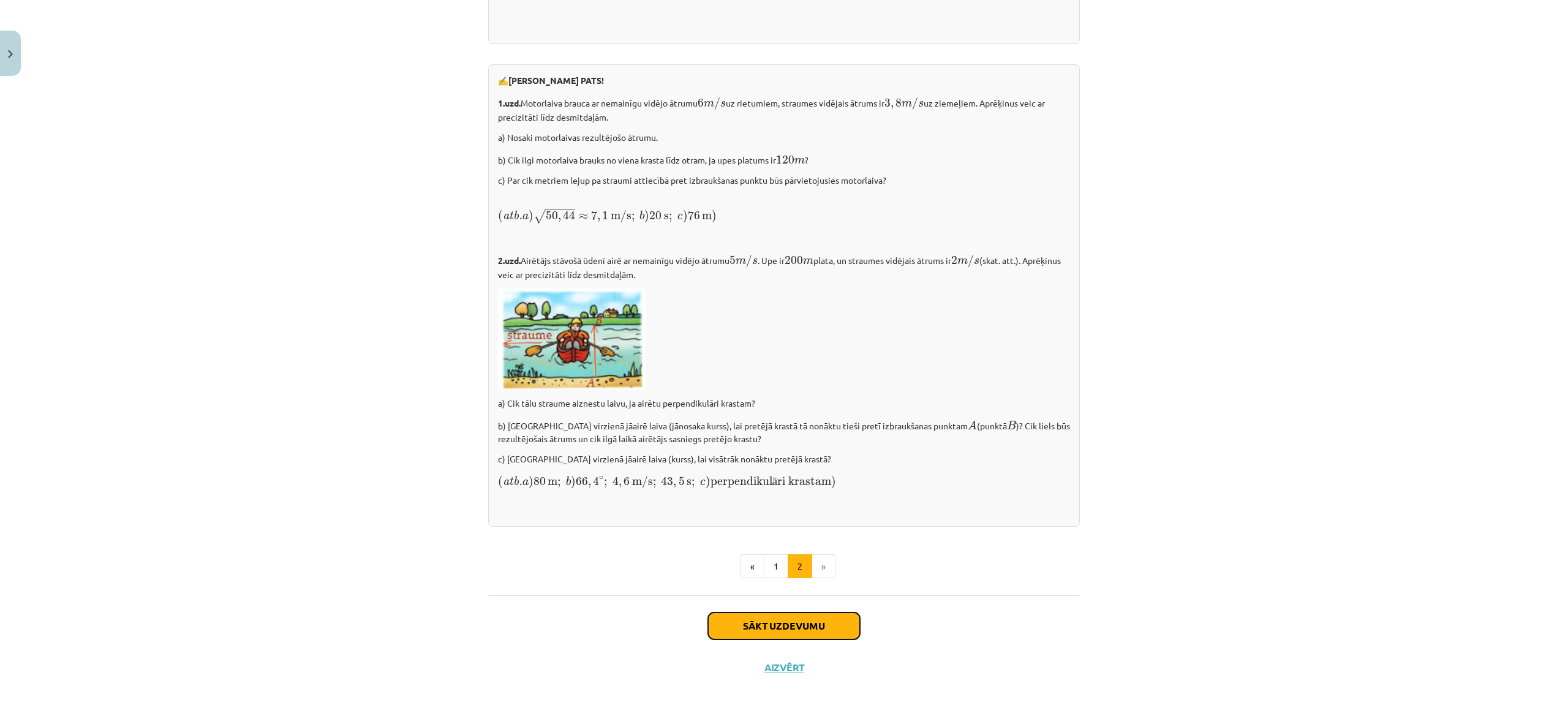
click at [807, 620] on button "Sākt uzdevumu" at bounding box center [784, 626] width 152 height 27
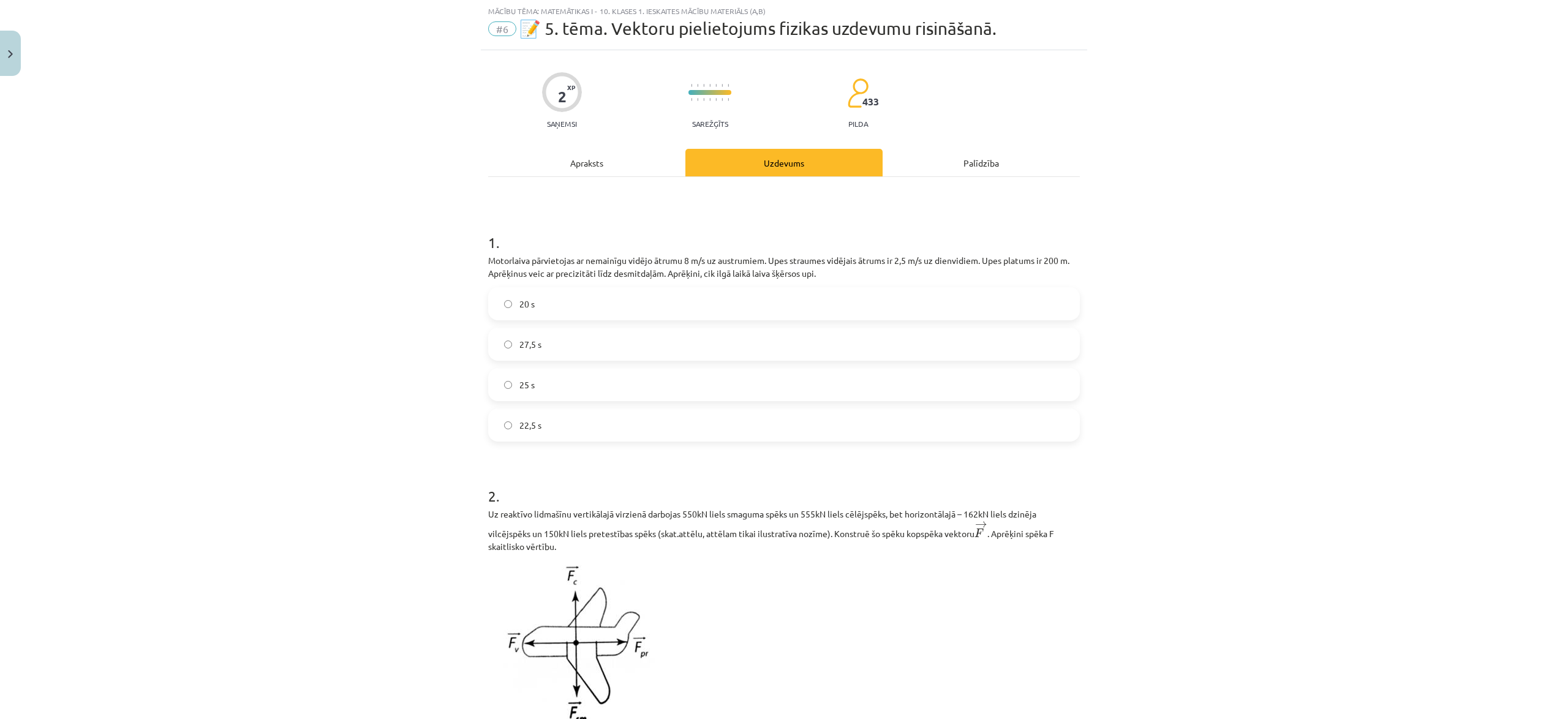
scroll to position [30, 0]
click at [495, 260] on p "Motorlaiva pārvietojas ar nemainīgu vidējo ātrumu 8 m/s uz austrumiem. Upes str…" at bounding box center [784, 268] width 592 height 26
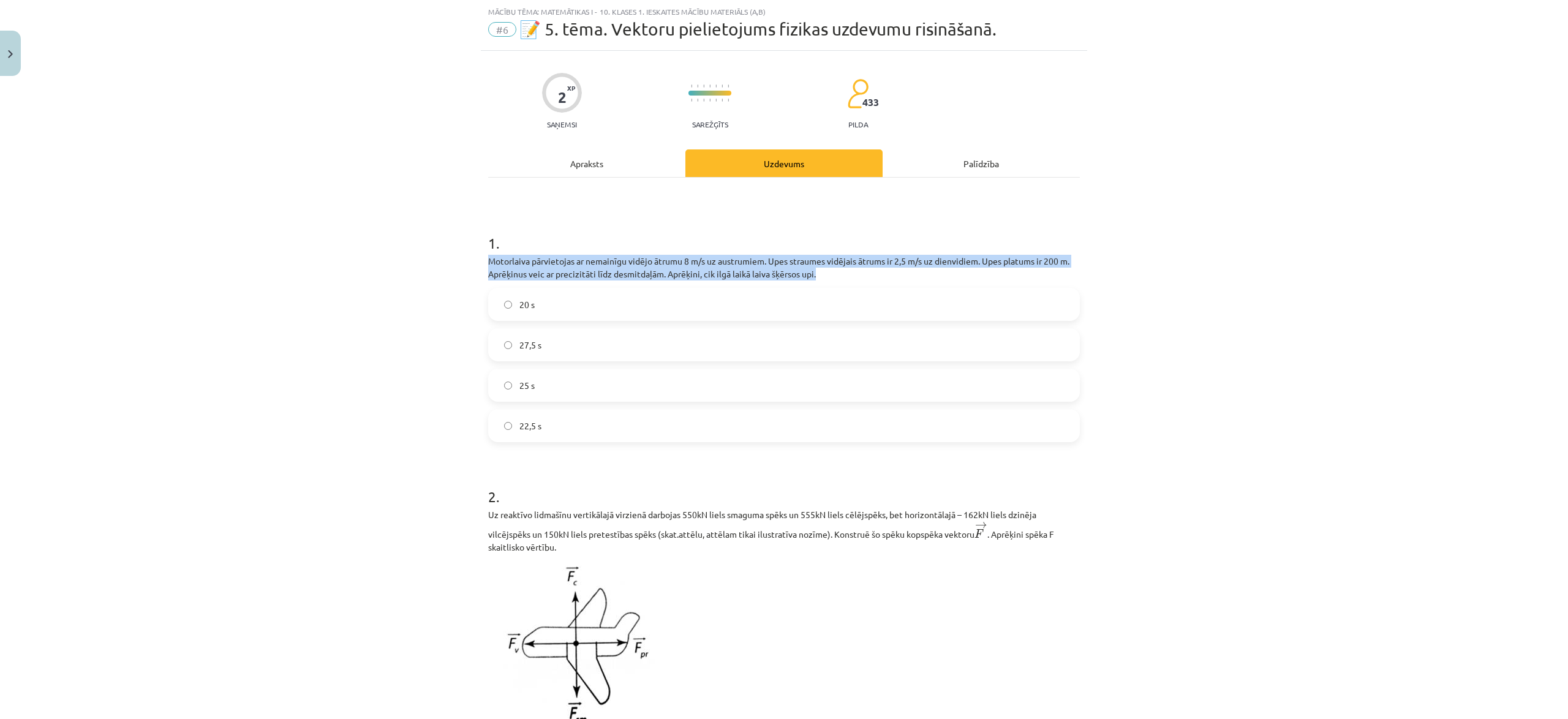
drag, startPoint x: 491, startPoint y: 260, endPoint x: 896, endPoint y: 278, distance: 405.4
click at [896, 278] on p "Motorlaiva pārvietojas ar nemainīgu vidējo ātrumu 8 m/s uz austrumiem. Upes str…" at bounding box center [784, 268] width 592 height 26
copy p "Motorlaiva pārvietojas ar nemainīgu vidējo ātrumu 8 m/s uz austrumiem. Upes str…"
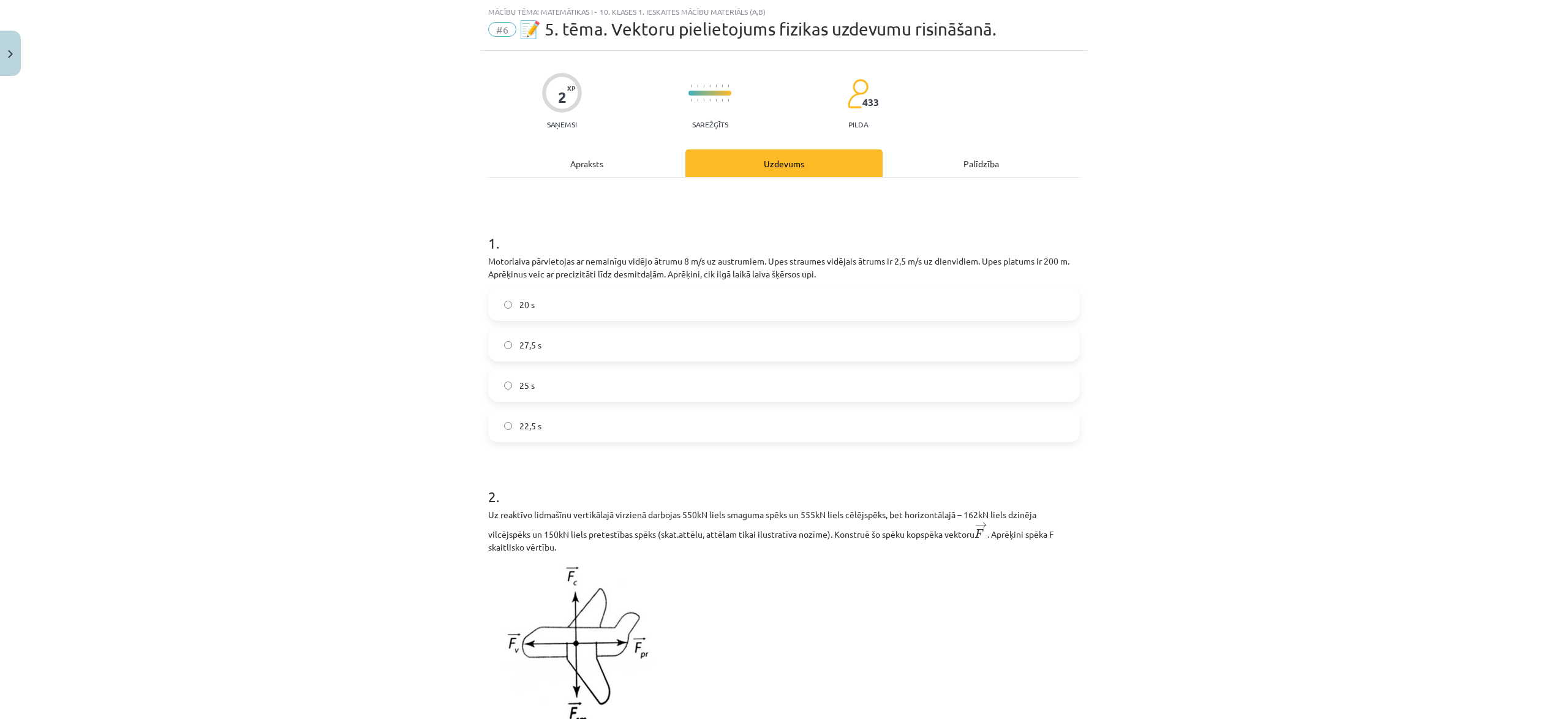
click at [289, 332] on div "Mācību tēma: Matemātikas i - 10. klases 1. ieskaites mācību materiāls (a,b) #6 …" at bounding box center [784, 359] width 1568 height 719
drag, startPoint x: 456, startPoint y: 311, endPoint x: 621, endPoint y: 430, distance: 203.4
click at [621, 430] on div "Mācību tēma: Matemātikas i - 10. klases 1. ieskaites mācību materiāls (a,b) #6 …" at bounding box center [784, 359] width 1568 height 719
copy div "20 s 27,5 s 25 s 22,5 s"
click at [569, 343] on label "27,5 s" at bounding box center [784, 345] width 589 height 30
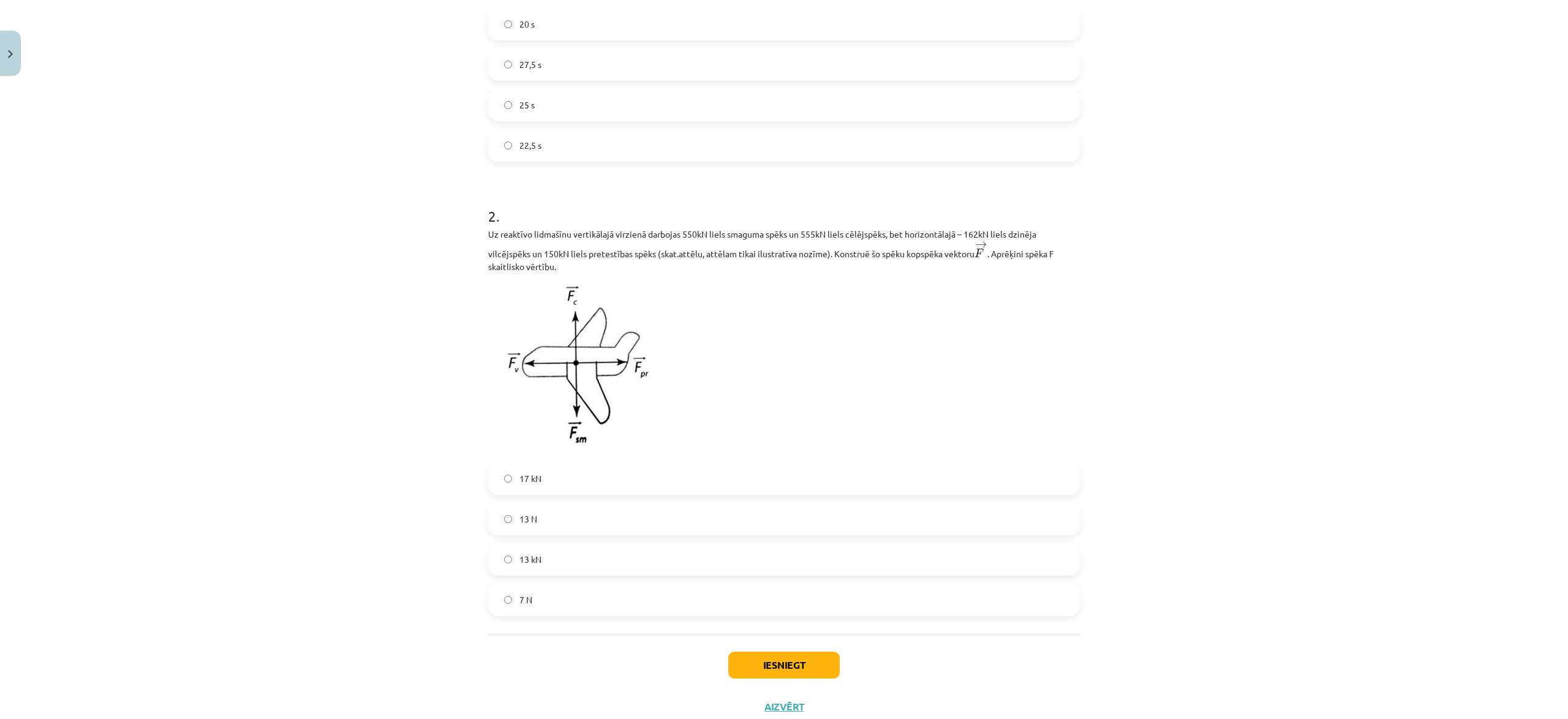
scroll to position [351, 0]
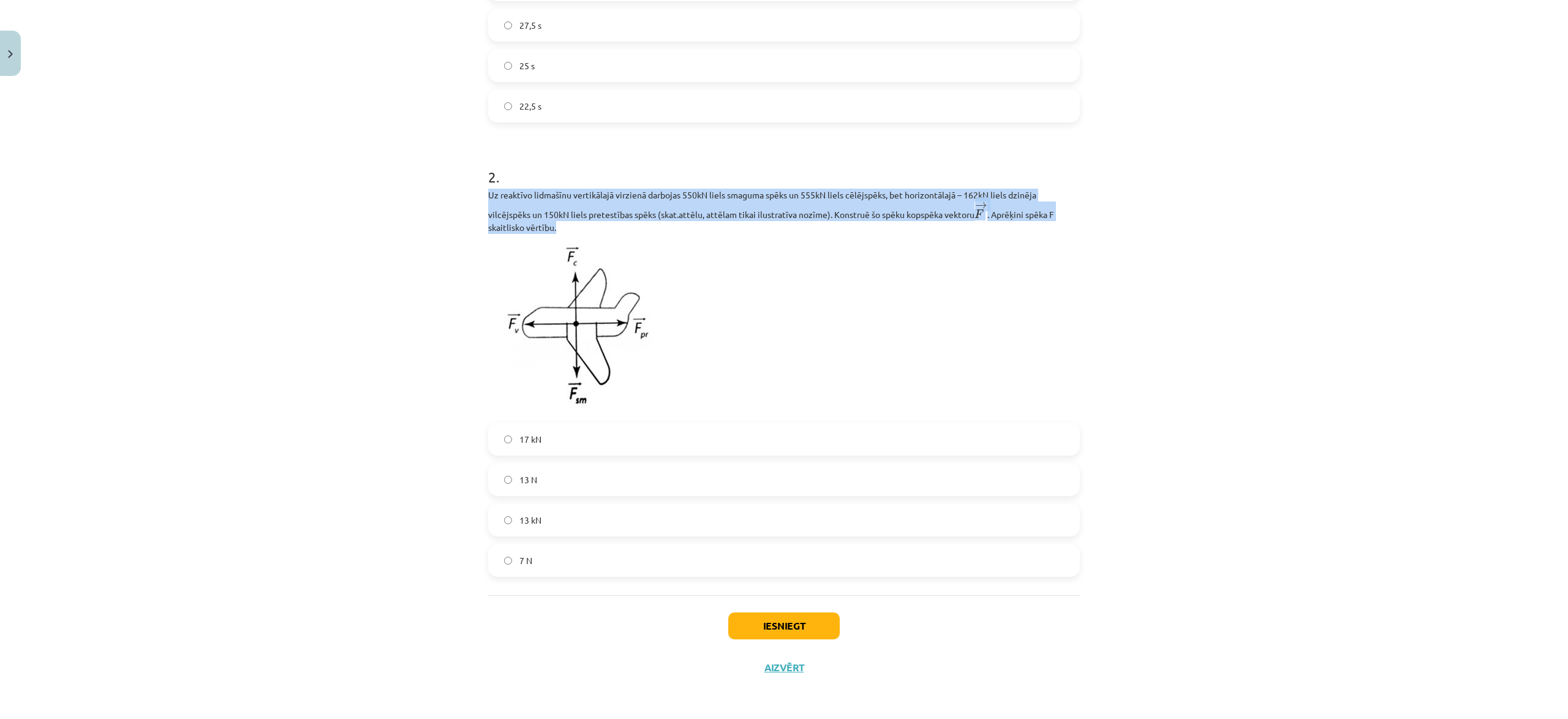
drag, startPoint x: 490, startPoint y: 195, endPoint x: 569, endPoint y: 223, distance: 83.8
click at [569, 223] on p "Uz reaktīvo lidmašīnu vertikālajā virzienā darbojas 550kN liels smaguma spēks u…" at bounding box center [784, 211] width 592 height 45
copy p "Uz reaktīvo lidmašīnu vertikālajā virzienā darbojas 550kN liels smaguma spēks u…"
click at [1396, 221] on div "Mācību tēma: Matemātikas i - 10. klases 1. ieskaites mācību materiāls (a,b) #6 …" at bounding box center [784, 359] width 1568 height 719
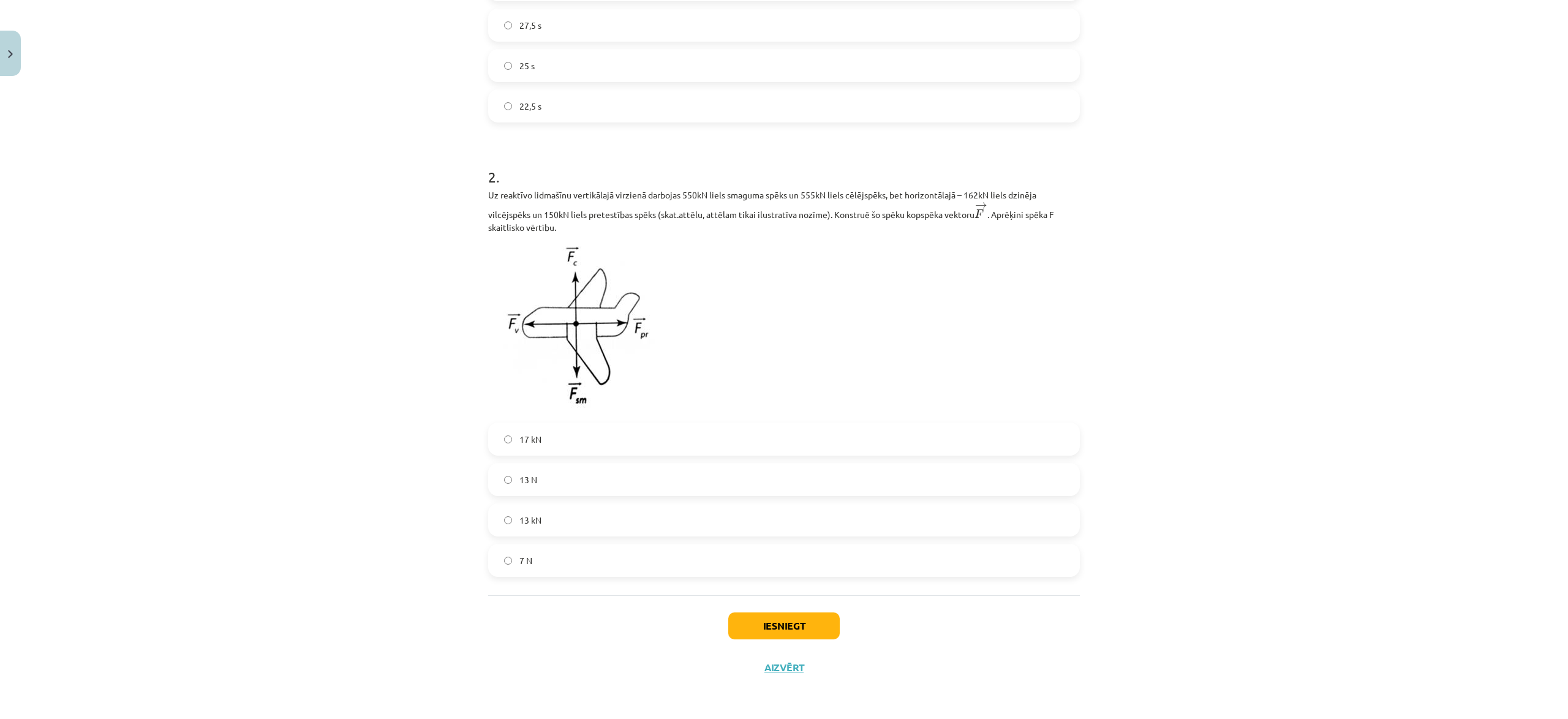
click at [559, 516] on label "13 kN" at bounding box center [784, 520] width 589 height 30
click at [784, 626] on button "Iesniegt" at bounding box center [783, 626] width 111 height 27
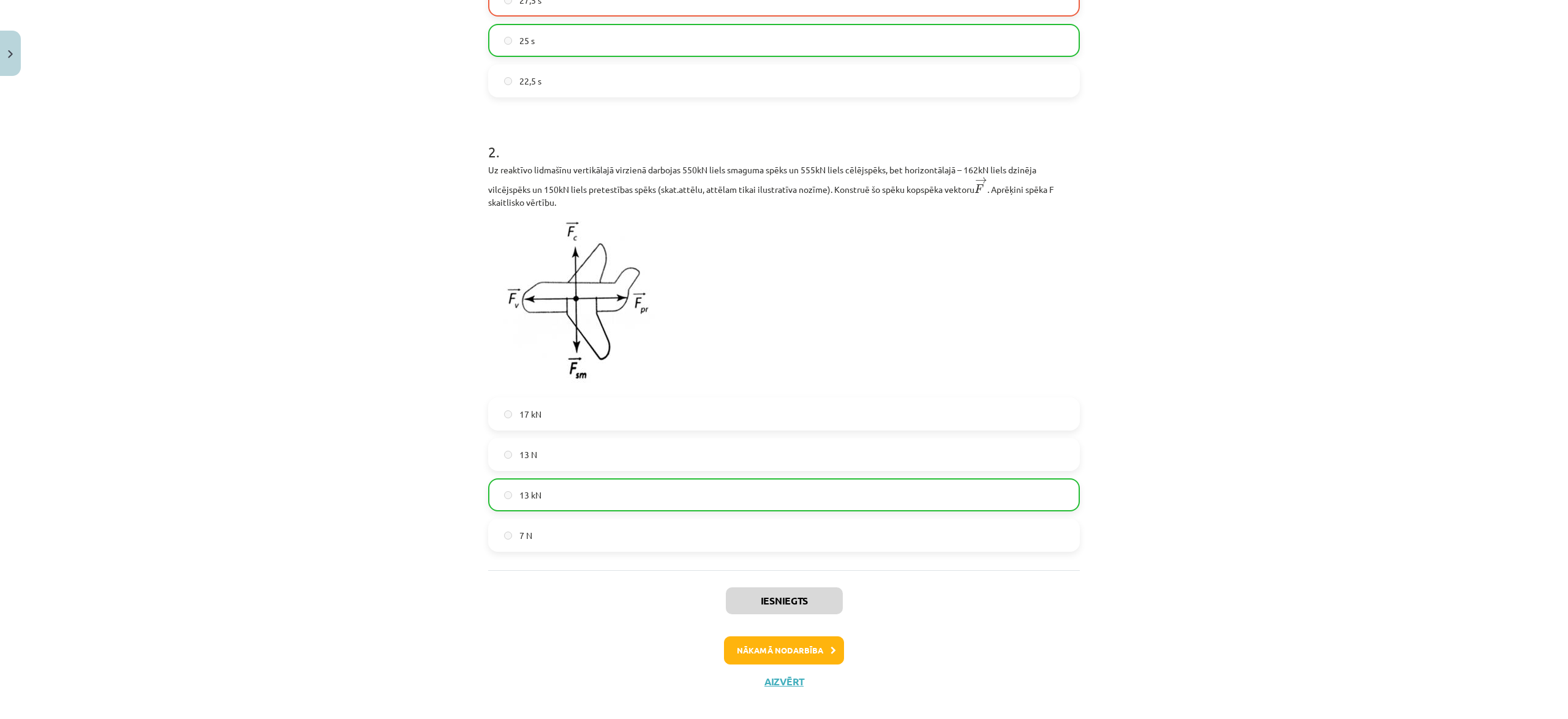
scroll to position [390, 0]
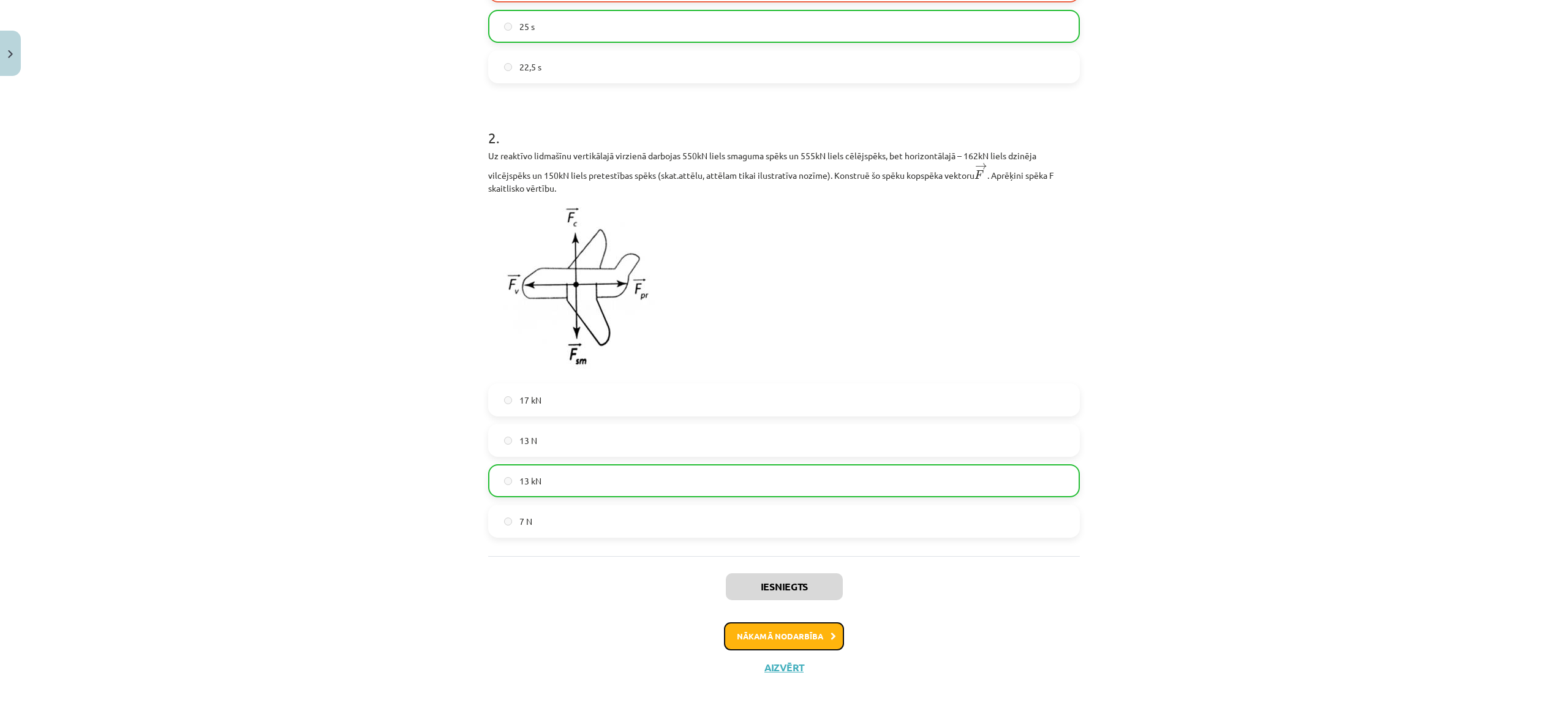
click at [804, 628] on button "Nākamā nodarbība" at bounding box center [784, 636] width 120 height 28
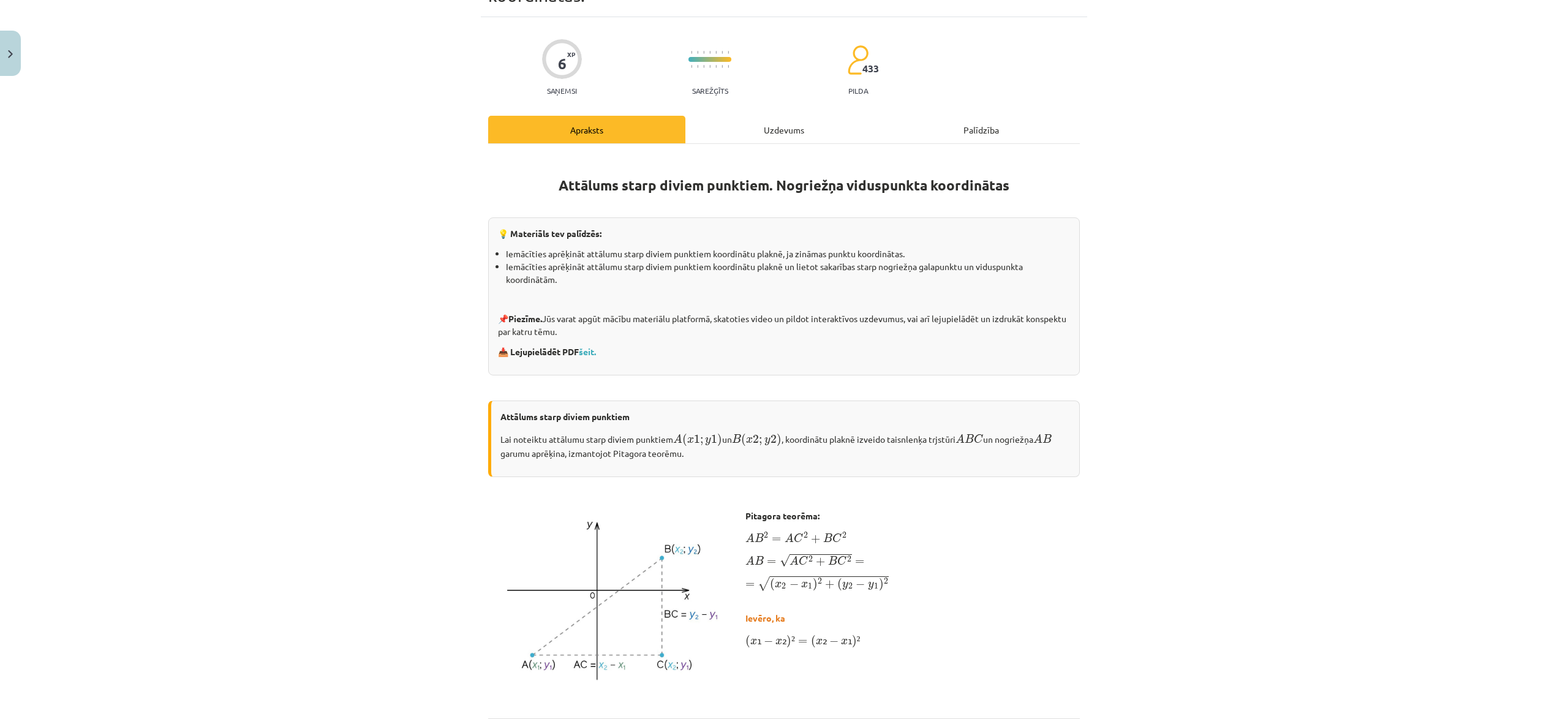
scroll to position [30, 0]
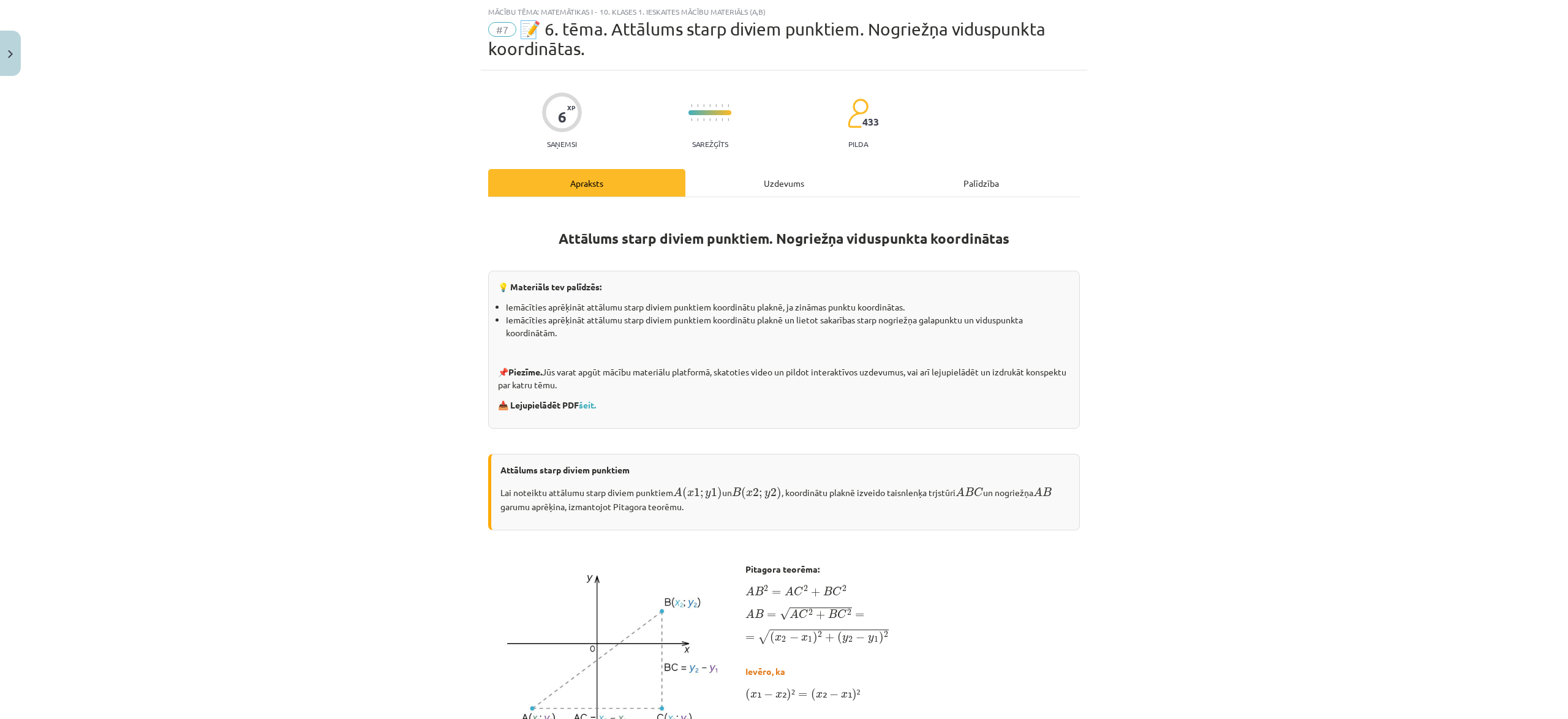
click at [600, 181] on div "Apraksts" at bounding box center [586, 183] width 197 height 28
click at [23, 52] on div "Mācību tēma: Matemātikas i - 10. klases 1. ieskaites mācību materiāls (a,b) #7 …" at bounding box center [784, 359] width 1568 height 719
click at [13, 51] on img "Close" at bounding box center [10, 54] width 5 height 8
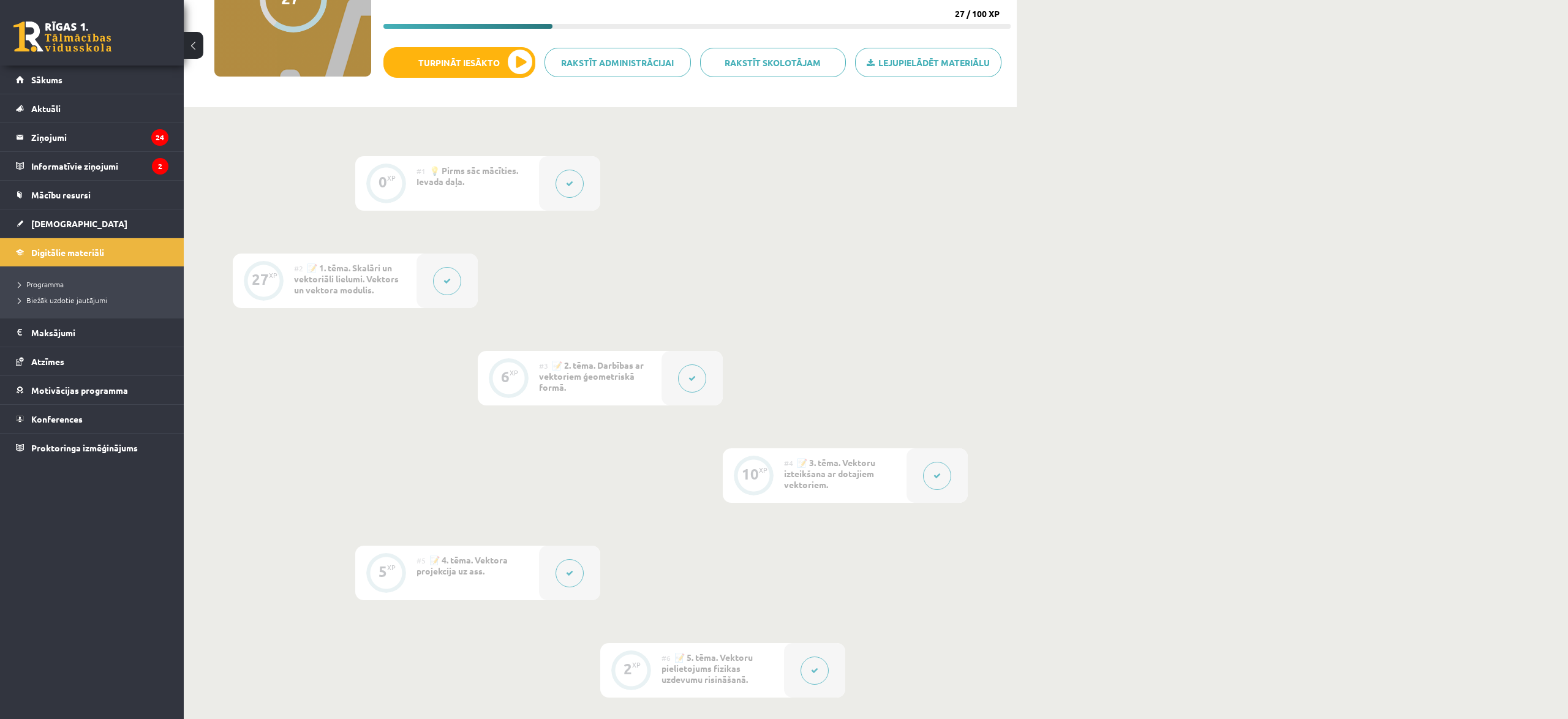
scroll to position [0, 0]
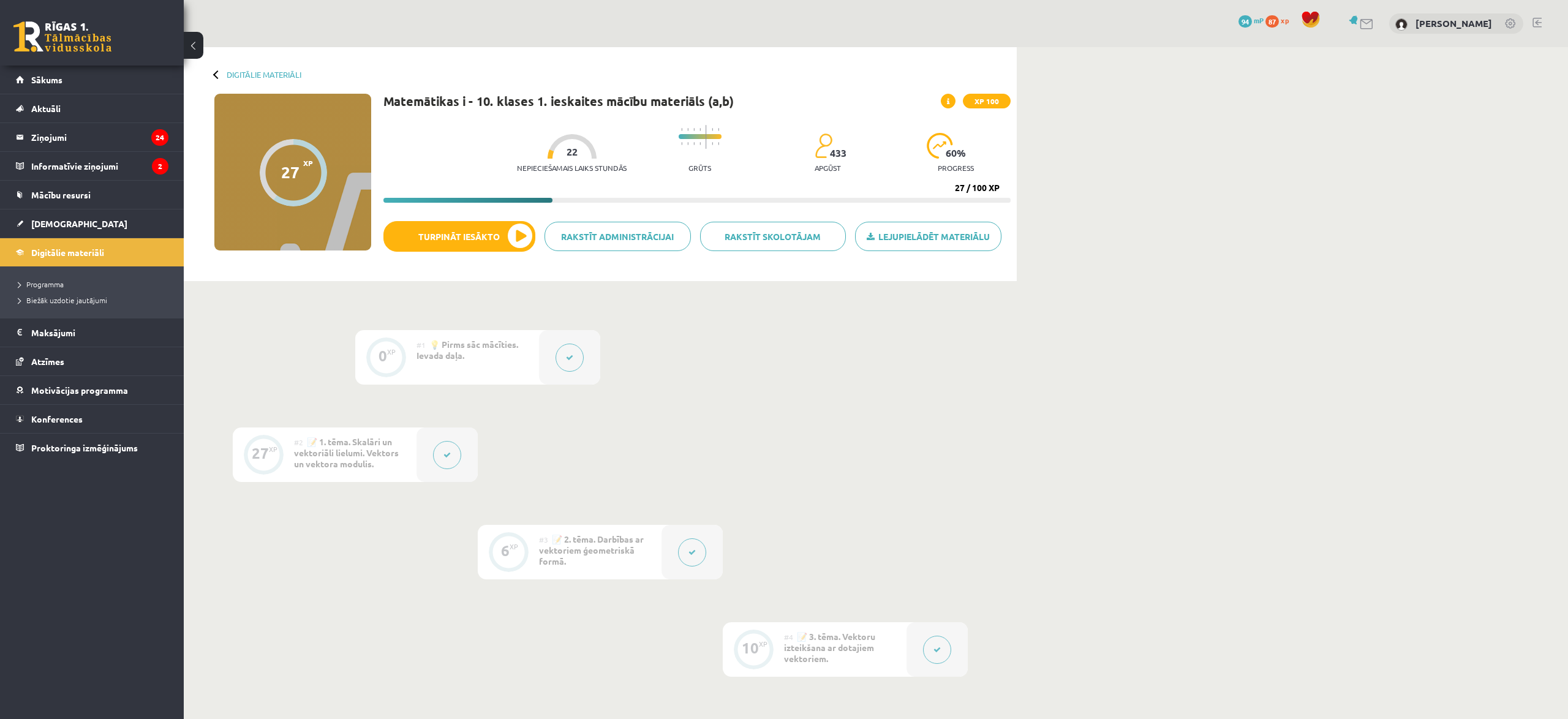
click at [1265, 21] on span "87" at bounding box center [1272, 21] width 13 height 13
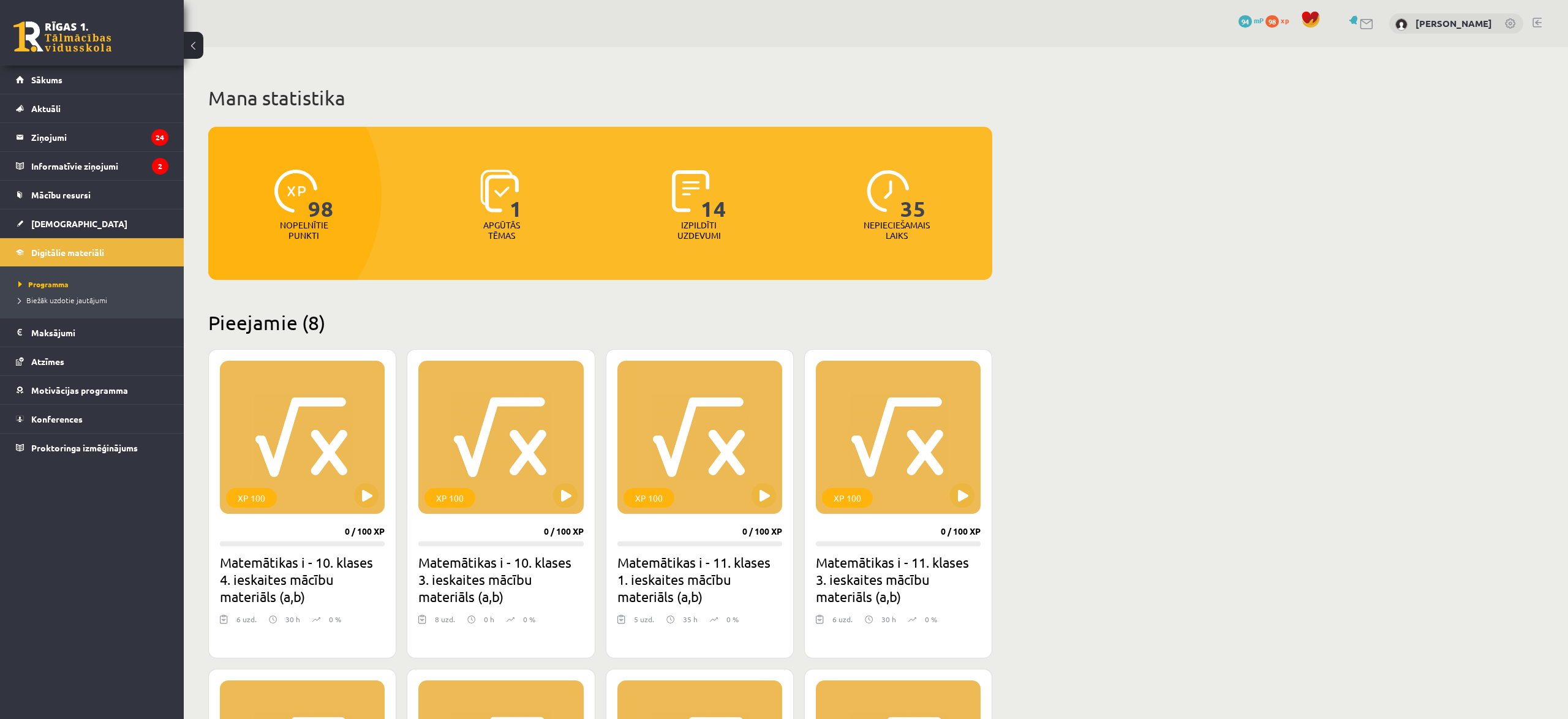
click at [1239, 23] on link "94 mP" at bounding box center [1251, 20] width 25 height 10
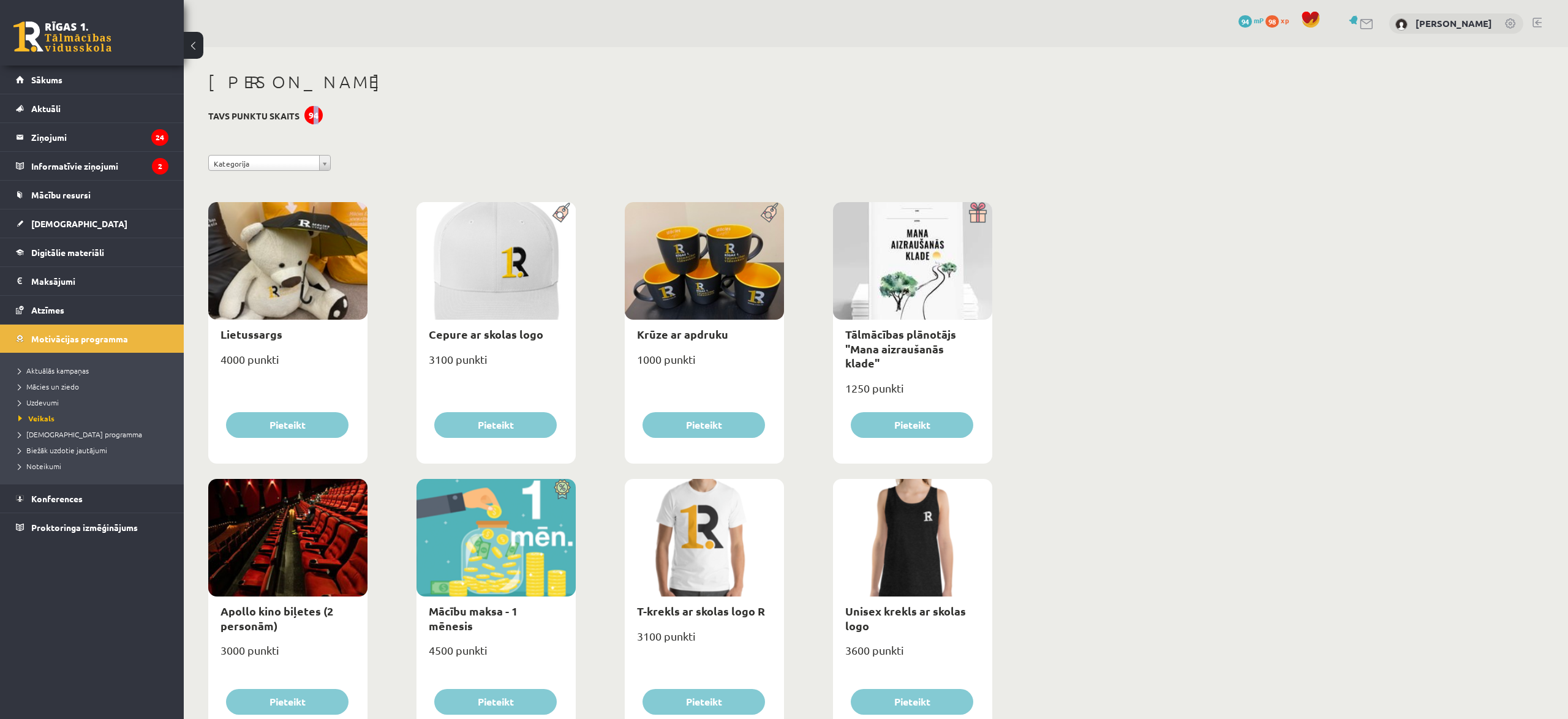
drag, startPoint x: 312, startPoint y: 116, endPoint x: 327, endPoint y: 115, distance: 15.0
click at [316, 117] on div "94" at bounding box center [314, 115] width 18 height 18
drag, startPoint x: 308, startPoint y: 117, endPoint x: 327, endPoint y: 116, distance: 19.0
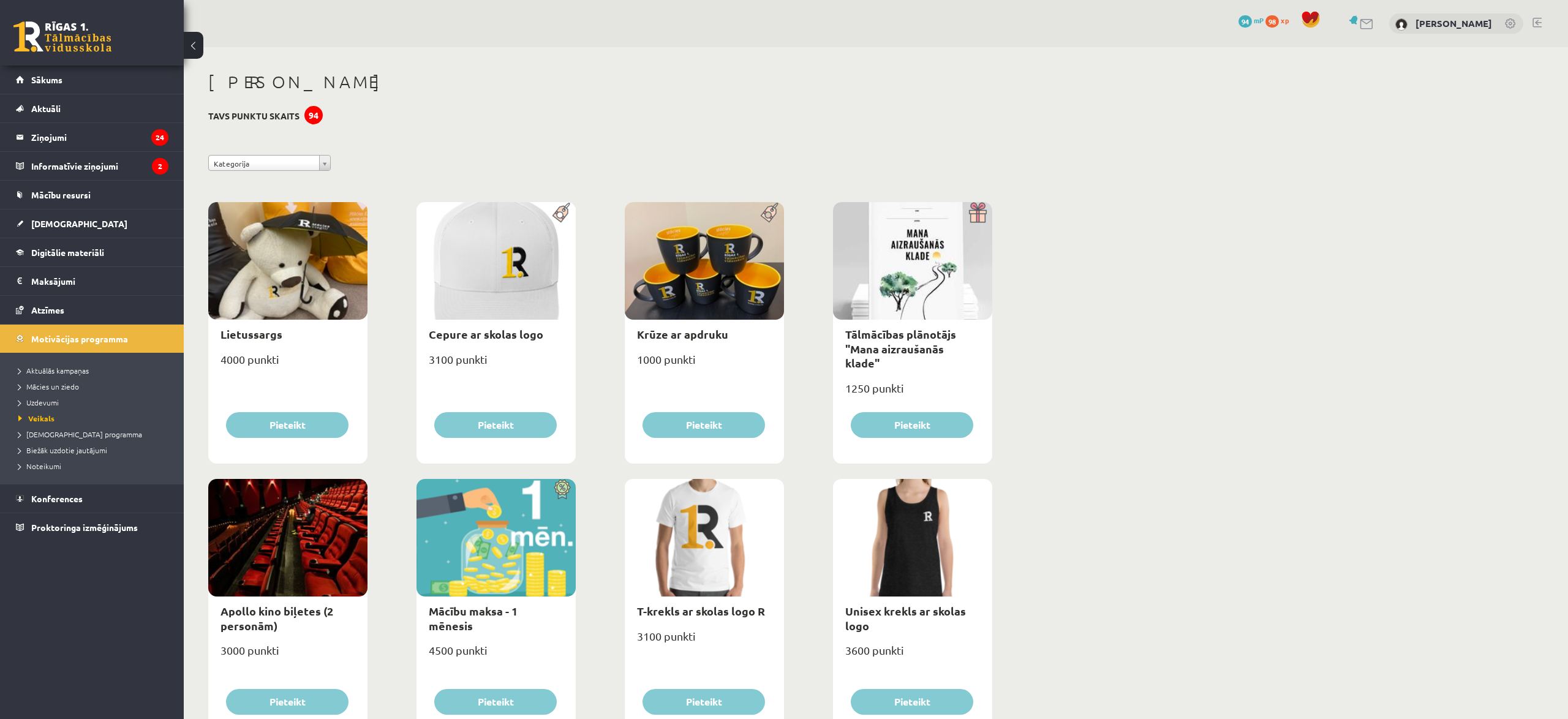
drag, startPoint x: 310, startPoint y: 116, endPoint x: 330, endPoint y: 116, distance: 20.0
drag, startPoint x: 309, startPoint y: 115, endPoint x: 344, endPoint y: 117, distance: 35.1
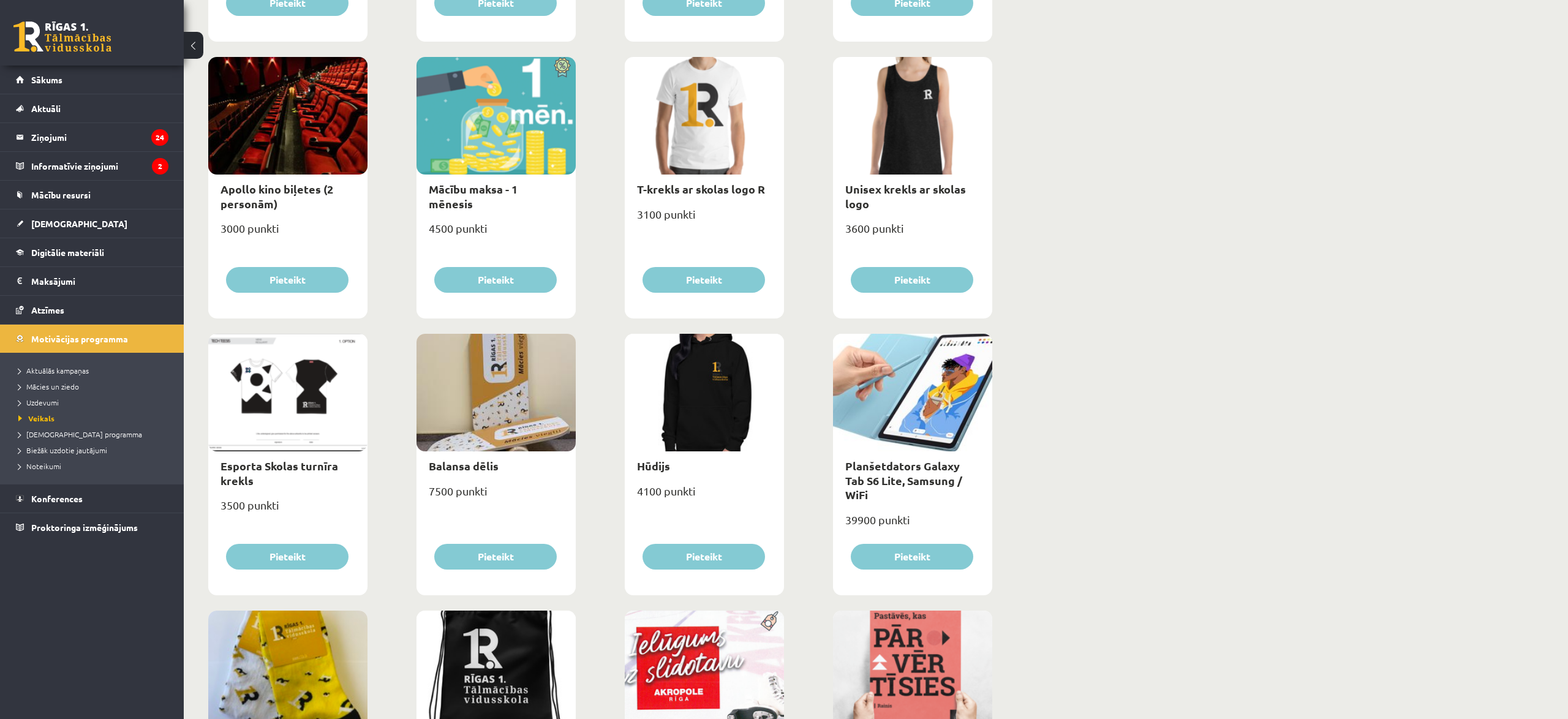
scroll to position [422, 0]
click at [34, 78] on span "Sākums" at bounding box center [46, 79] width 31 height 11
